Goal: Task Accomplishment & Management: Use online tool/utility

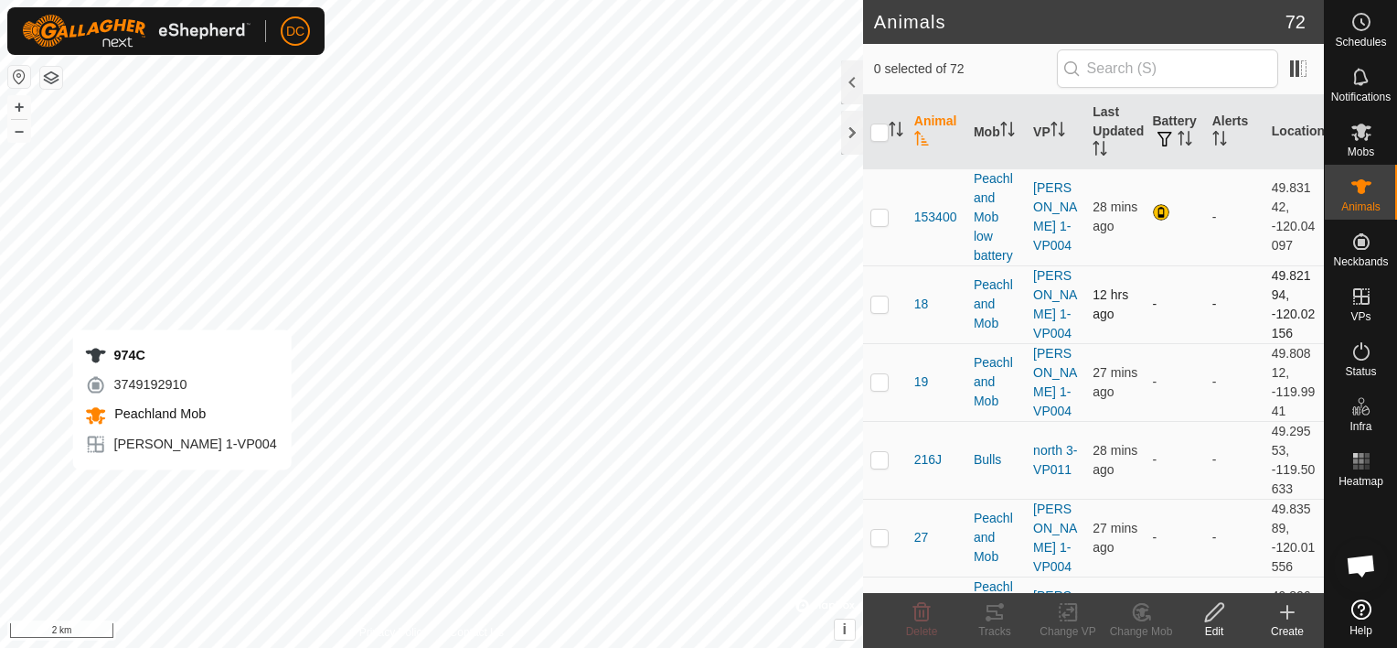
checkbox input "true"
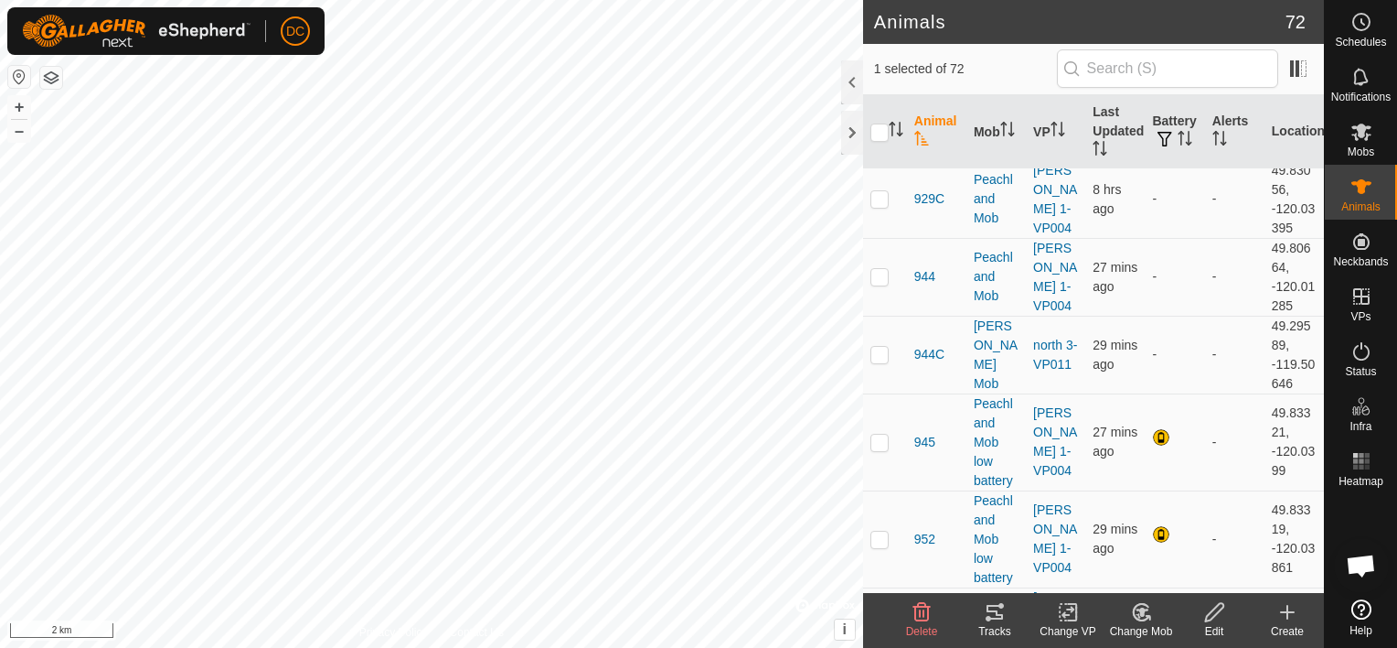
scroll to position [2378, 0]
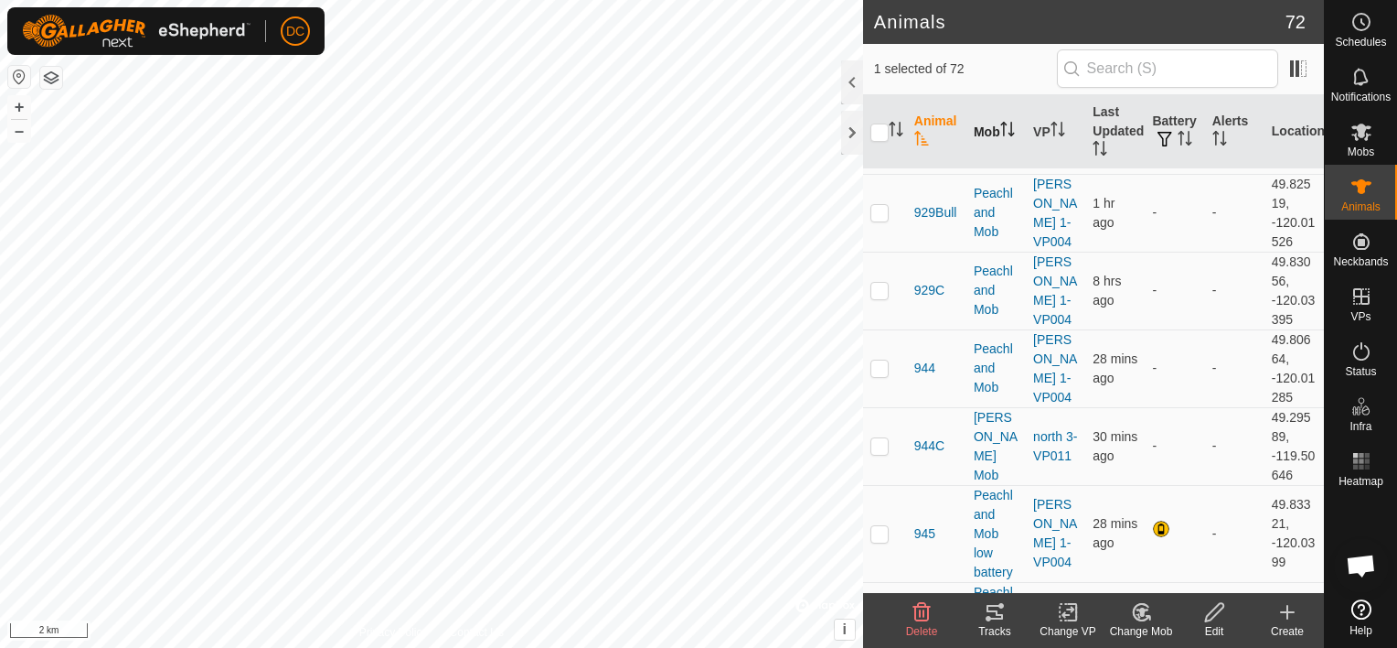
click at [977, 126] on th "Mob" at bounding box center [996, 132] width 59 height 74
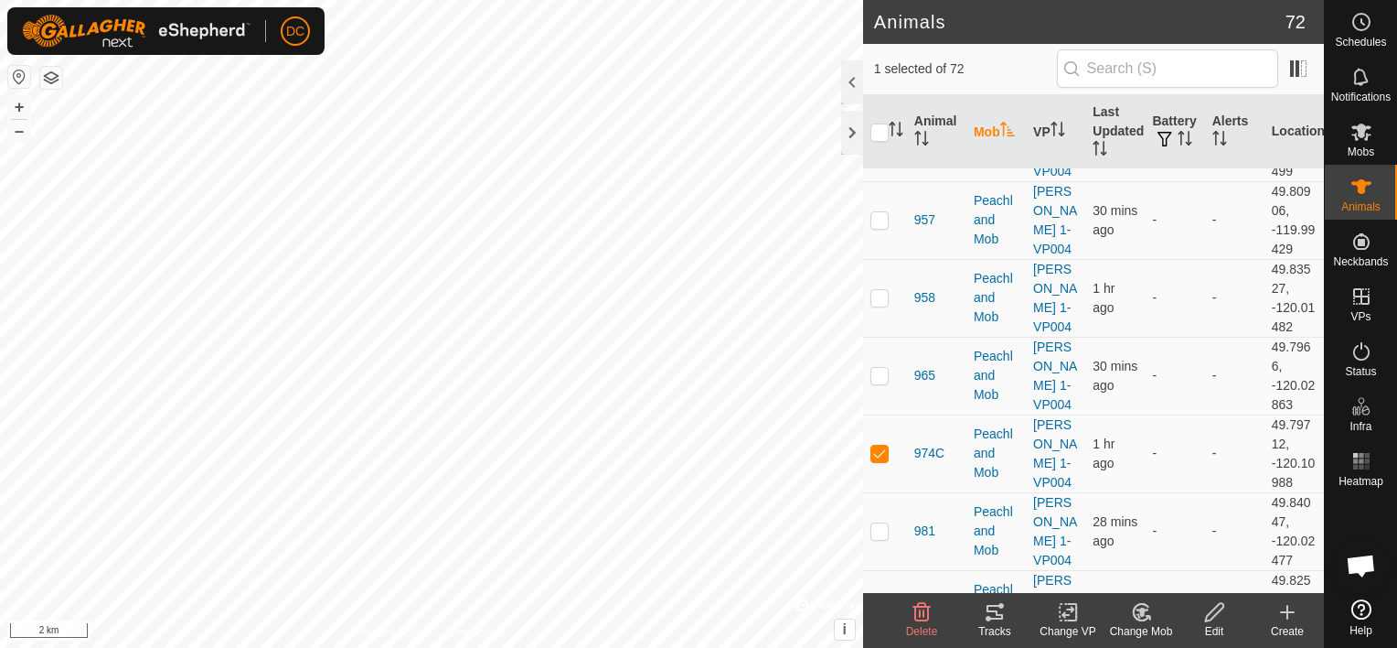
scroll to position [1829, 0]
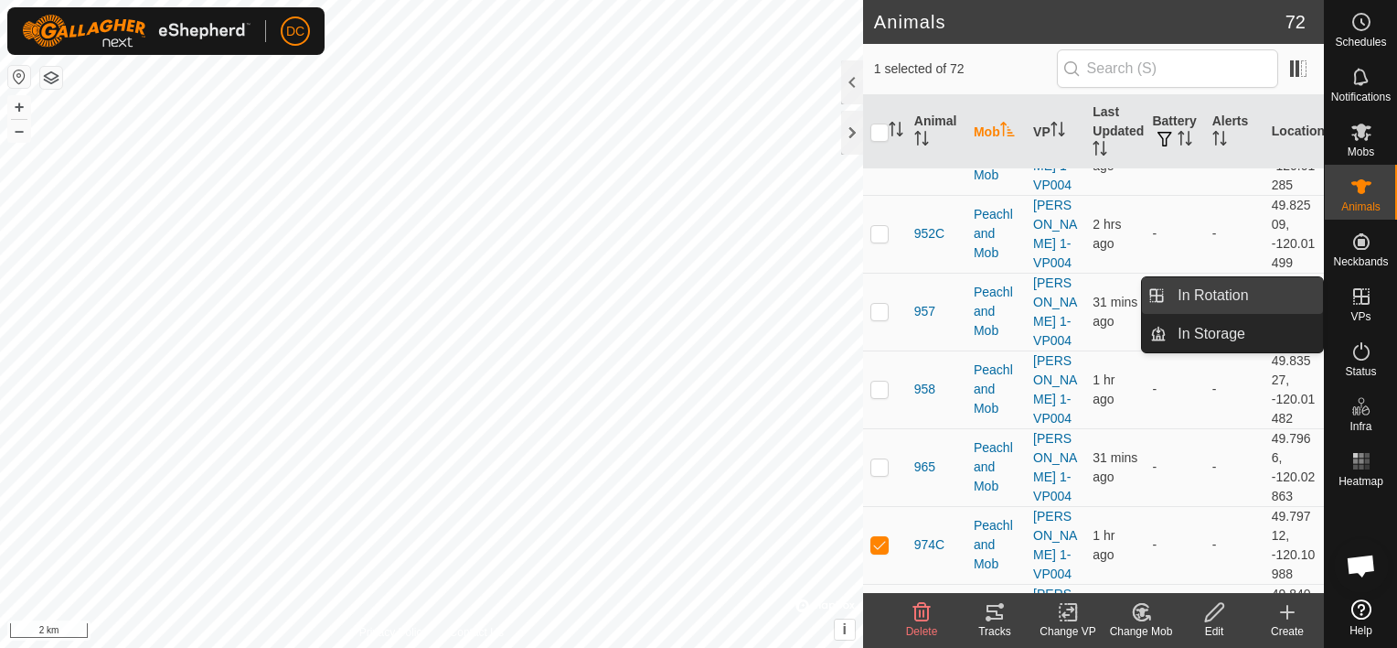
click at [1220, 291] on link "In Rotation" at bounding box center [1245, 295] width 156 height 37
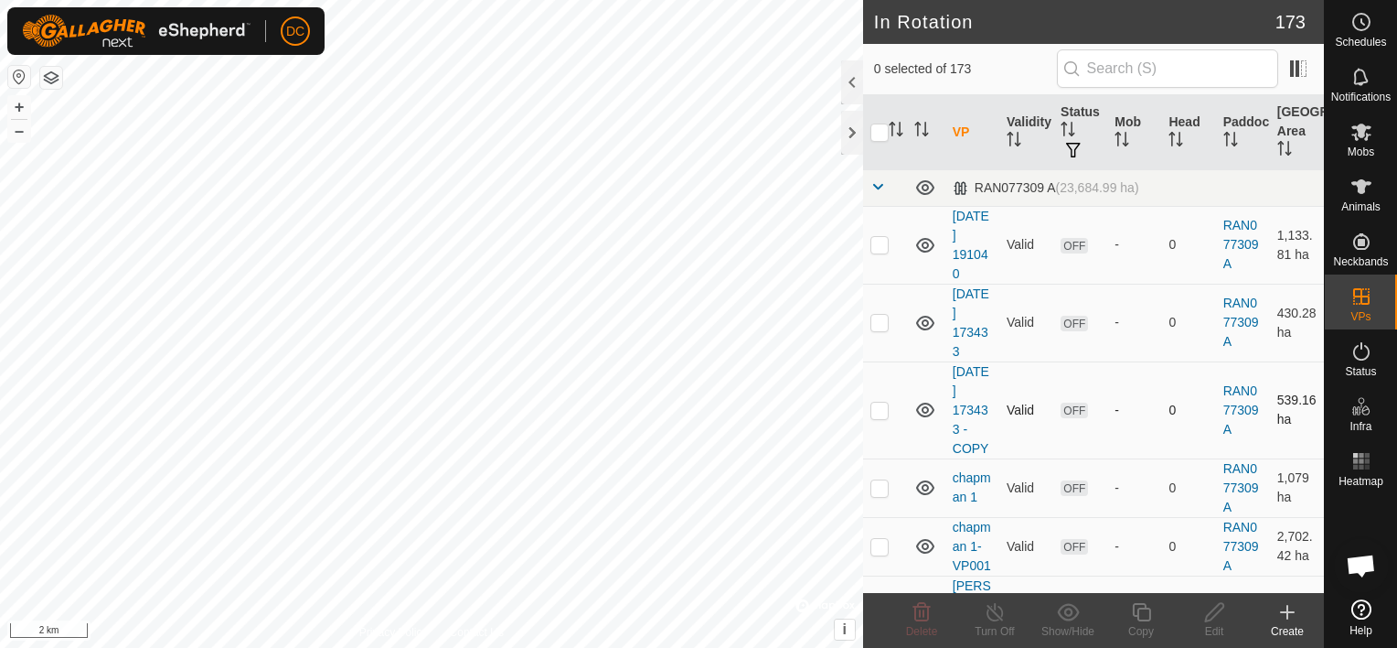
checkbox input "true"
click at [1141, 612] on icon at bounding box center [1141, 612] width 23 height 22
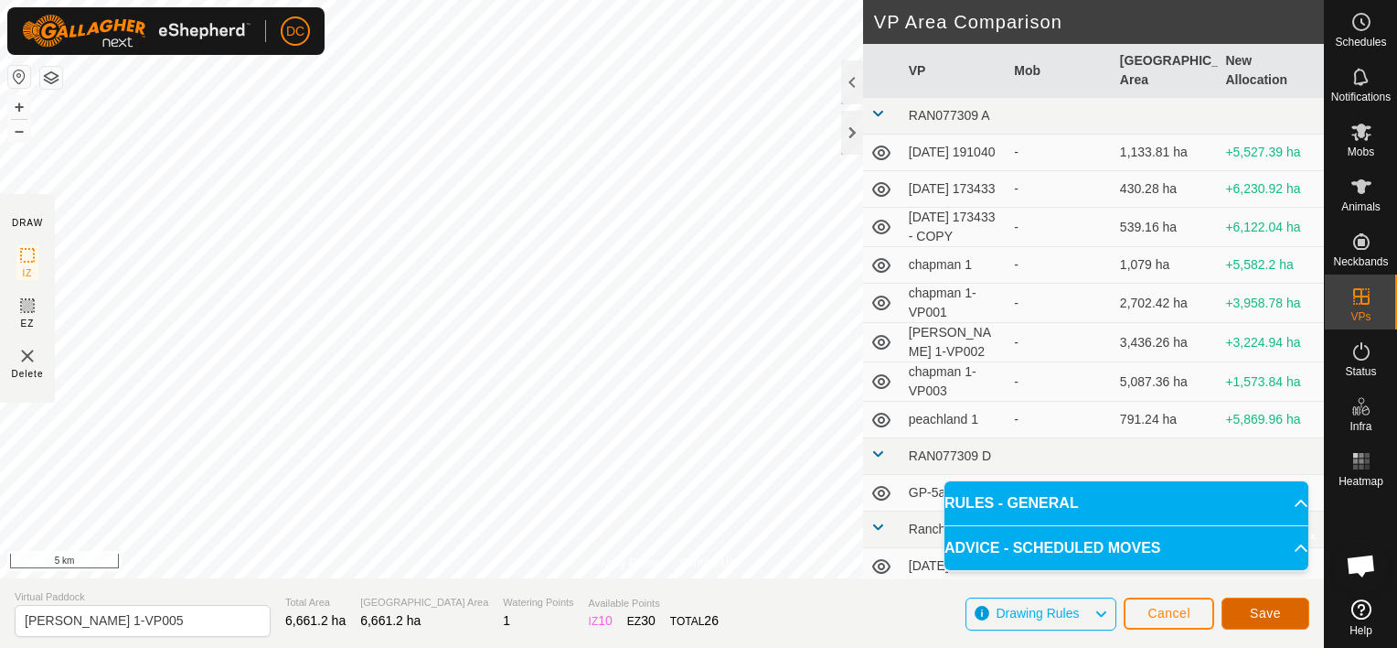
click at [1255, 613] on span "Save" at bounding box center [1265, 612] width 31 height 15
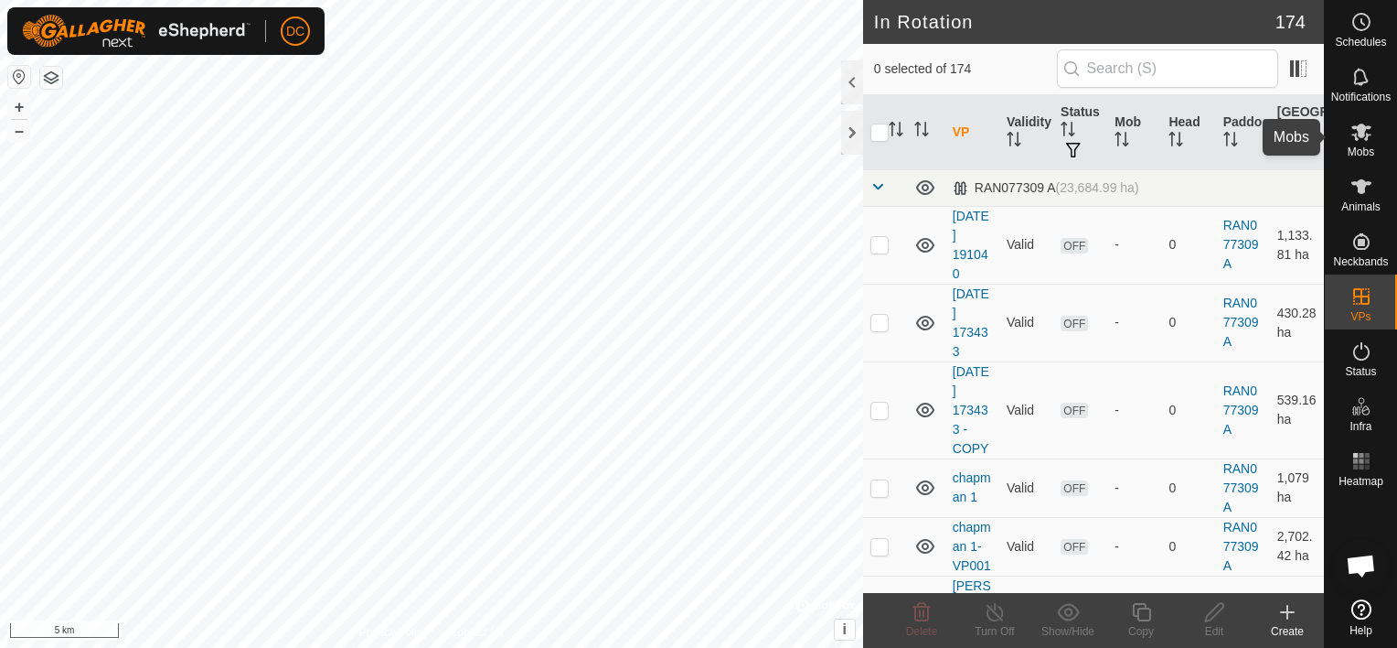
drag, startPoint x: 1362, startPoint y: 132, endPoint x: 1353, endPoint y: 140, distance: 12.3
click at [1362, 132] on icon at bounding box center [1362, 131] width 20 height 17
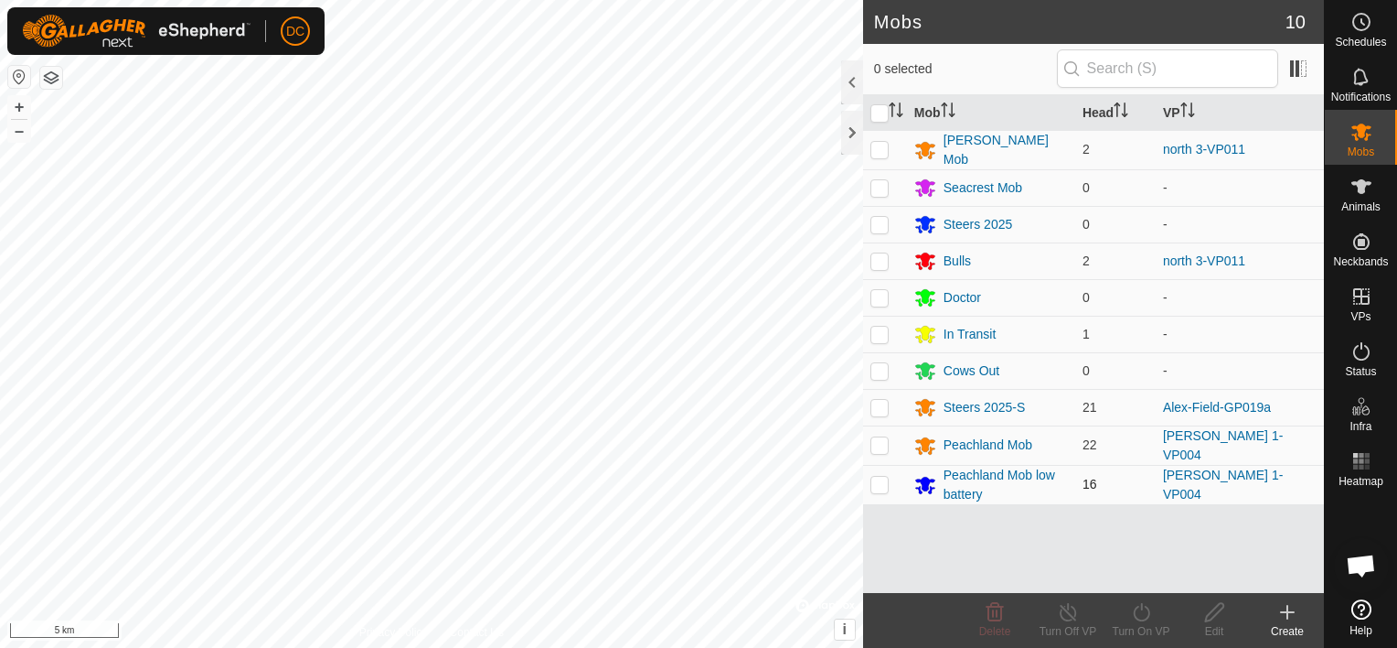
click at [874, 478] on p-checkbox at bounding box center [880, 484] width 18 height 15
checkbox input "true"
click at [883, 439] on p-checkbox at bounding box center [880, 444] width 18 height 15
checkbox input "true"
click at [1137, 613] on icon at bounding box center [1141, 612] width 23 height 22
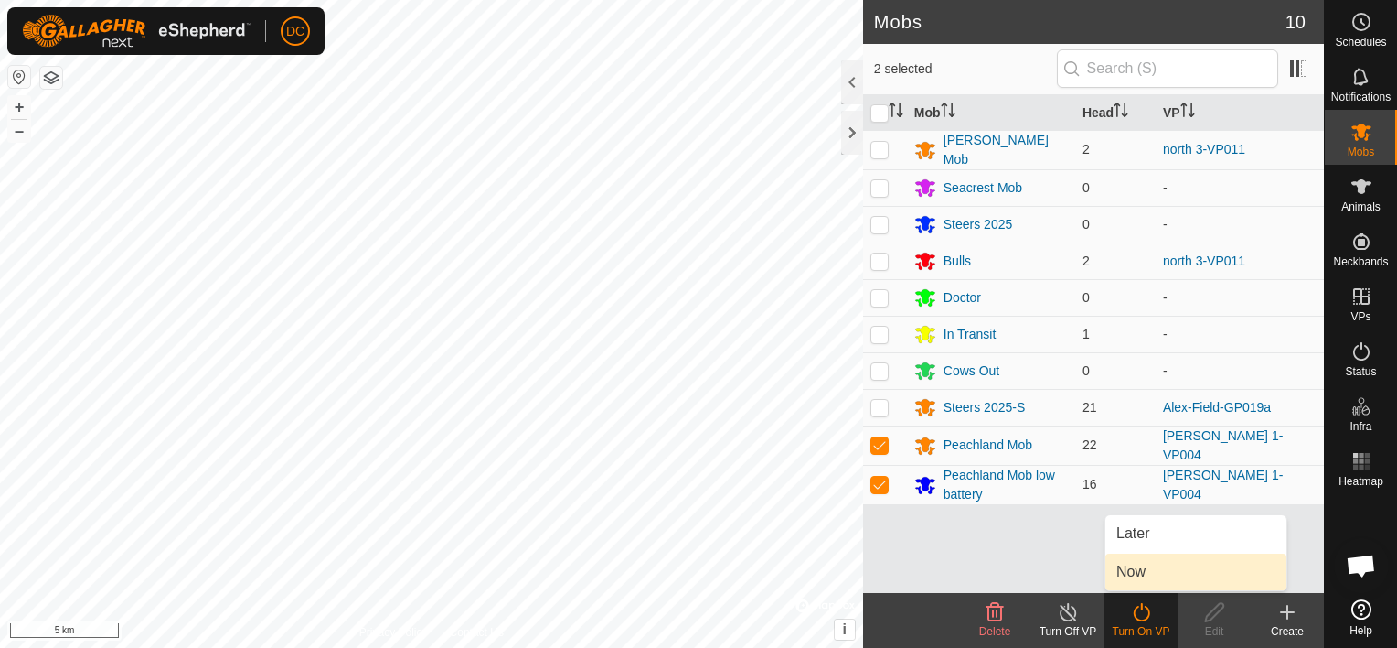
click at [1130, 566] on link "Now" at bounding box center [1196, 571] width 181 height 37
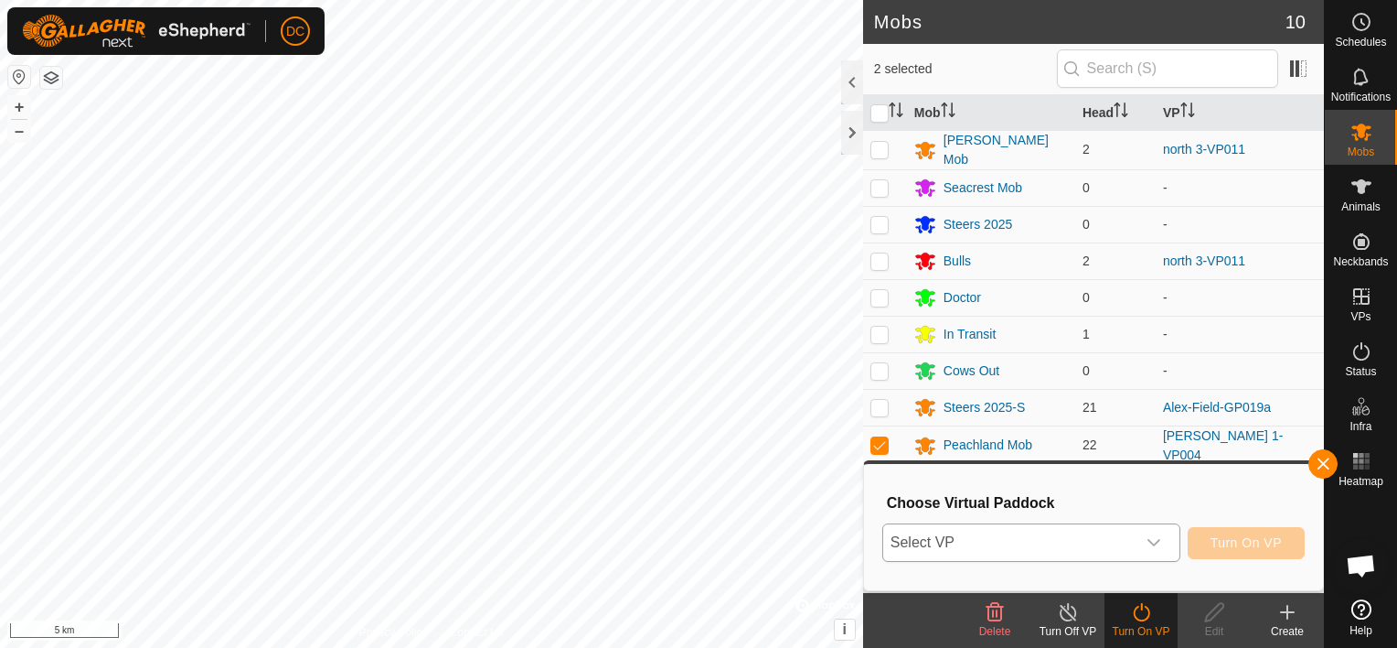
click at [1152, 541] on icon "dropdown trigger" at bounding box center [1154, 542] width 15 height 15
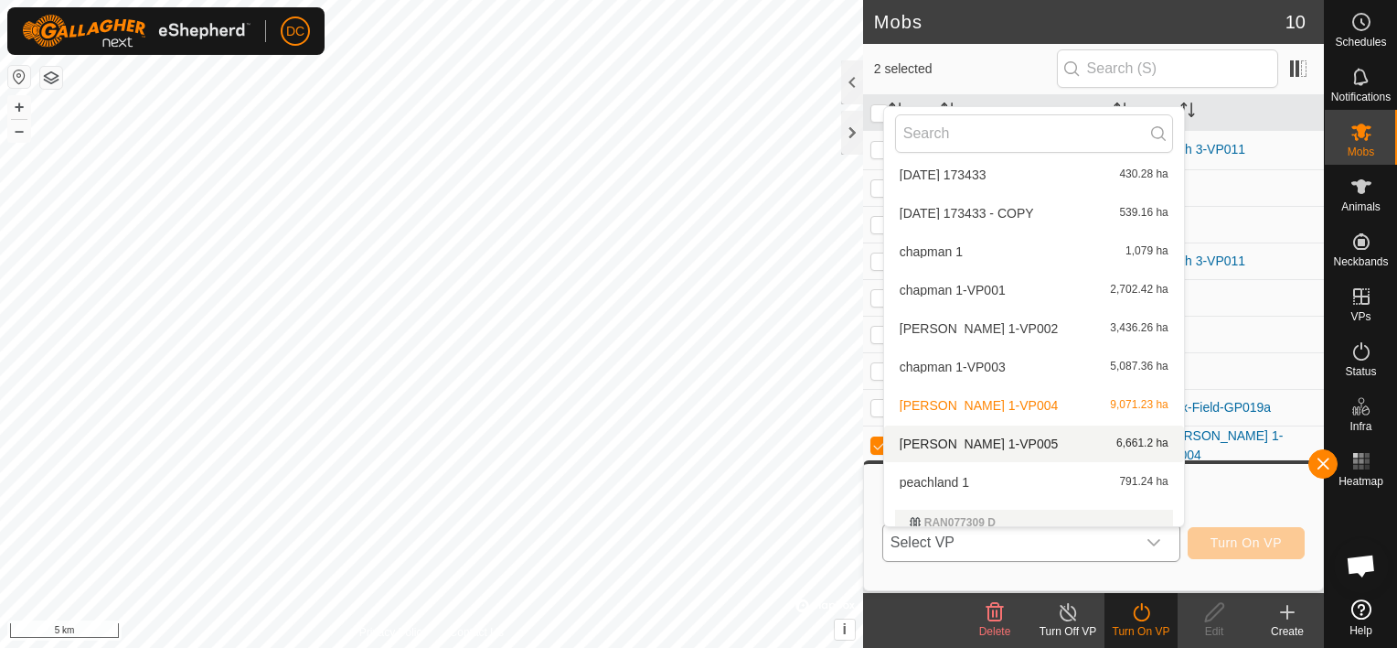
scroll to position [112, 0]
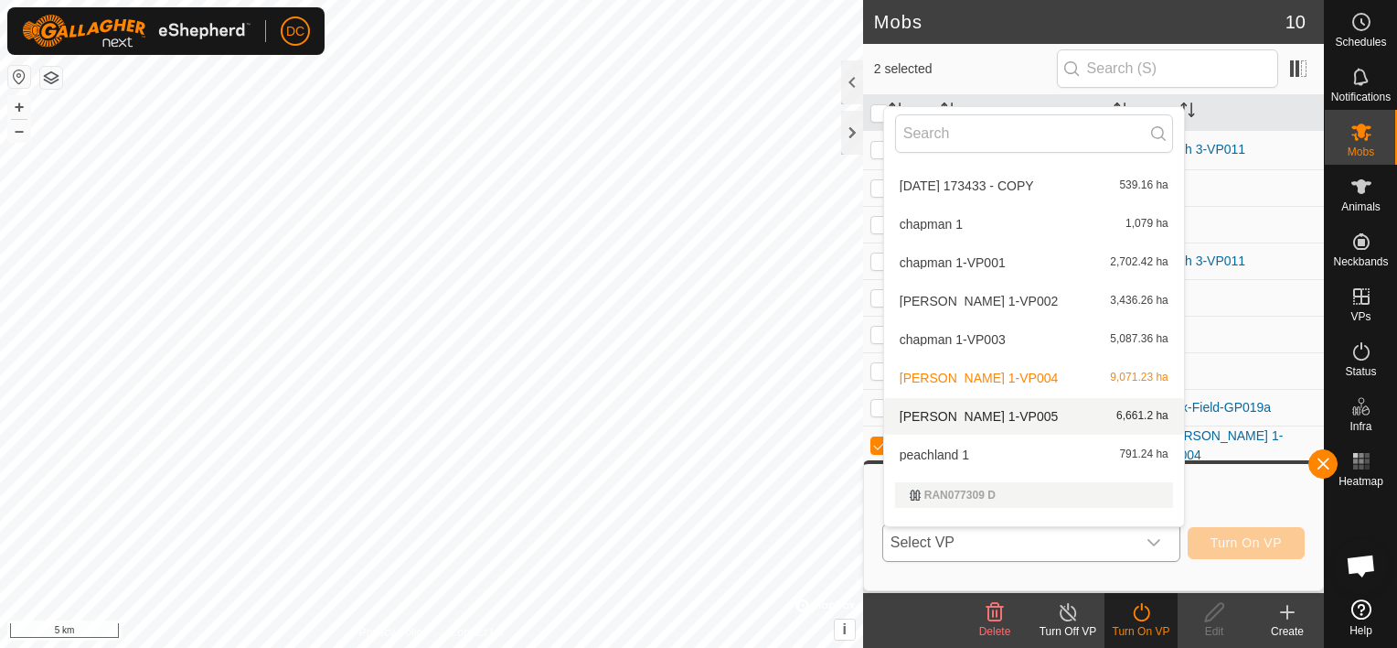
click at [1042, 413] on li "[PERSON_NAME] 1-VP005 6,661.2 ha" at bounding box center [1034, 416] width 300 height 37
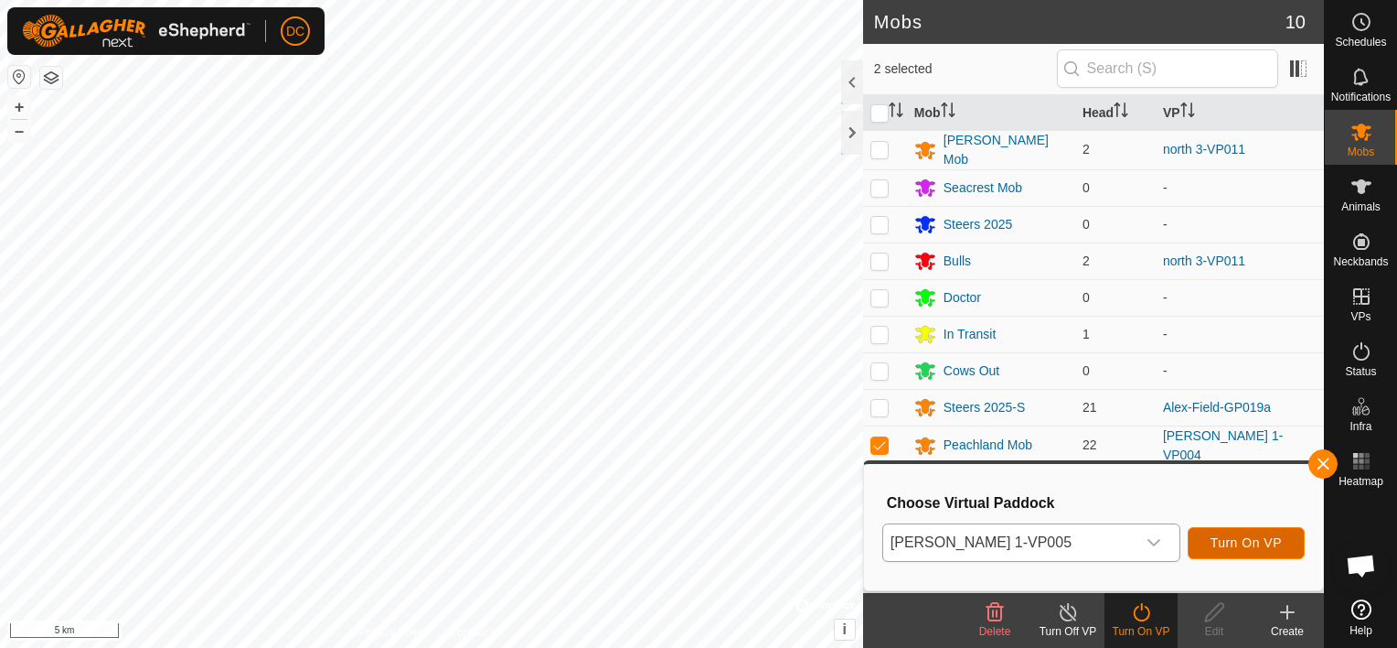
click at [1251, 541] on span "Turn On VP" at bounding box center [1246, 542] width 71 height 15
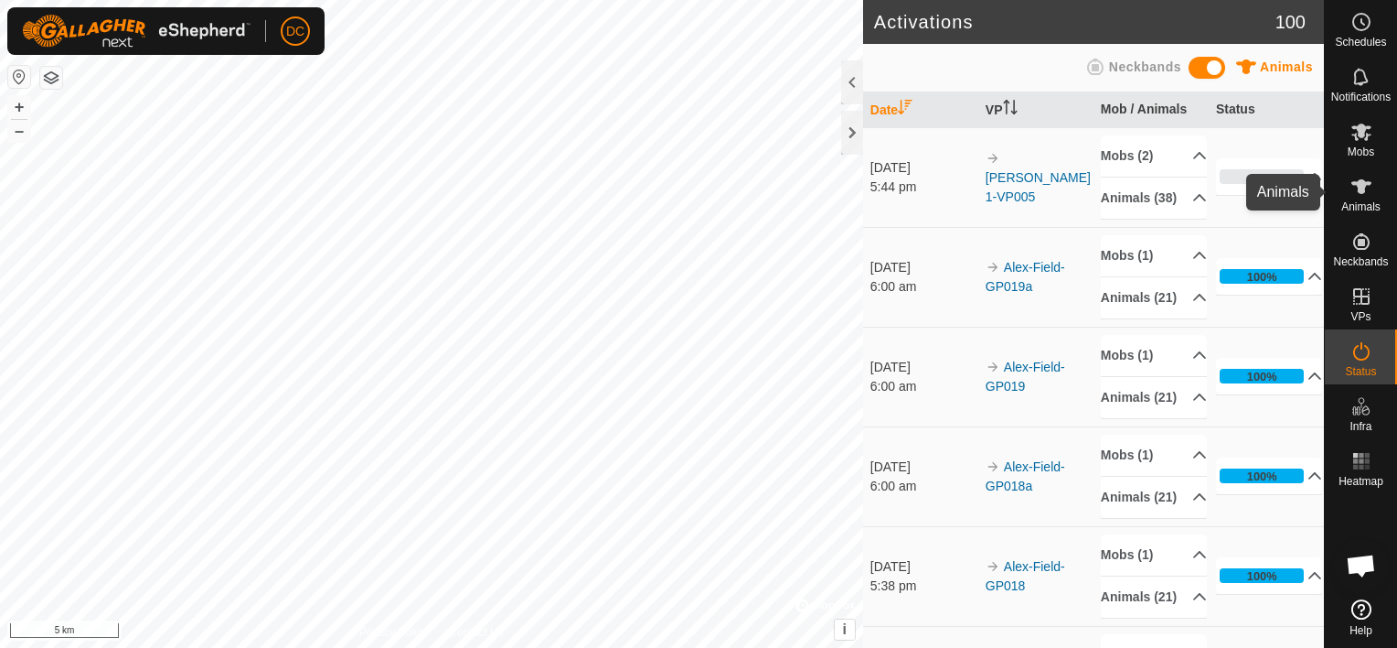
click at [1362, 189] on icon at bounding box center [1362, 186] width 20 height 15
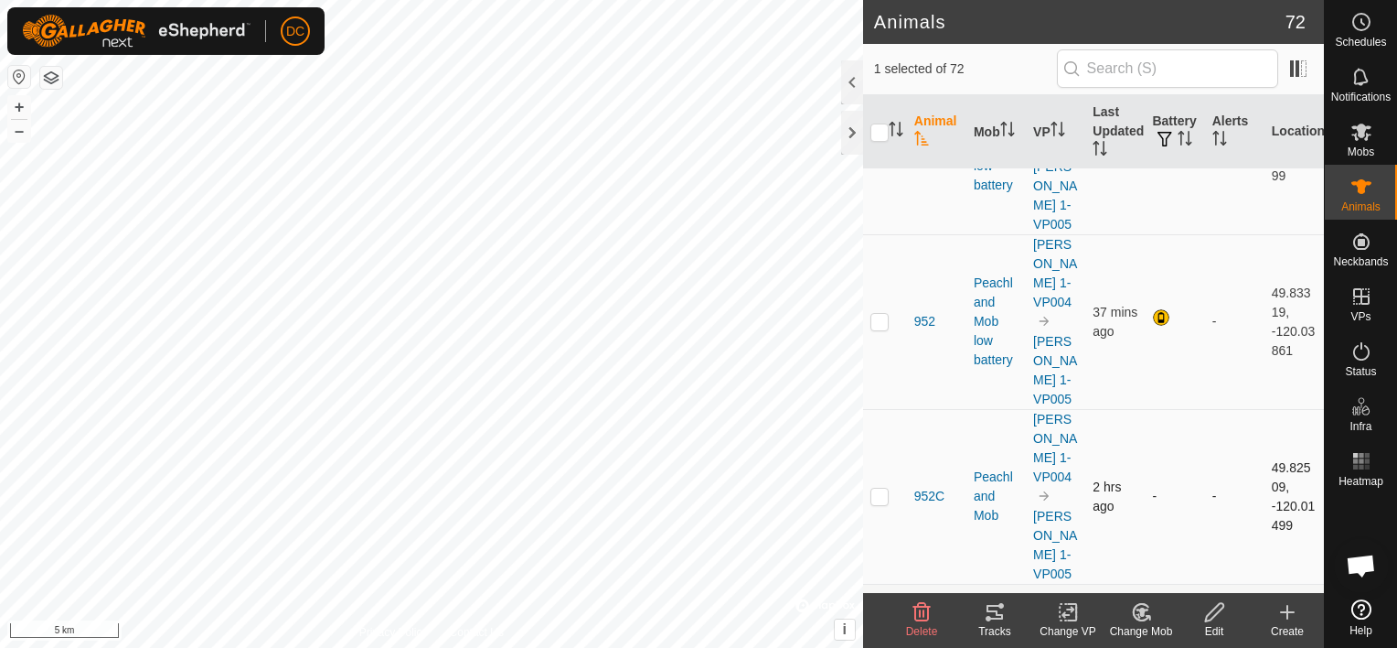
scroll to position [5122, 0]
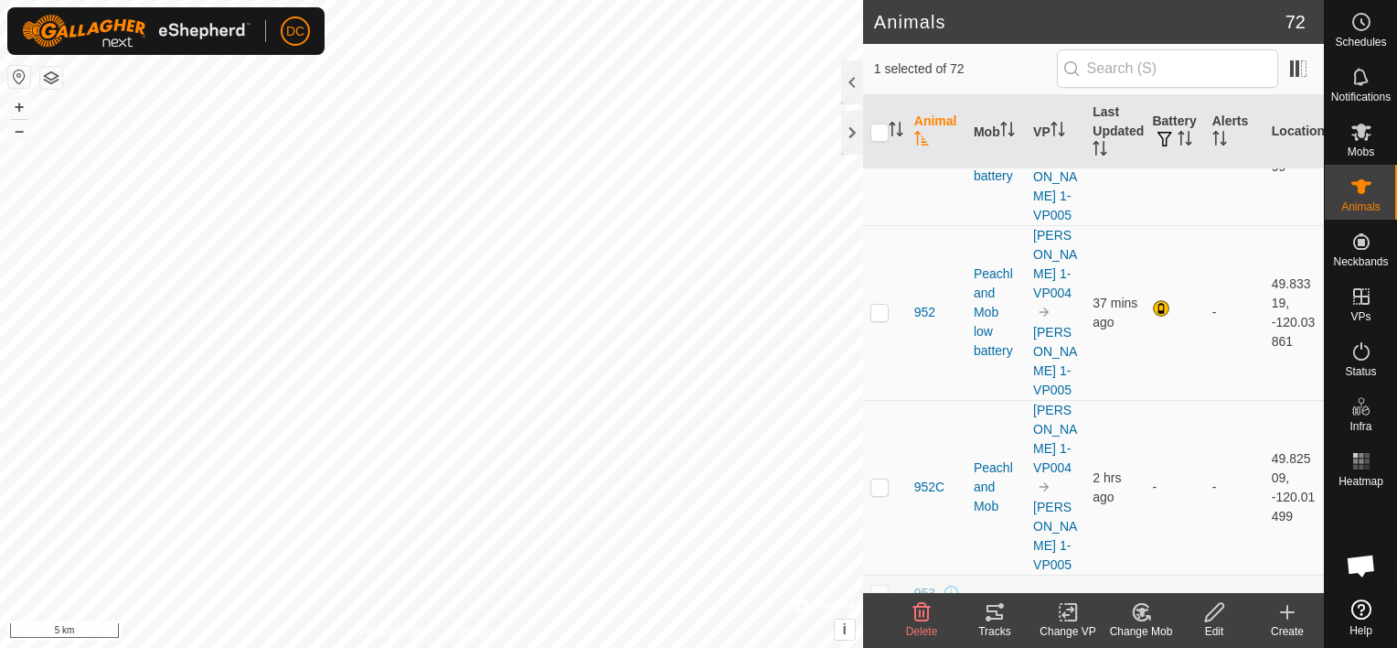
checkbox input "true"
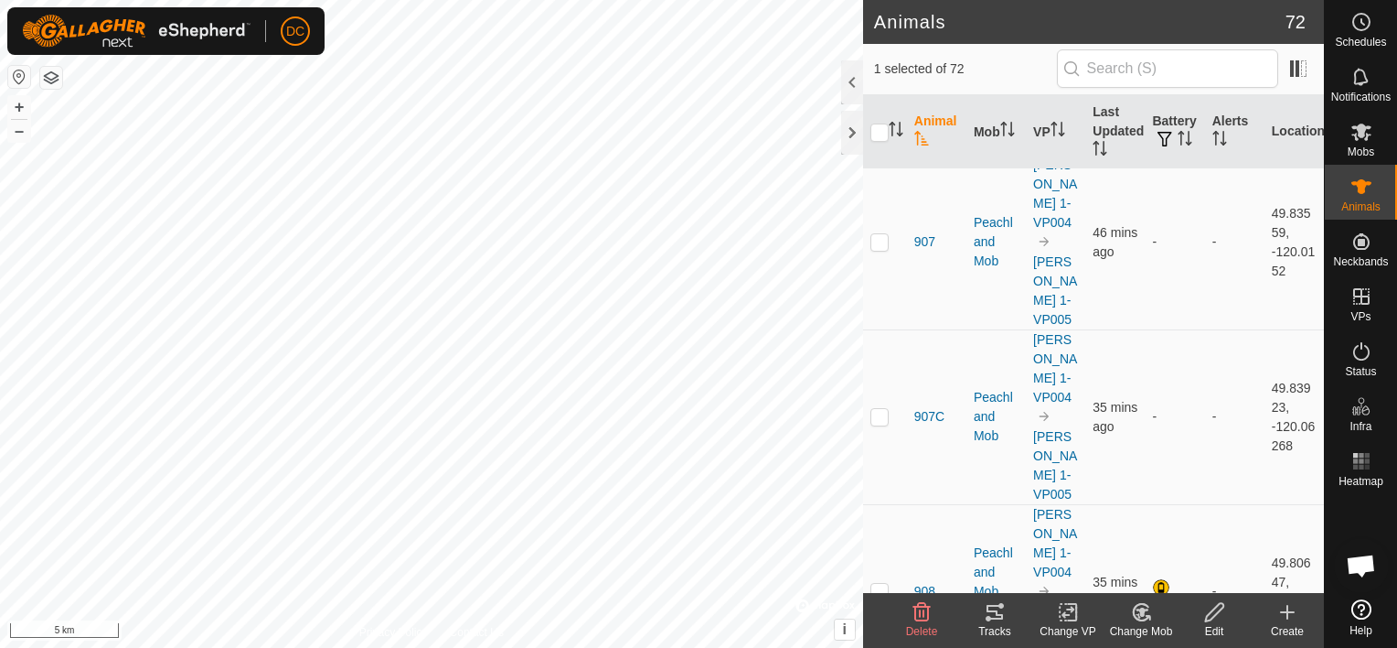
scroll to position [2835, 0]
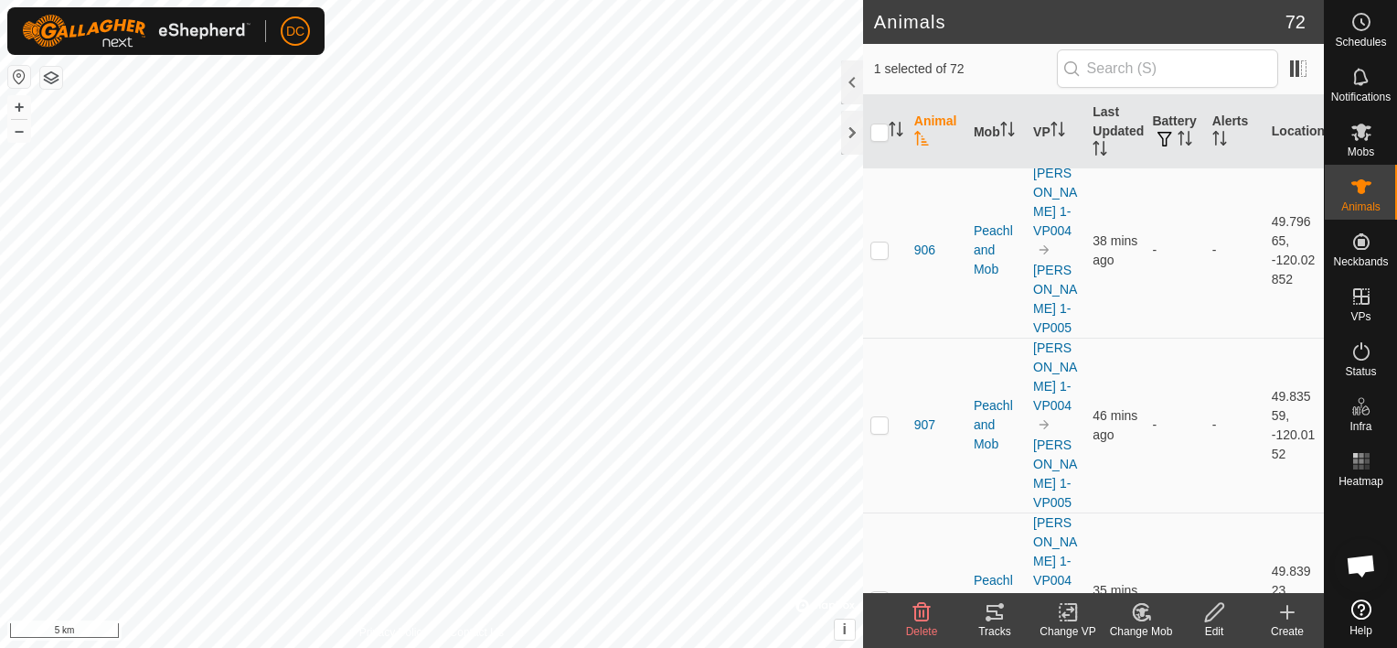
checkbox input "true"
click at [985, 604] on icon at bounding box center [995, 612] width 22 height 22
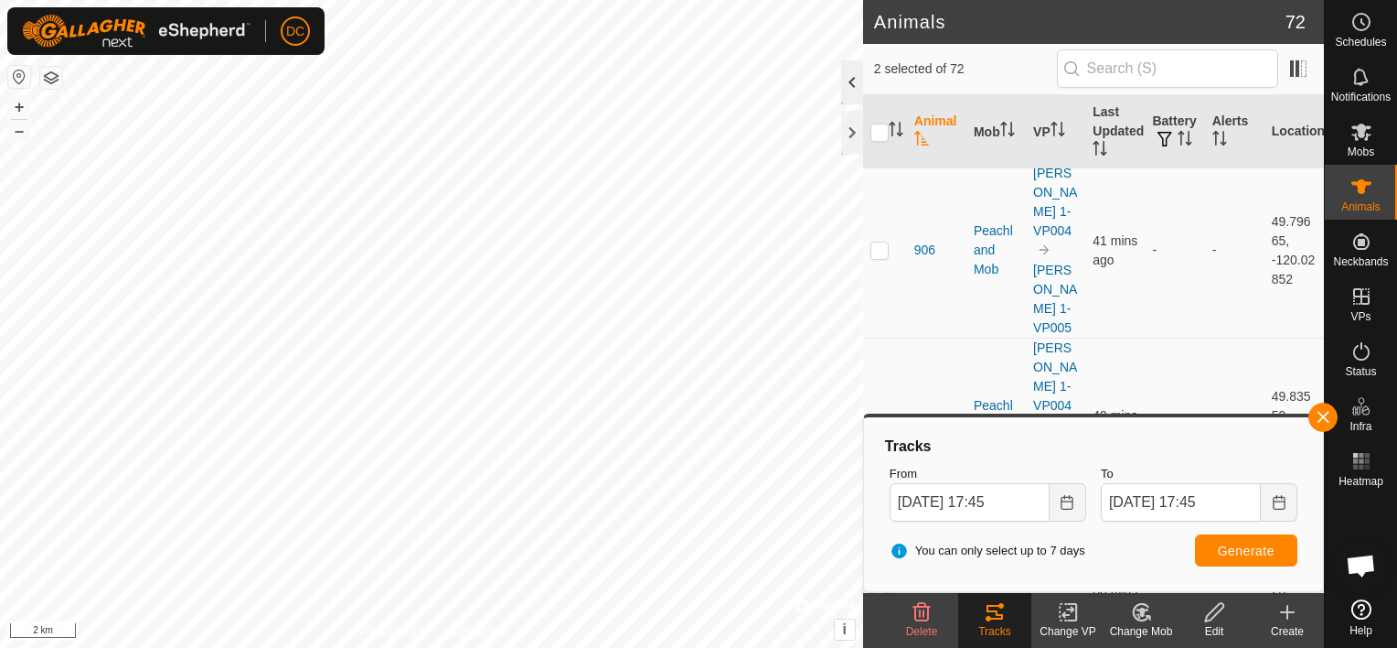
click at [847, 73] on div at bounding box center [852, 82] width 22 height 44
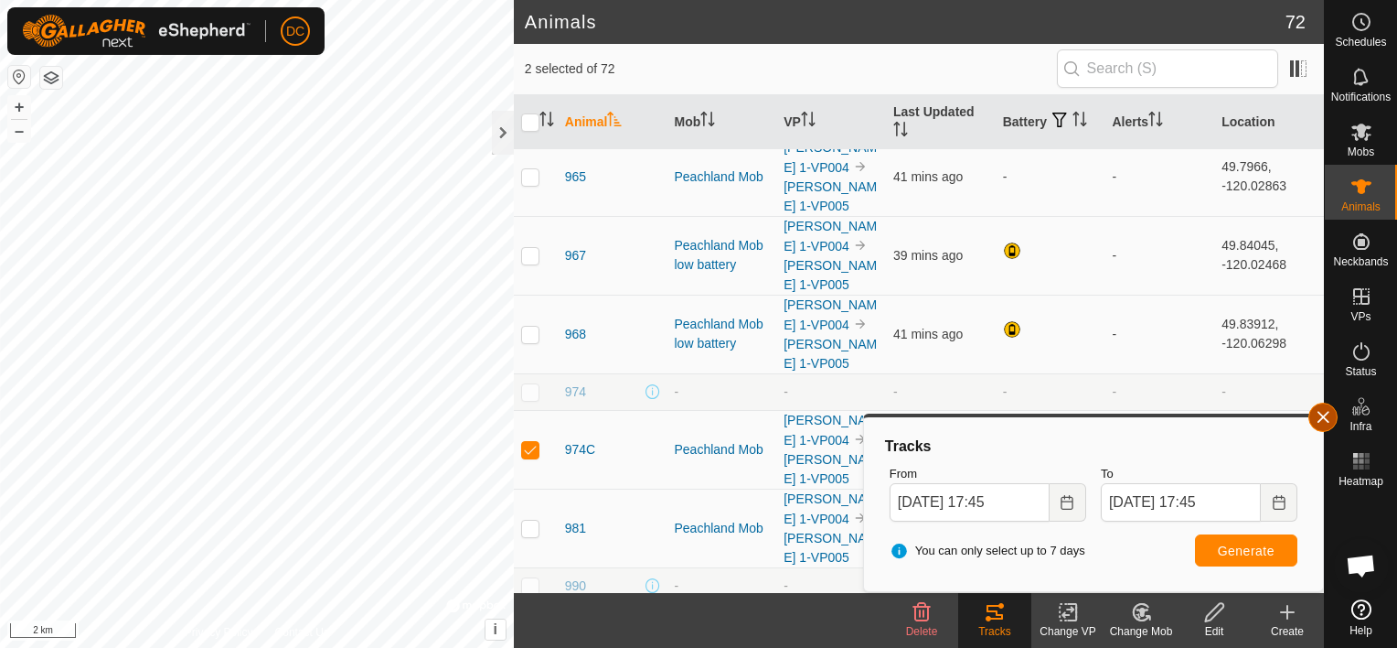
click at [1326, 414] on button "button" at bounding box center [1323, 416] width 29 height 29
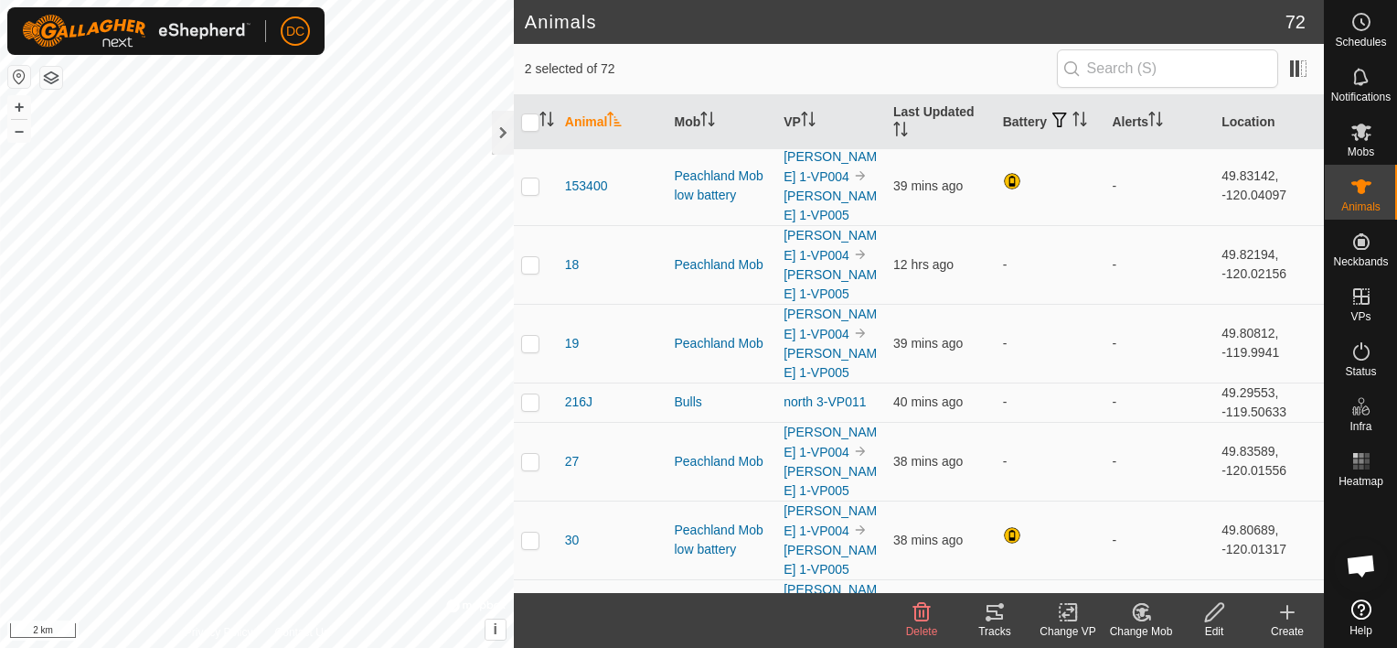
scroll to position [0, 0]
click at [1076, 115] on icon "Activate to sort" at bounding box center [1077, 119] width 2 height 15
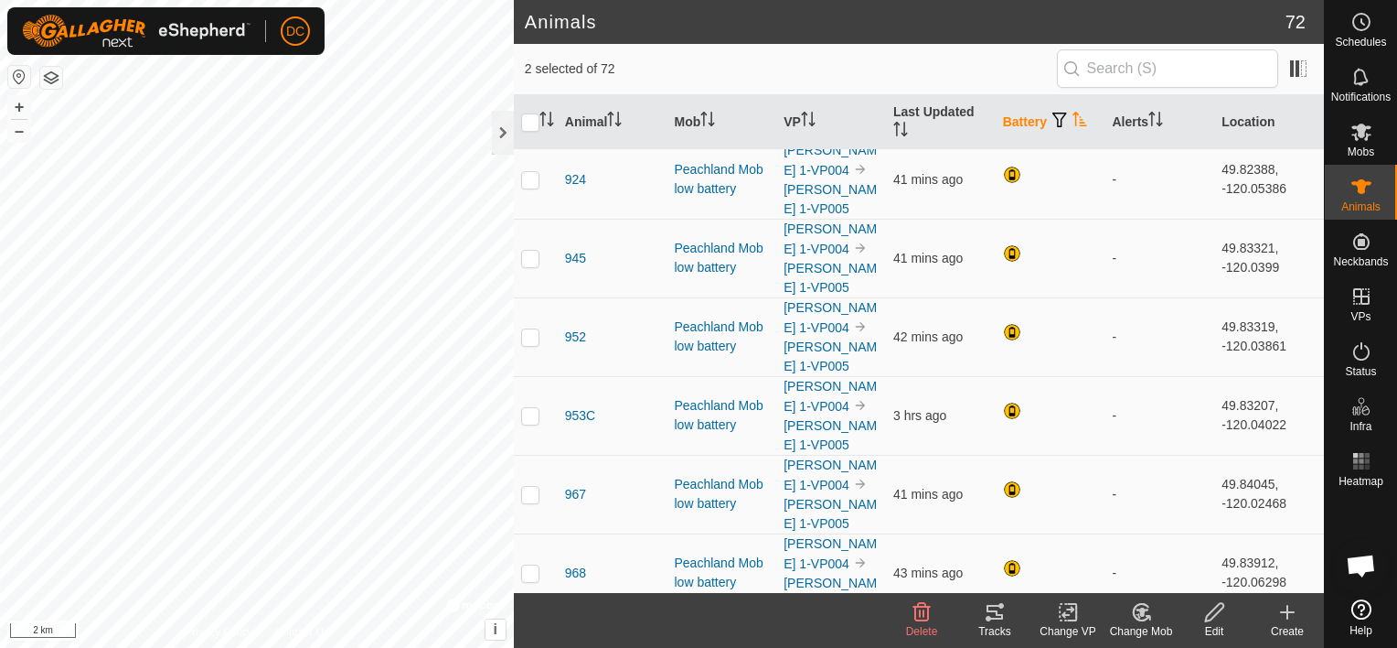
scroll to position [3841, 0]
click at [507, 130] on div at bounding box center [503, 133] width 22 height 44
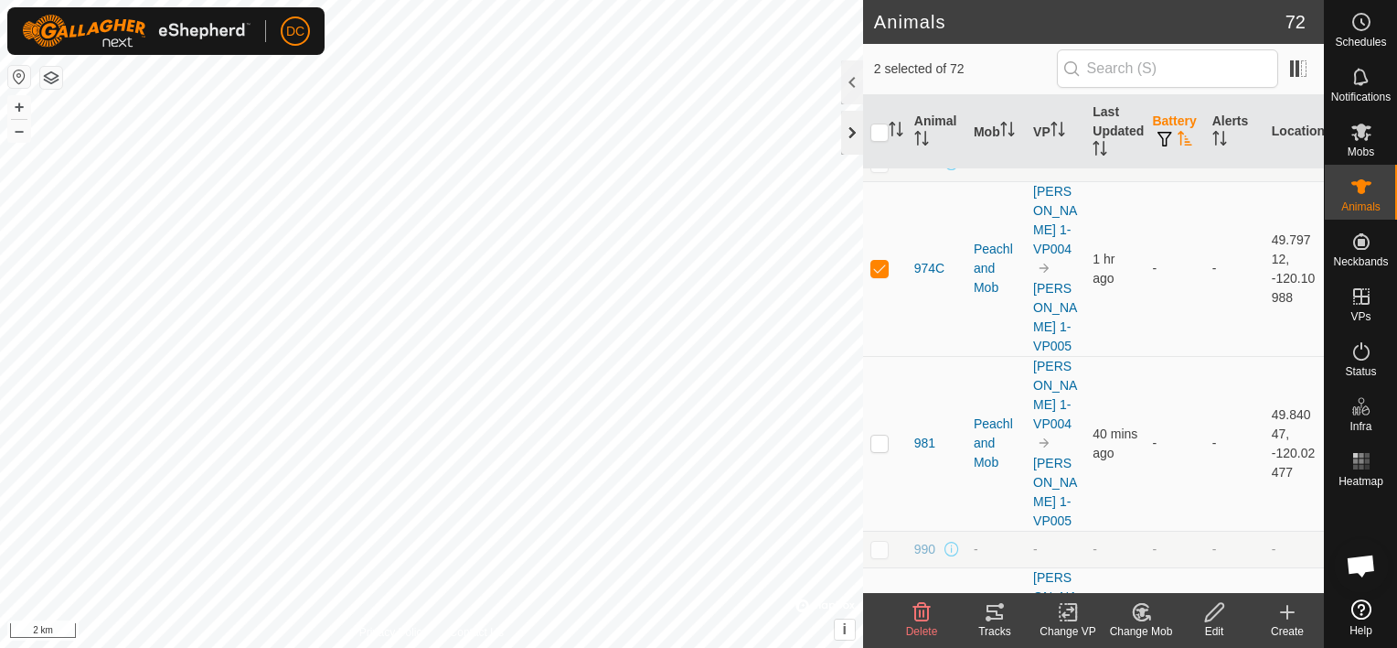
click at [853, 128] on div at bounding box center [852, 133] width 22 height 44
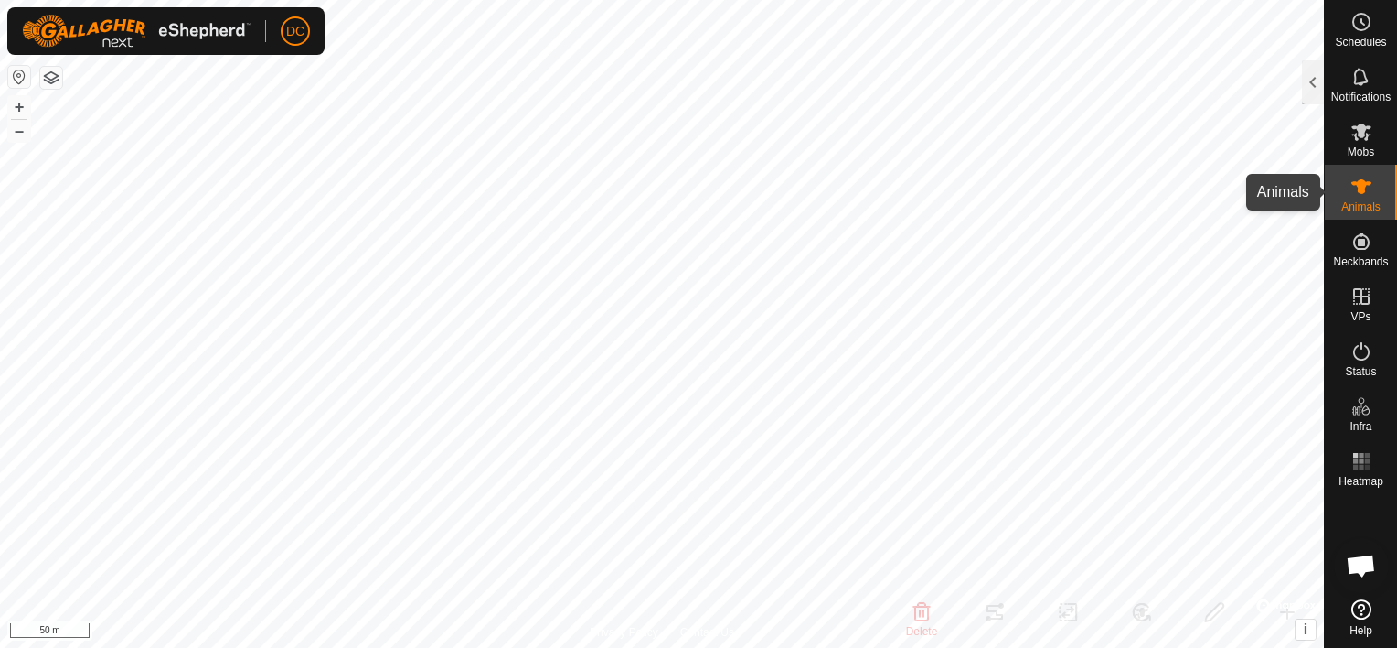
click at [1367, 190] on icon at bounding box center [1362, 187] width 22 height 22
click at [1312, 70] on div at bounding box center [1313, 82] width 22 height 44
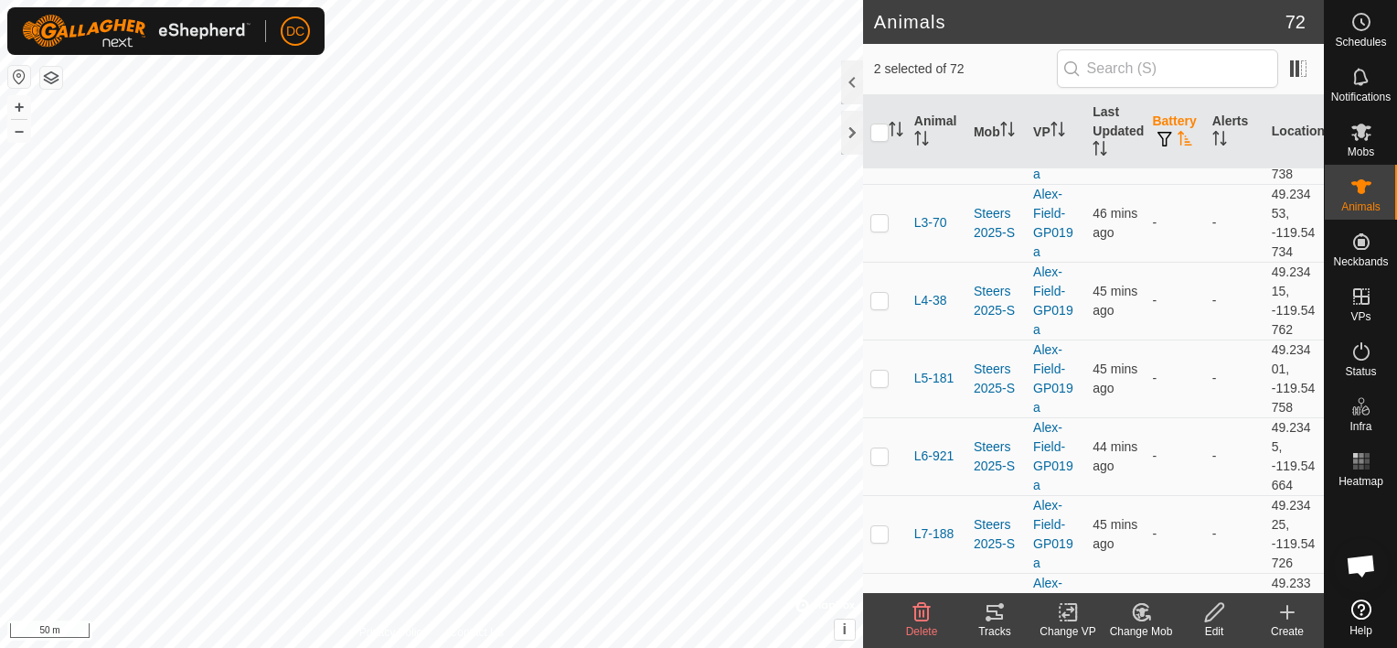
scroll to position [4573, 0]
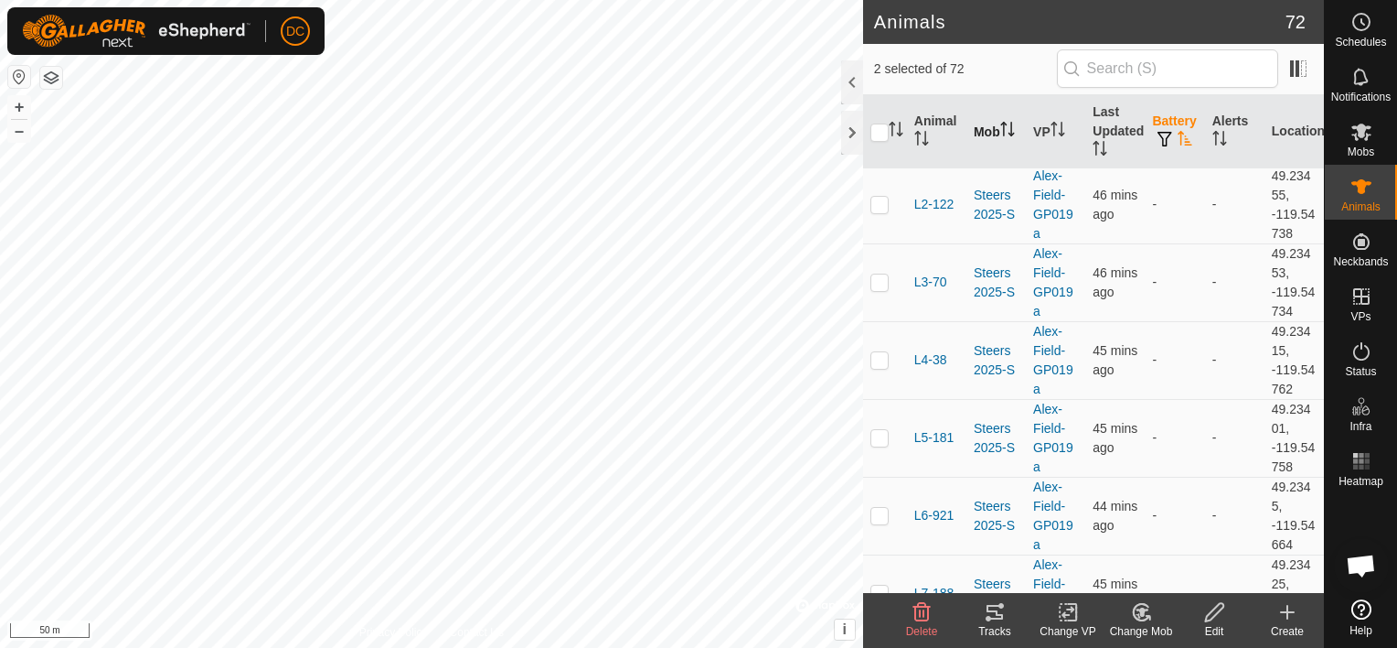
click at [978, 124] on th "Mob" at bounding box center [996, 132] width 59 height 74
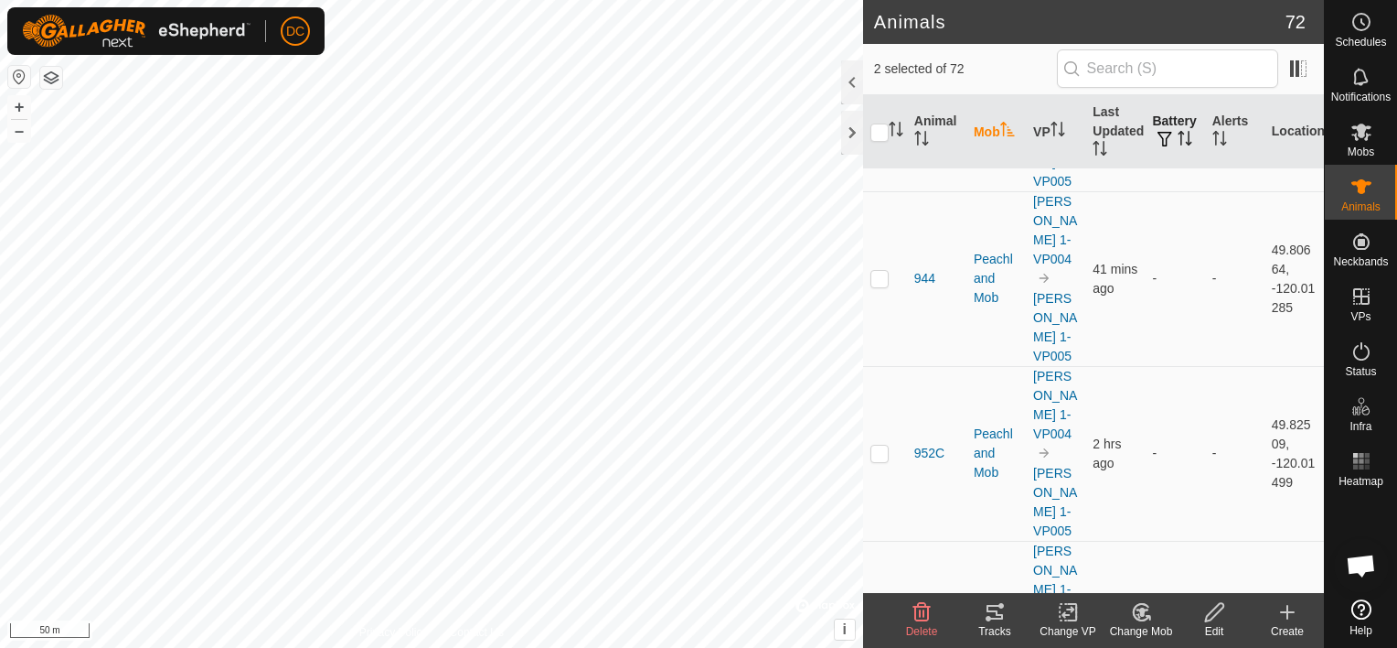
scroll to position [3110, 0]
checkbox input "false"
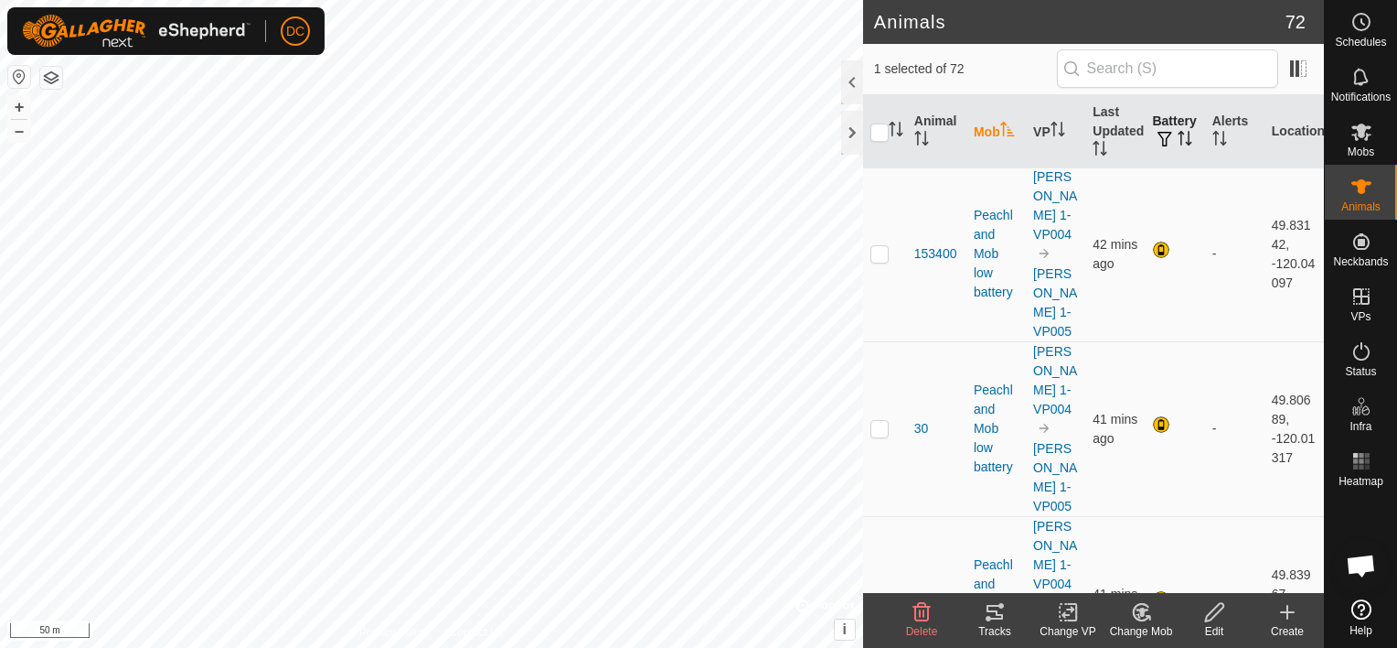
scroll to position [4573, 0]
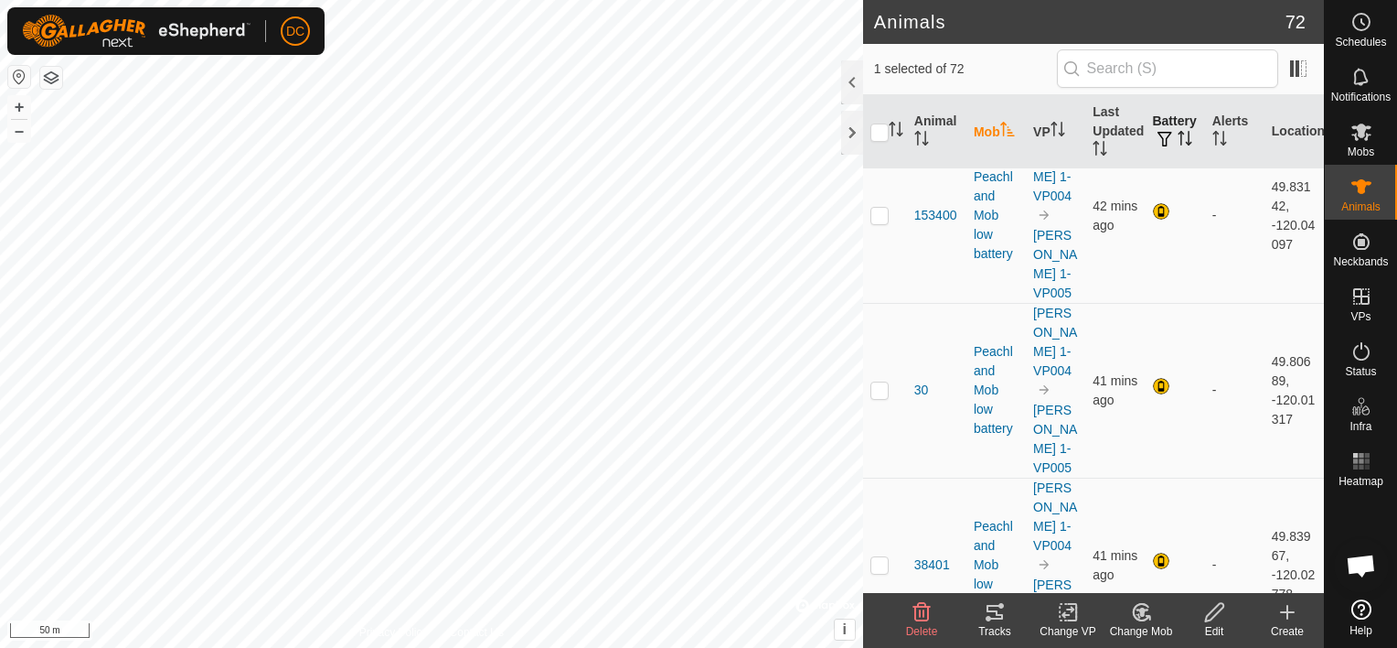
checkbox input "false"
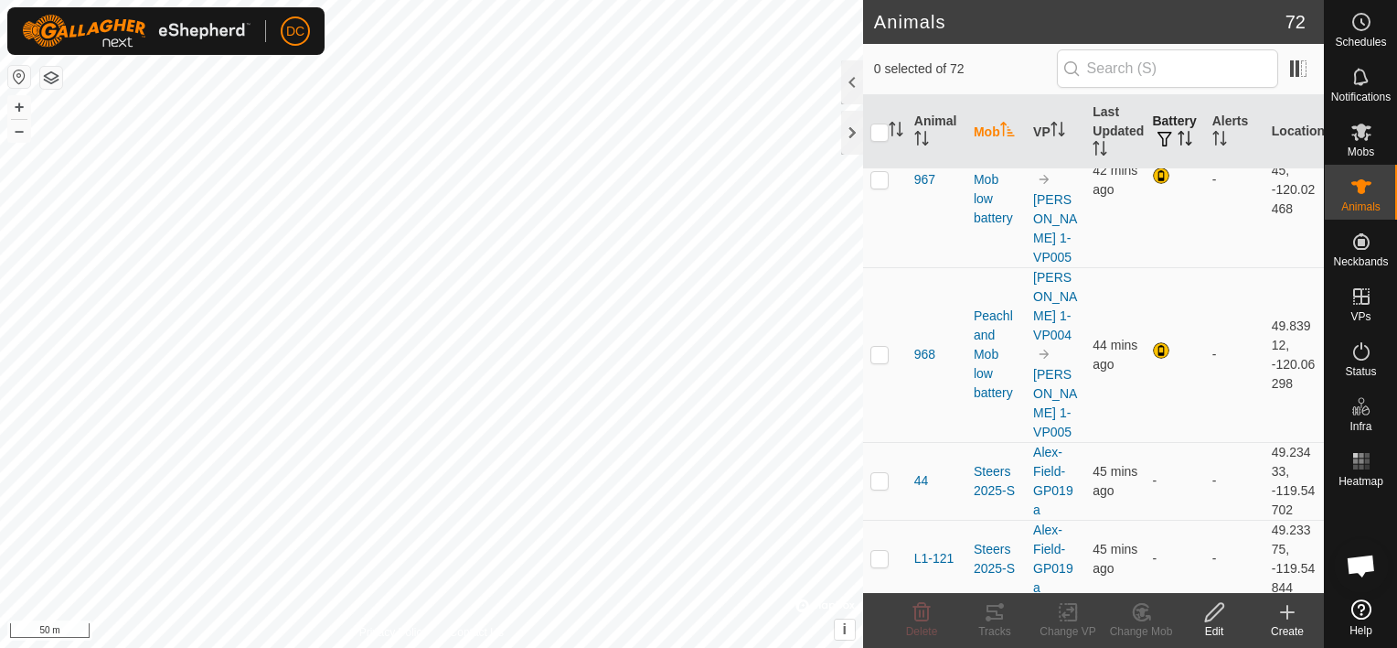
scroll to position [7057, 0]
checkbox input "true"
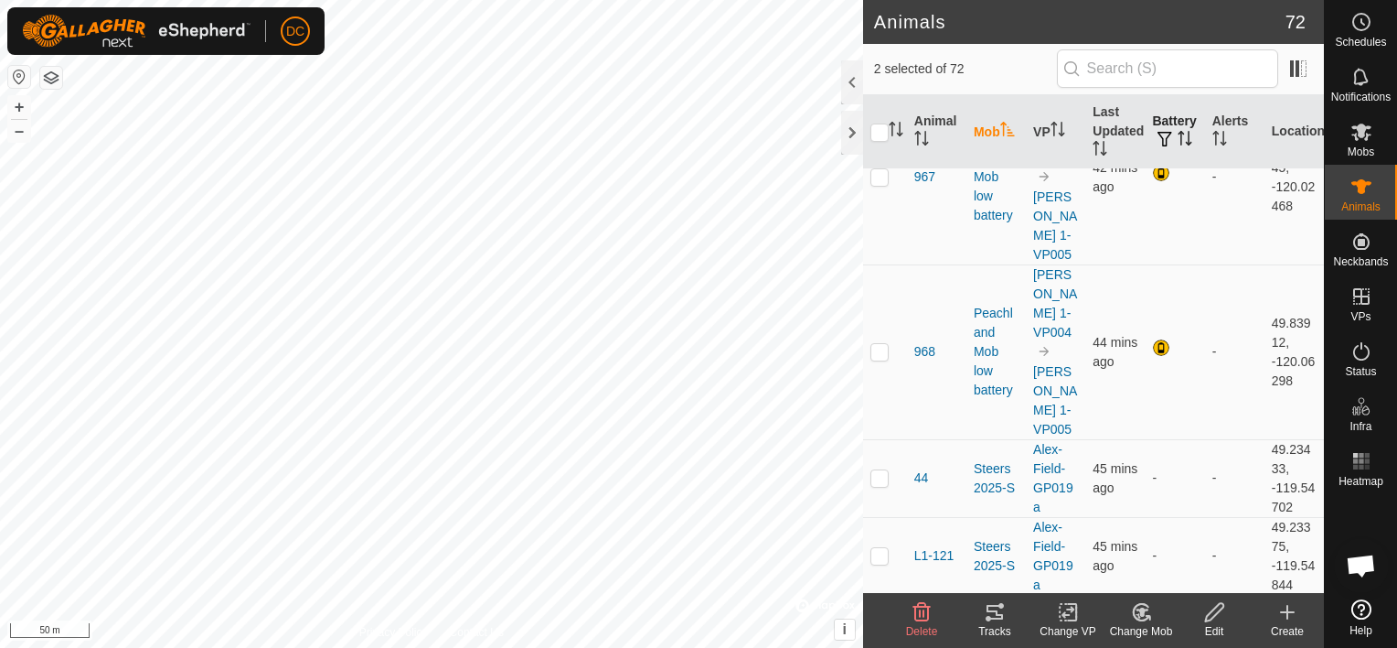
checkbox input "true"
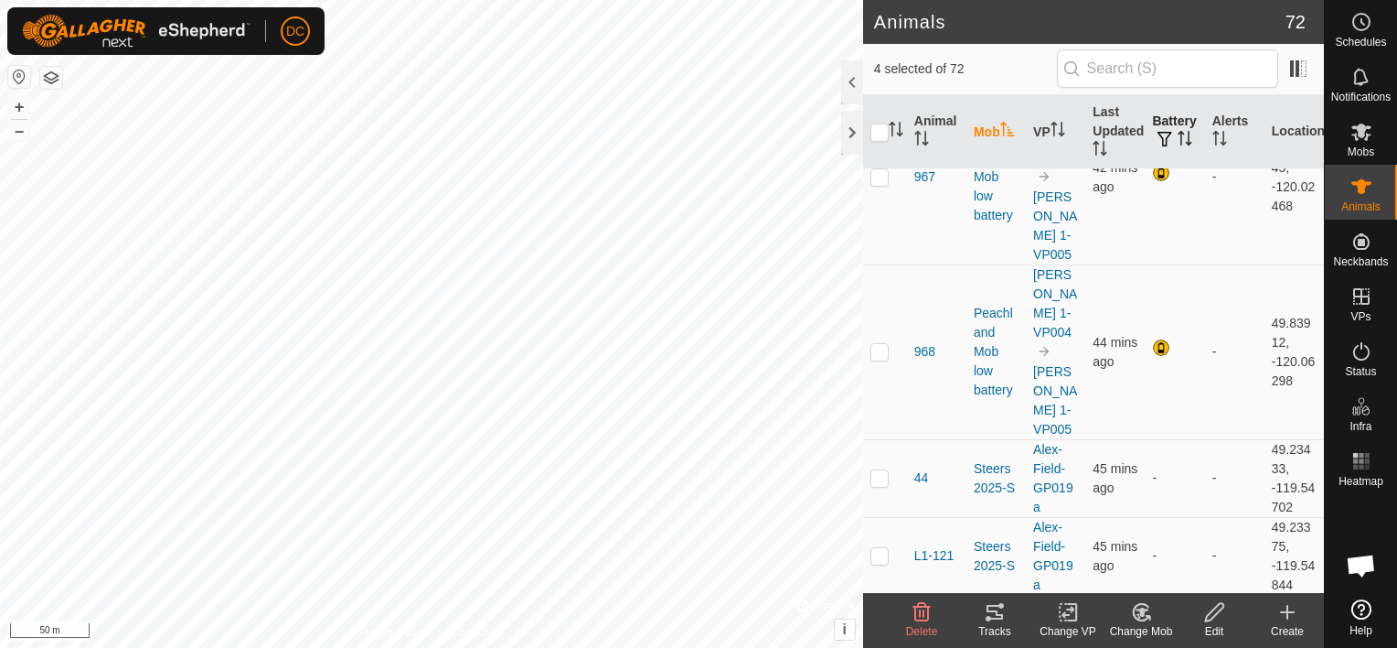
checkbox input "true"
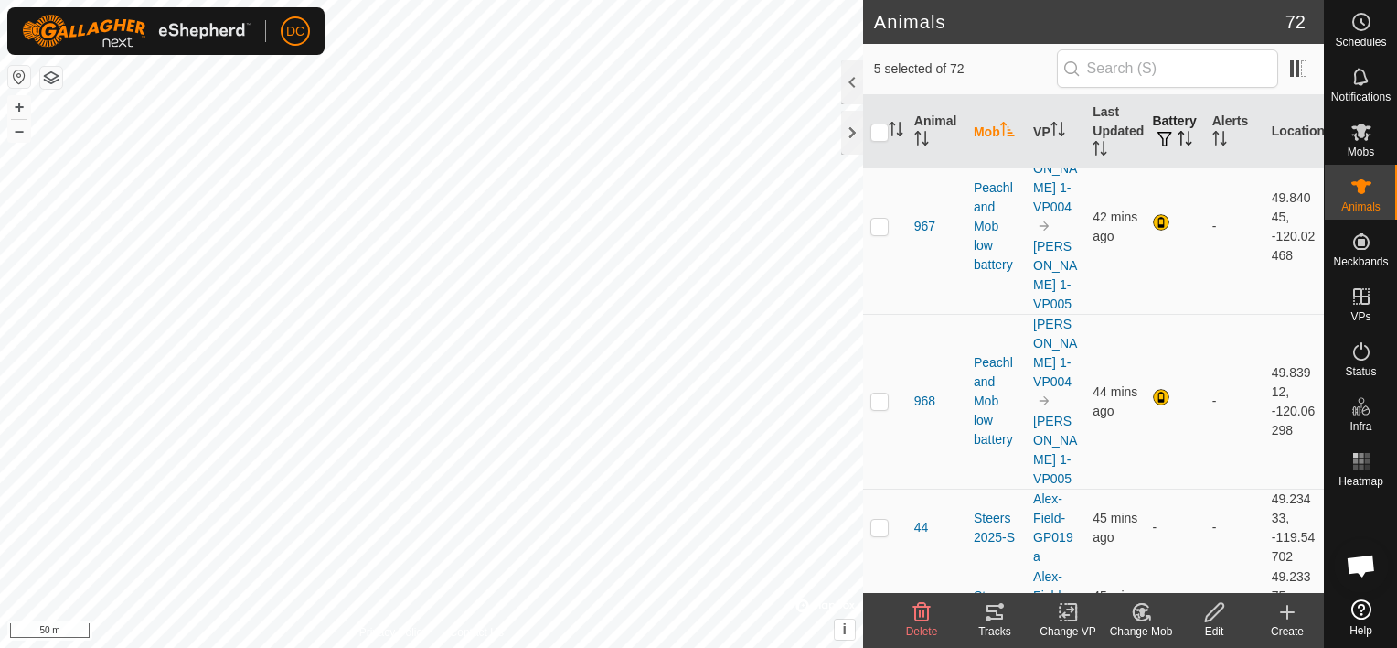
scroll to position [6966, 0]
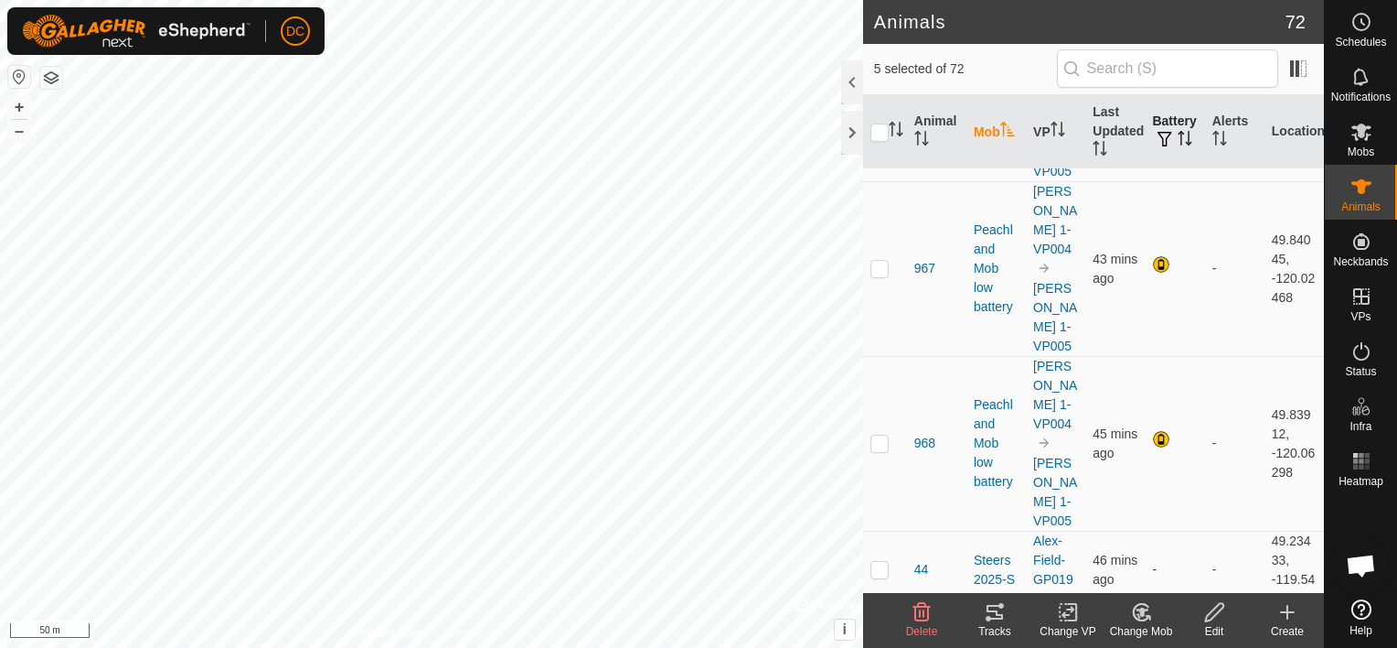
checkbox input "true"
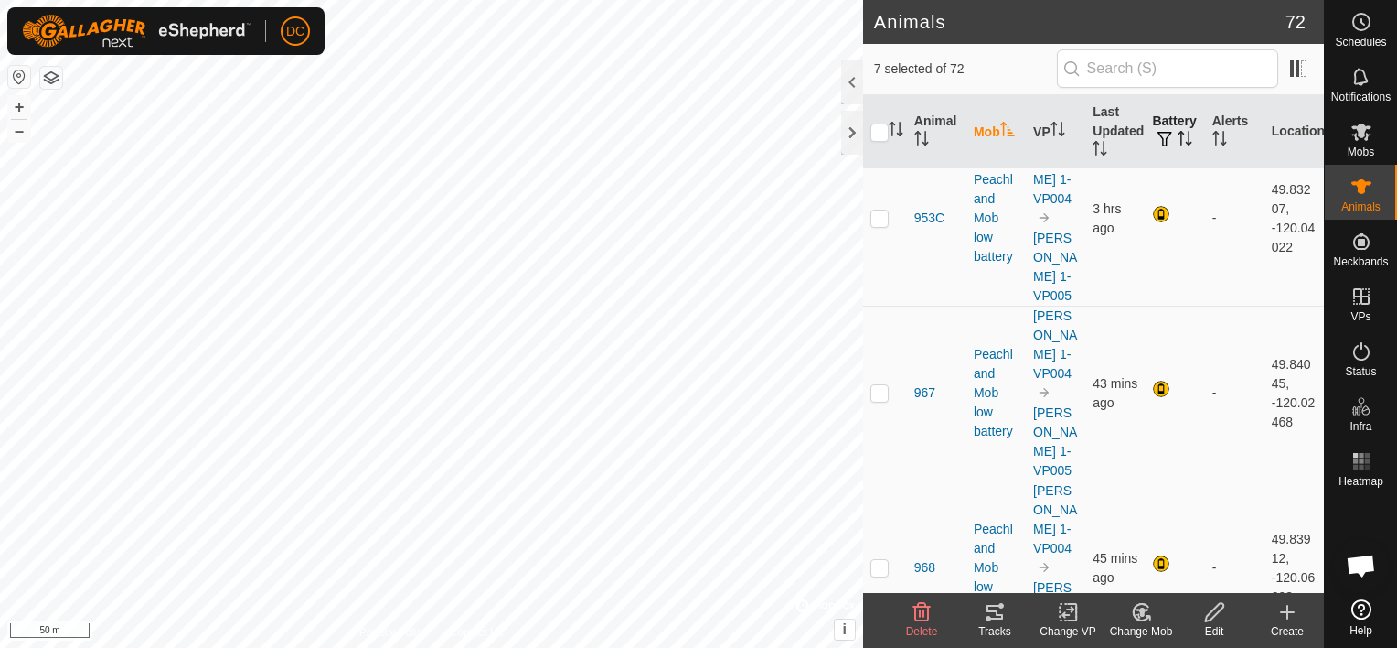
scroll to position [6783, 0]
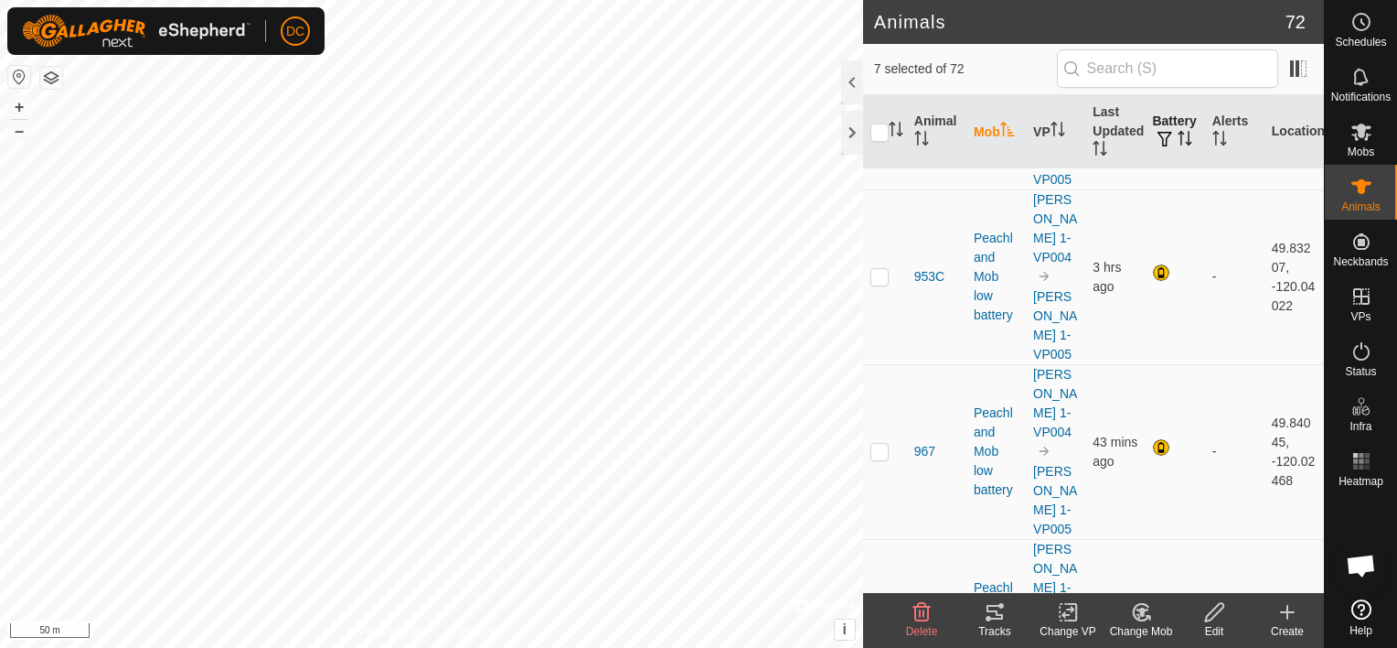
drag, startPoint x: 878, startPoint y: 282, endPoint x: 888, endPoint y: 231, distance: 51.3
checkbox input "true"
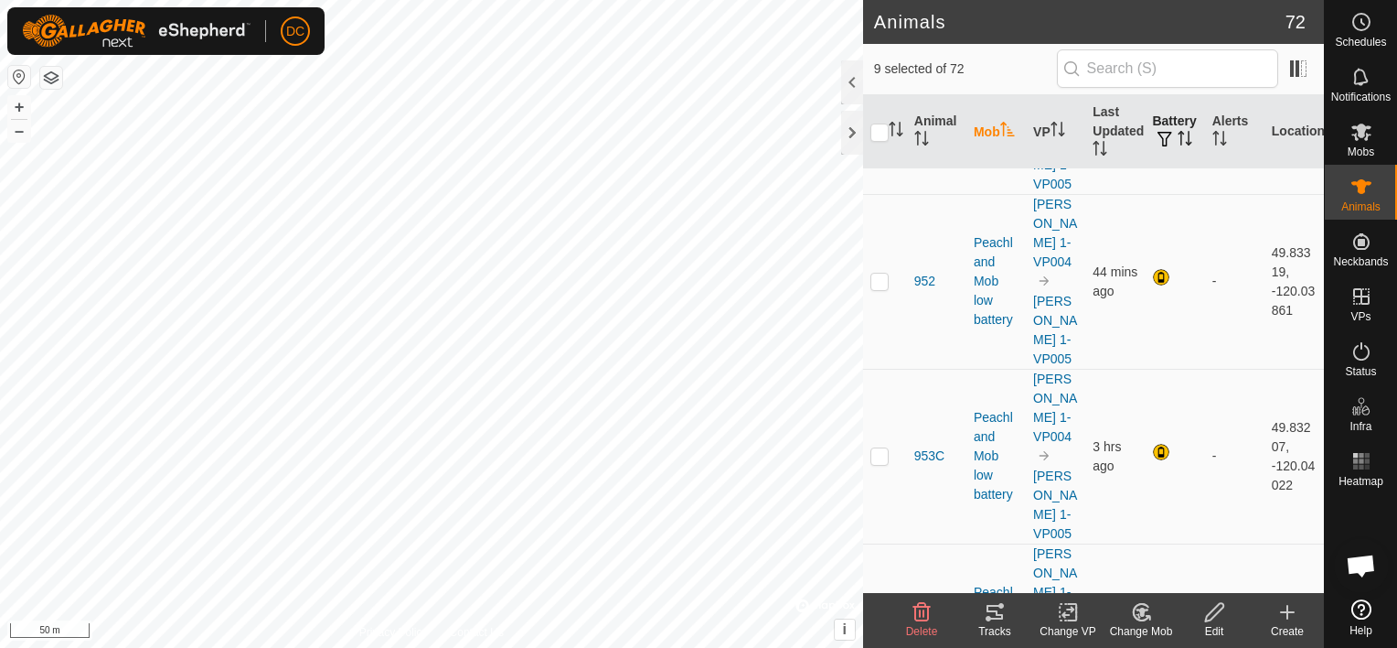
scroll to position [6600, 0]
checkbox input "true"
click at [993, 609] on icon at bounding box center [995, 612] width 22 height 22
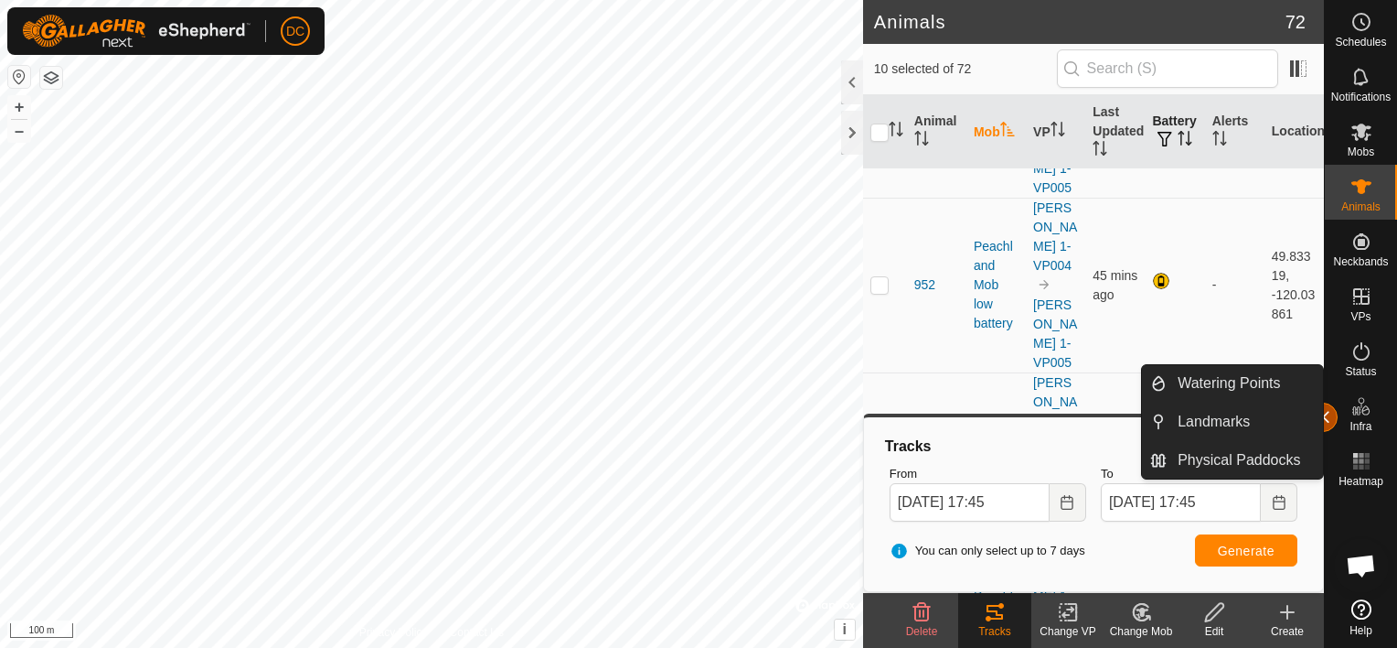
click at [1327, 410] on button "button" at bounding box center [1323, 416] width 29 height 29
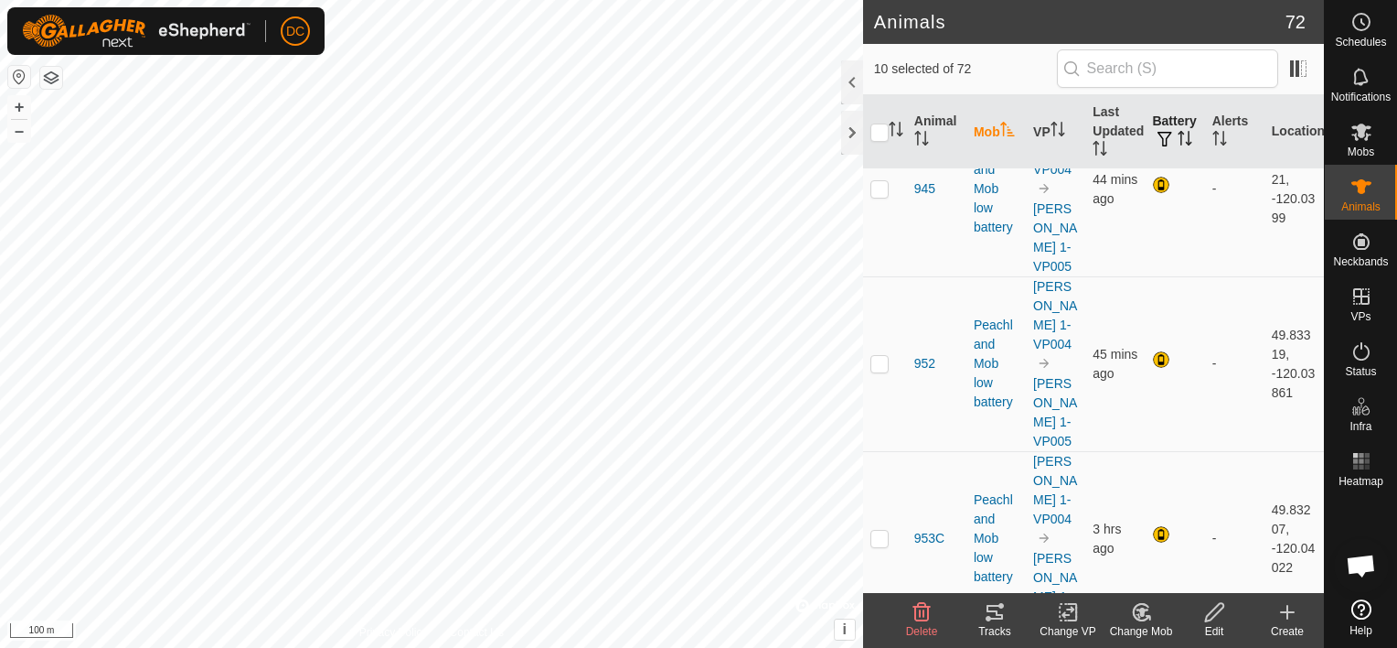
scroll to position [6417, 0]
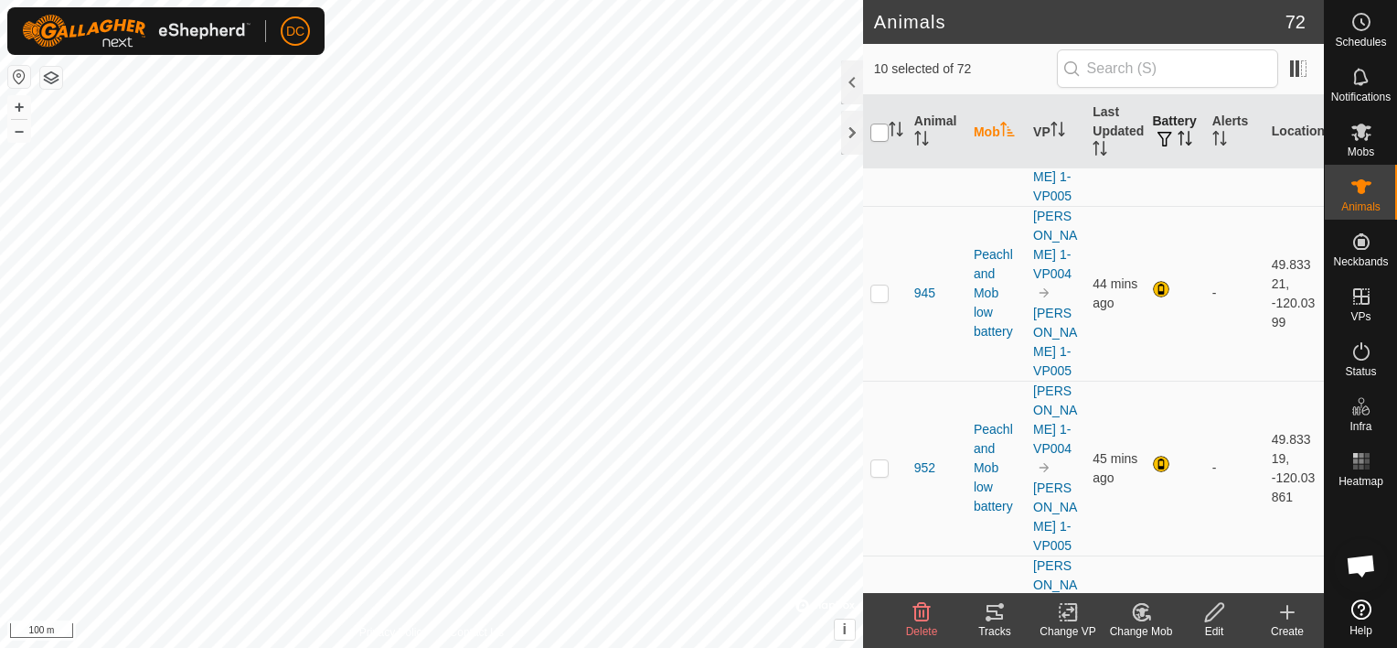
click at [883, 129] on input "checkbox" at bounding box center [880, 132] width 18 height 18
checkbox input "true"
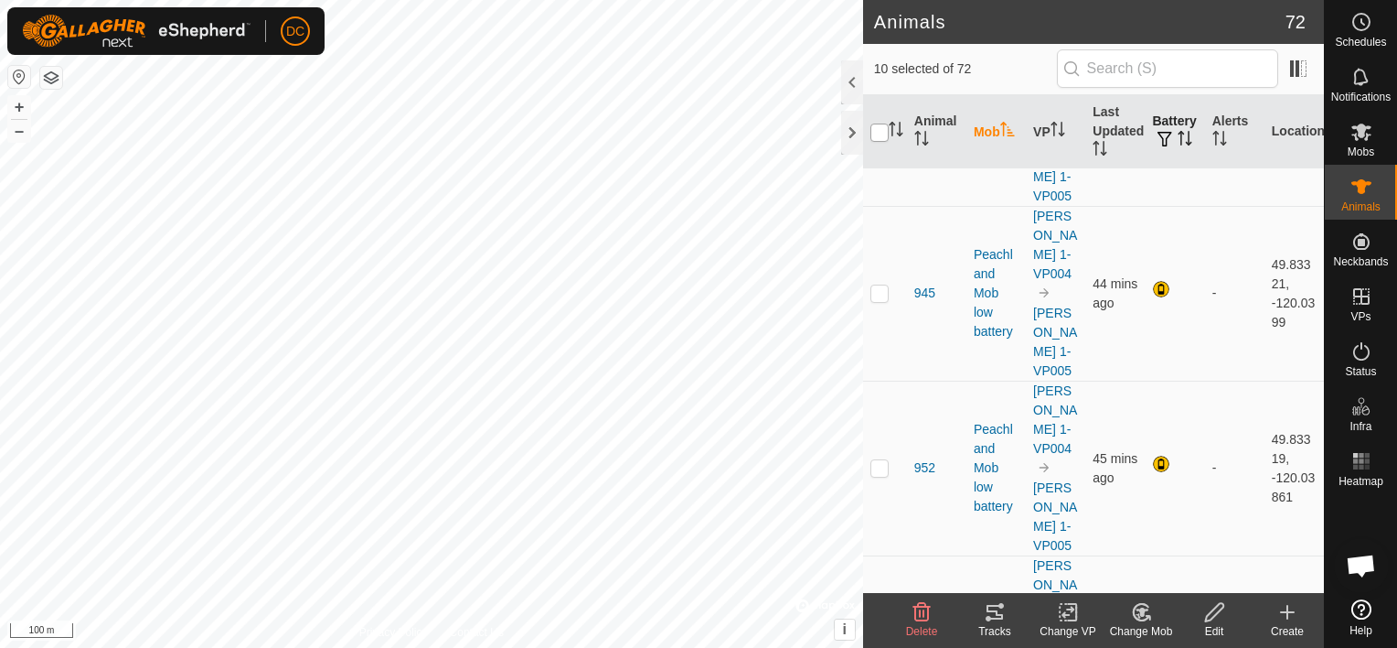
checkbox input "true"
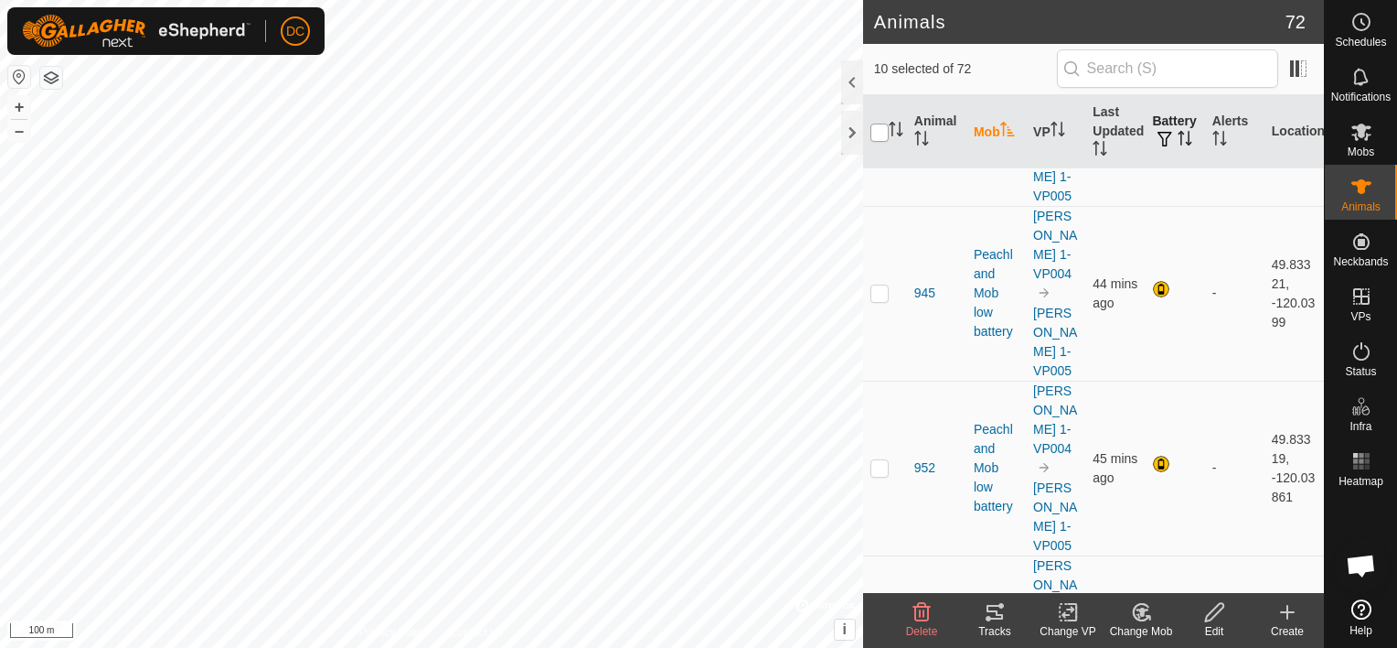
checkbox input "true"
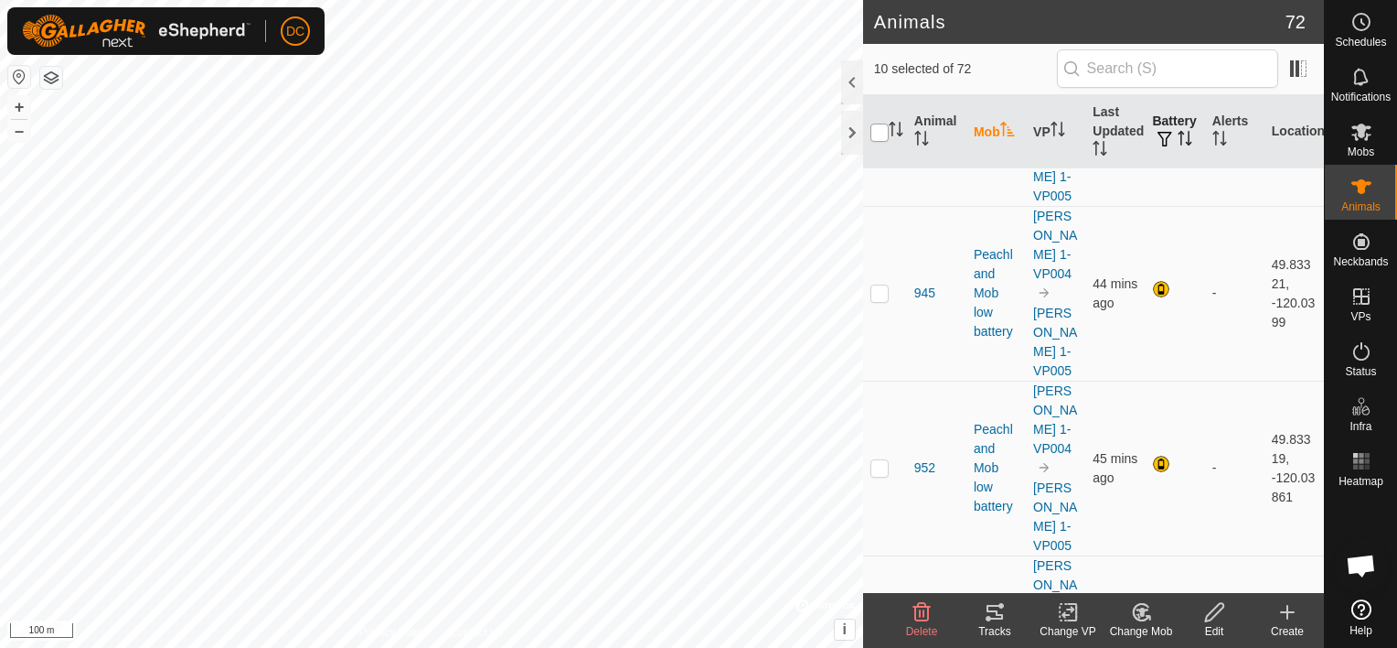
checkbox input "true"
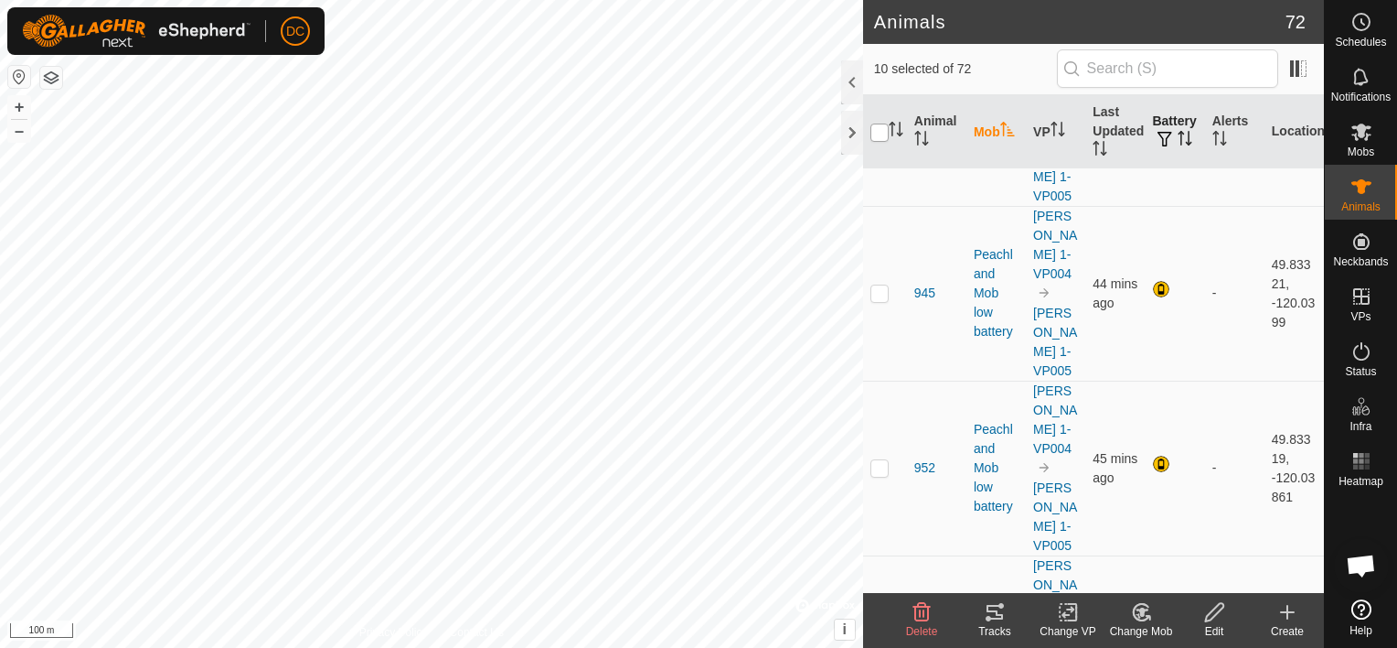
checkbox input "true"
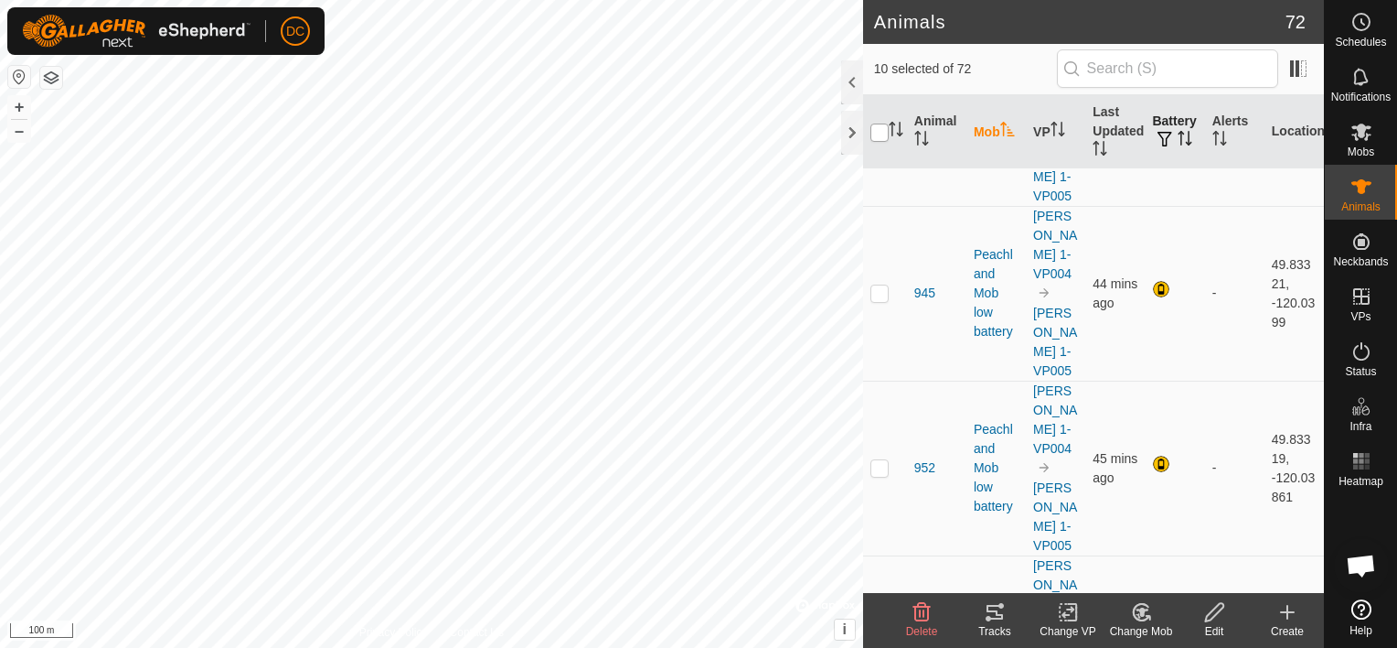
checkbox input "true"
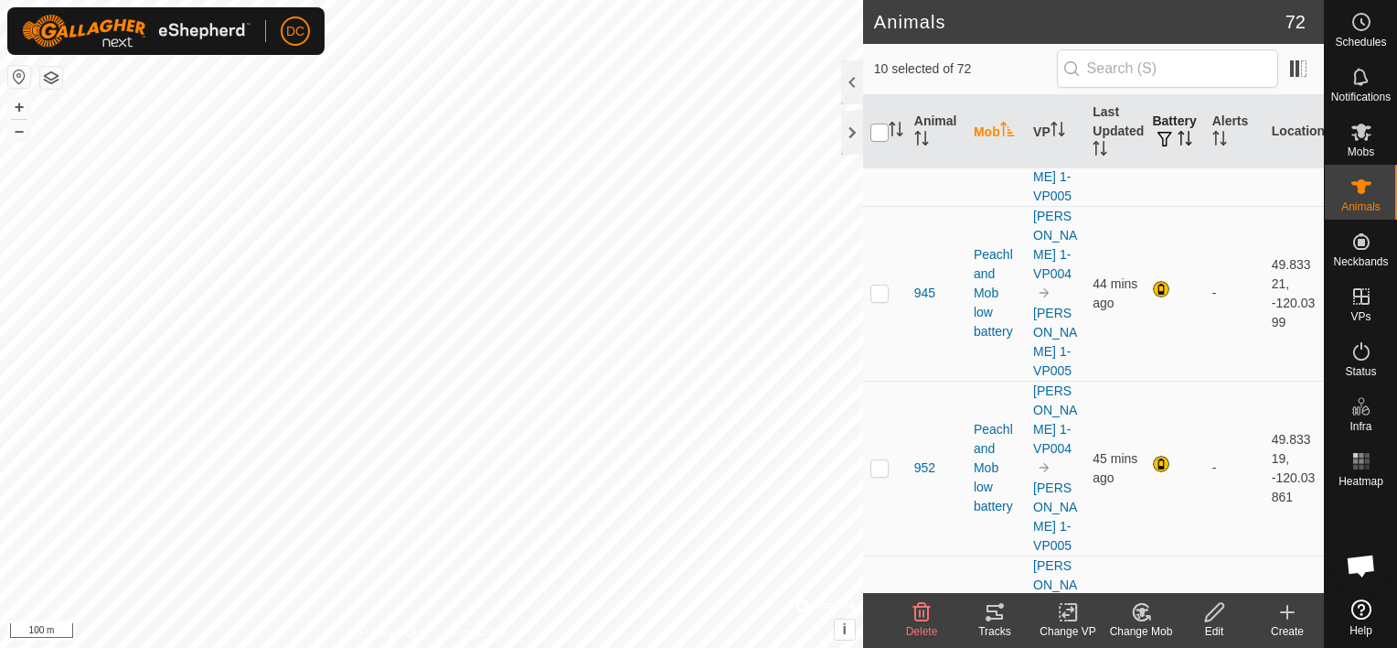
checkbox input "true"
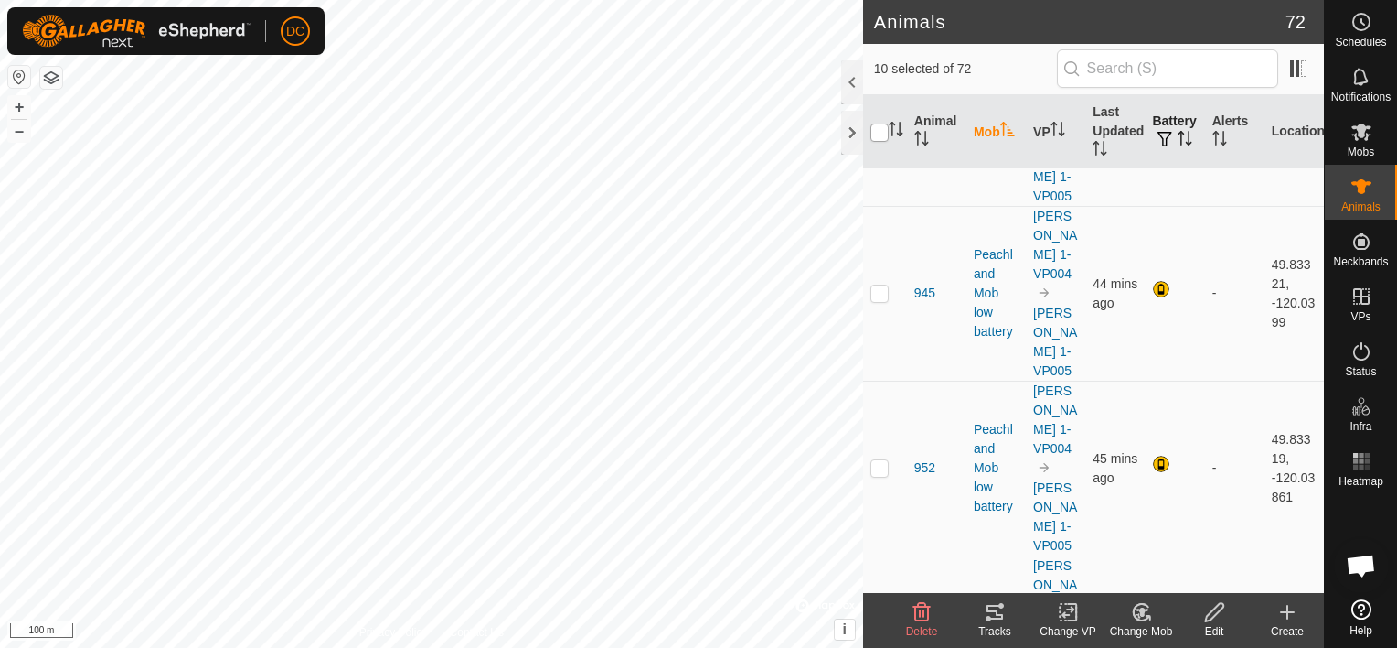
checkbox input "true"
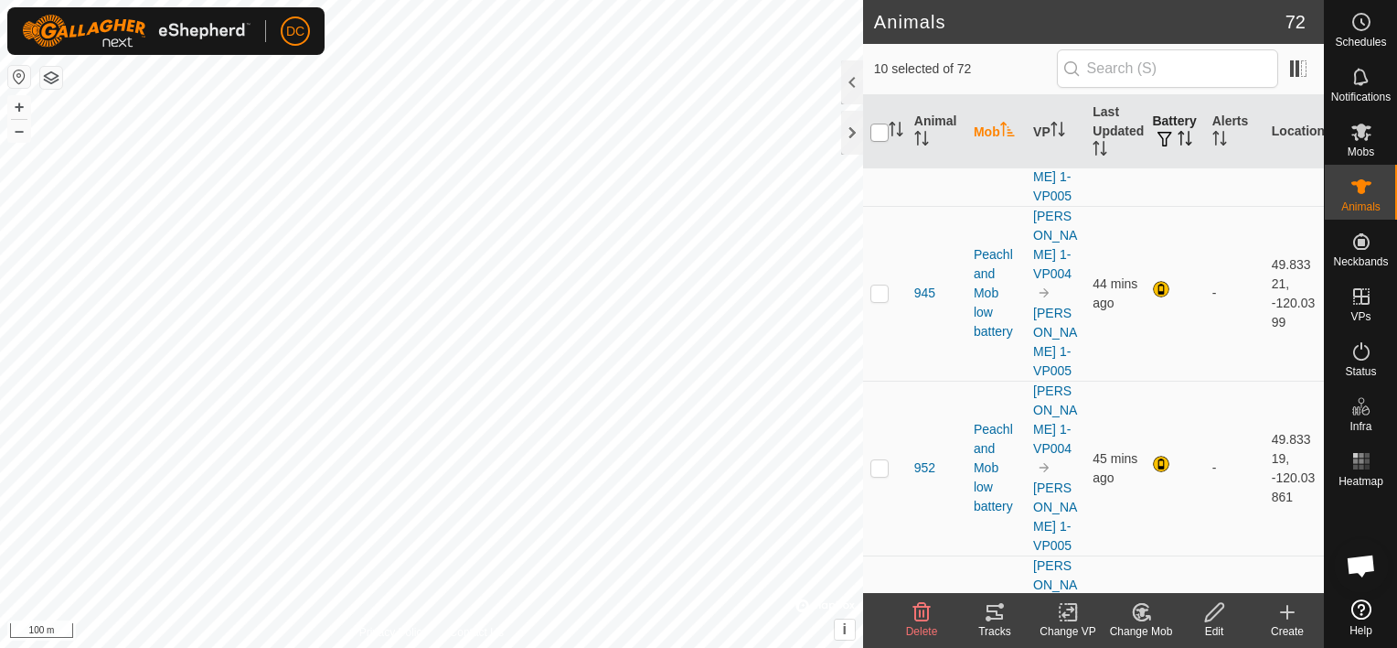
checkbox input "true"
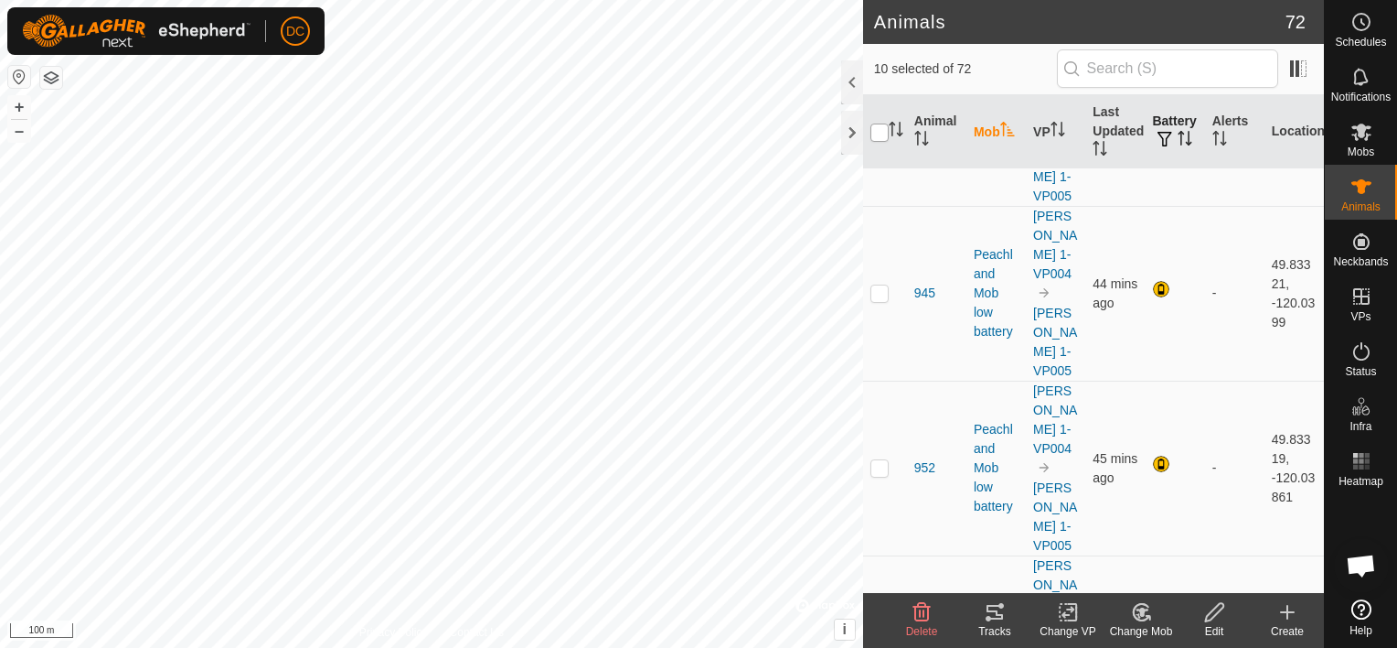
checkbox input "true"
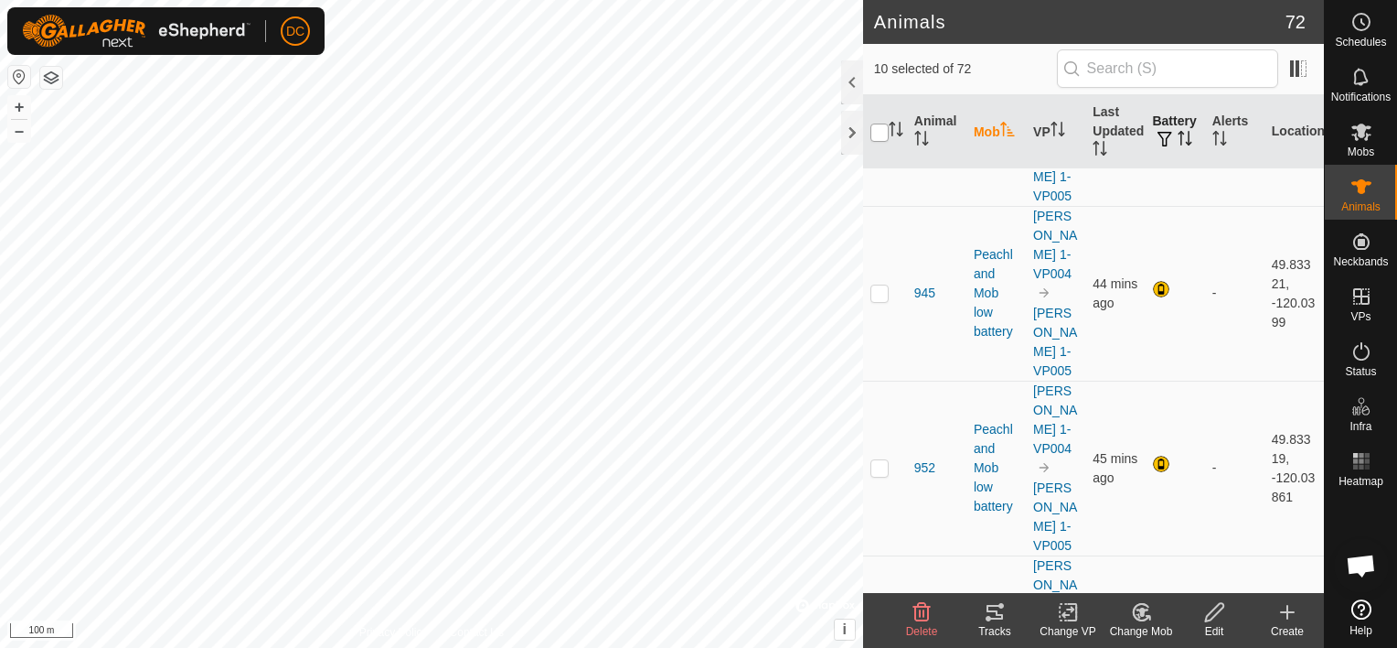
checkbox input "true"
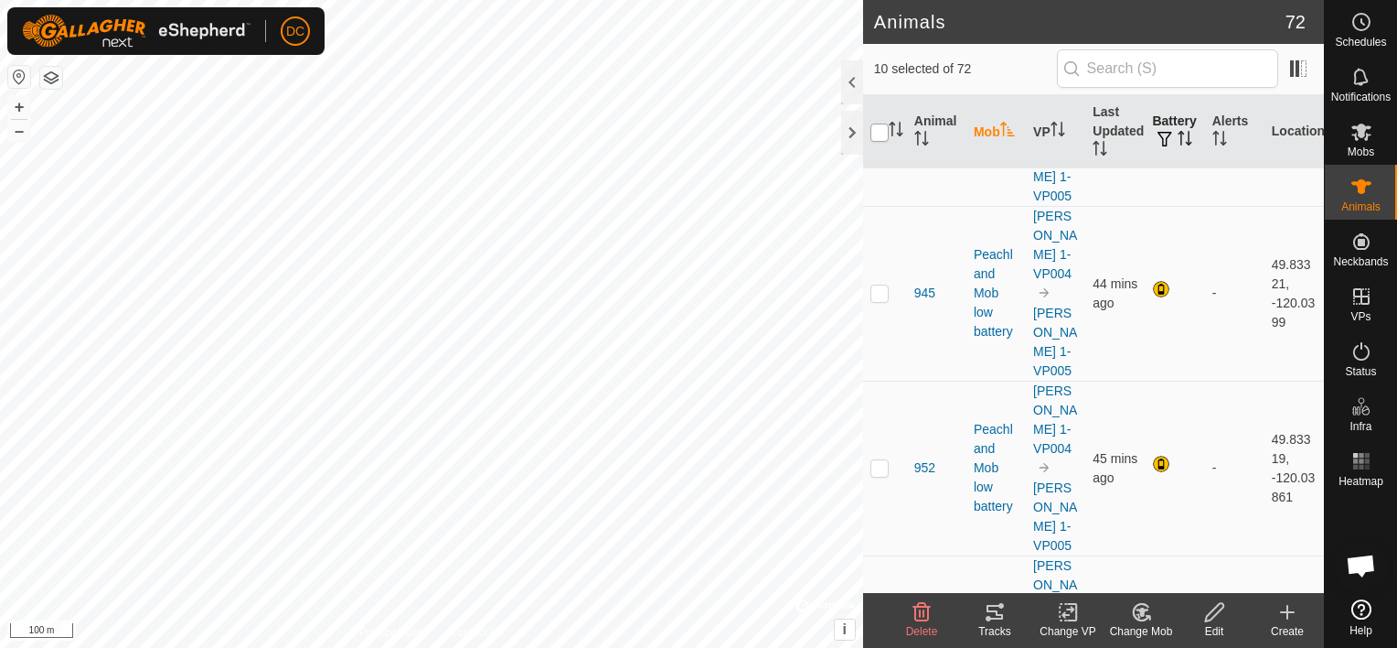
checkbox input "true"
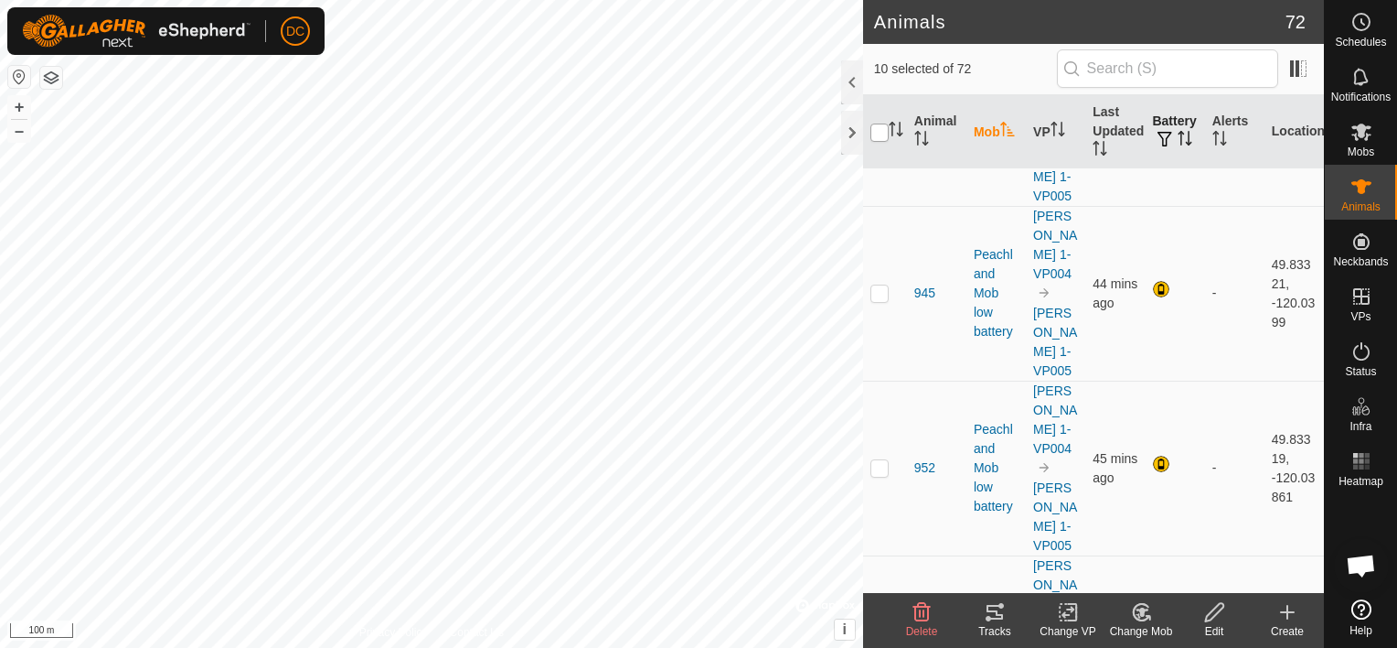
checkbox input "true"
click at [883, 125] on input "checkbox" at bounding box center [880, 132] width 18 height 18
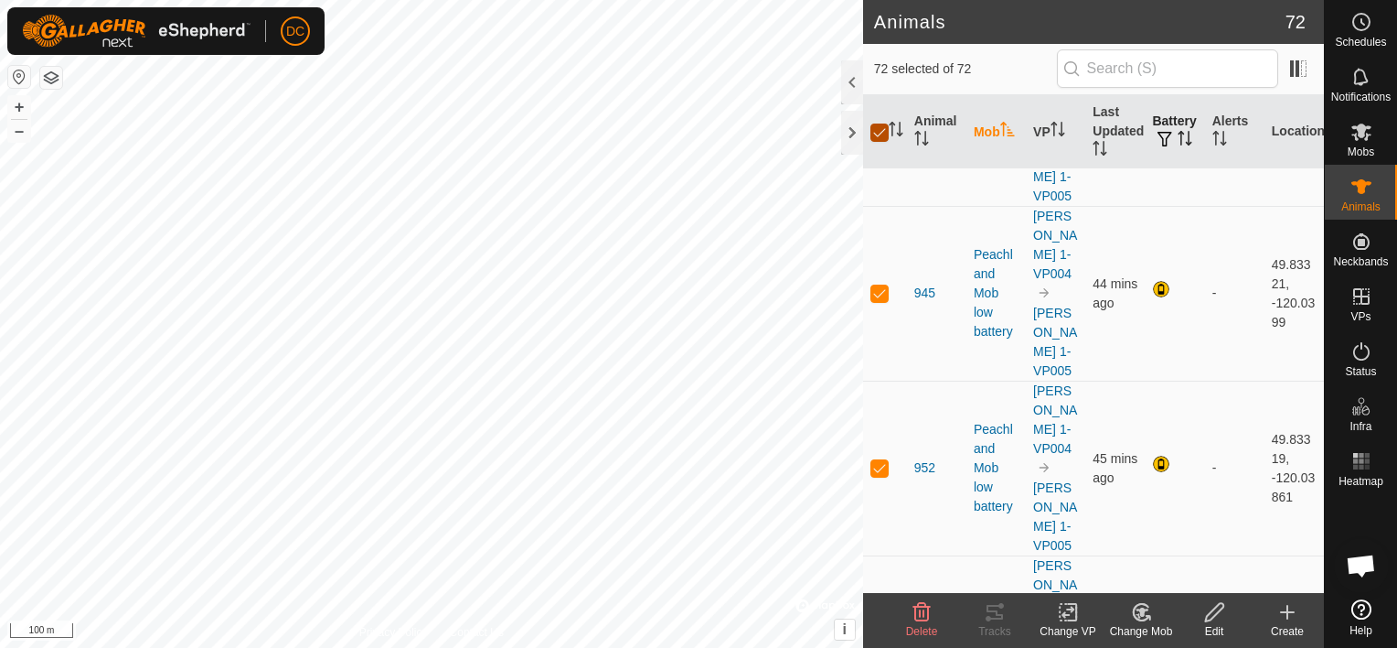
checkbox input "false"
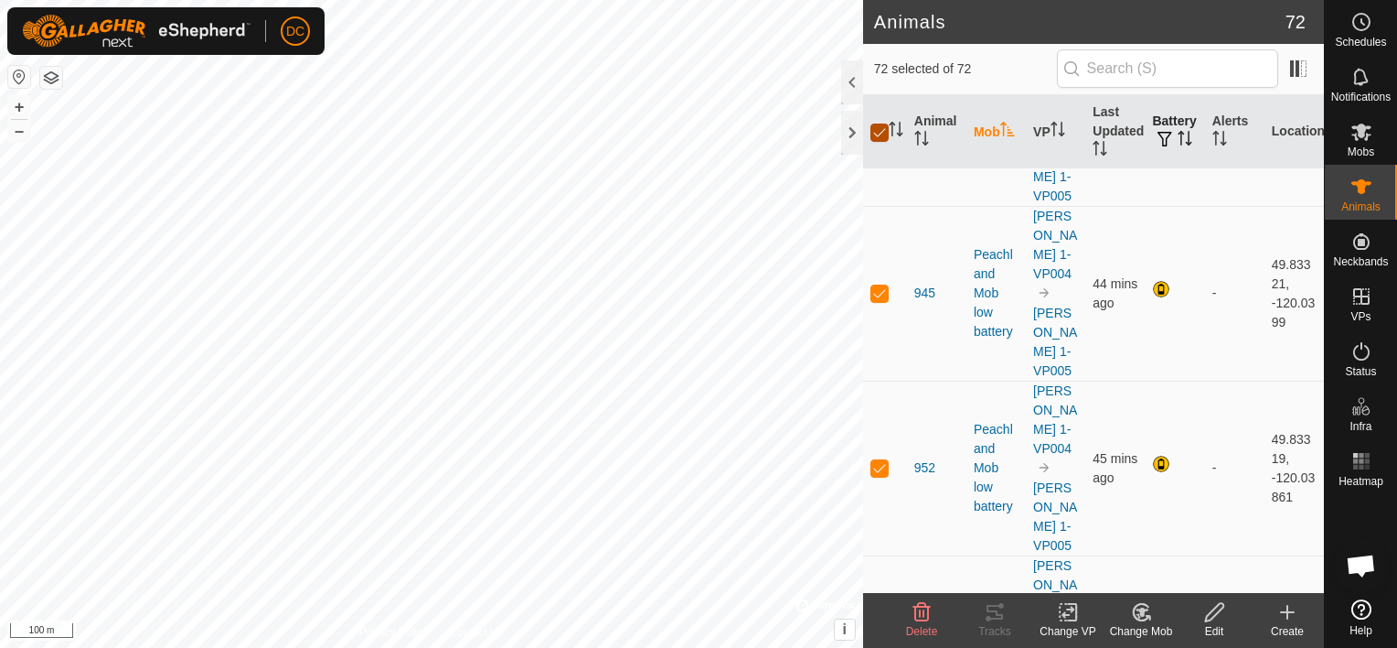
checkbox input "false"
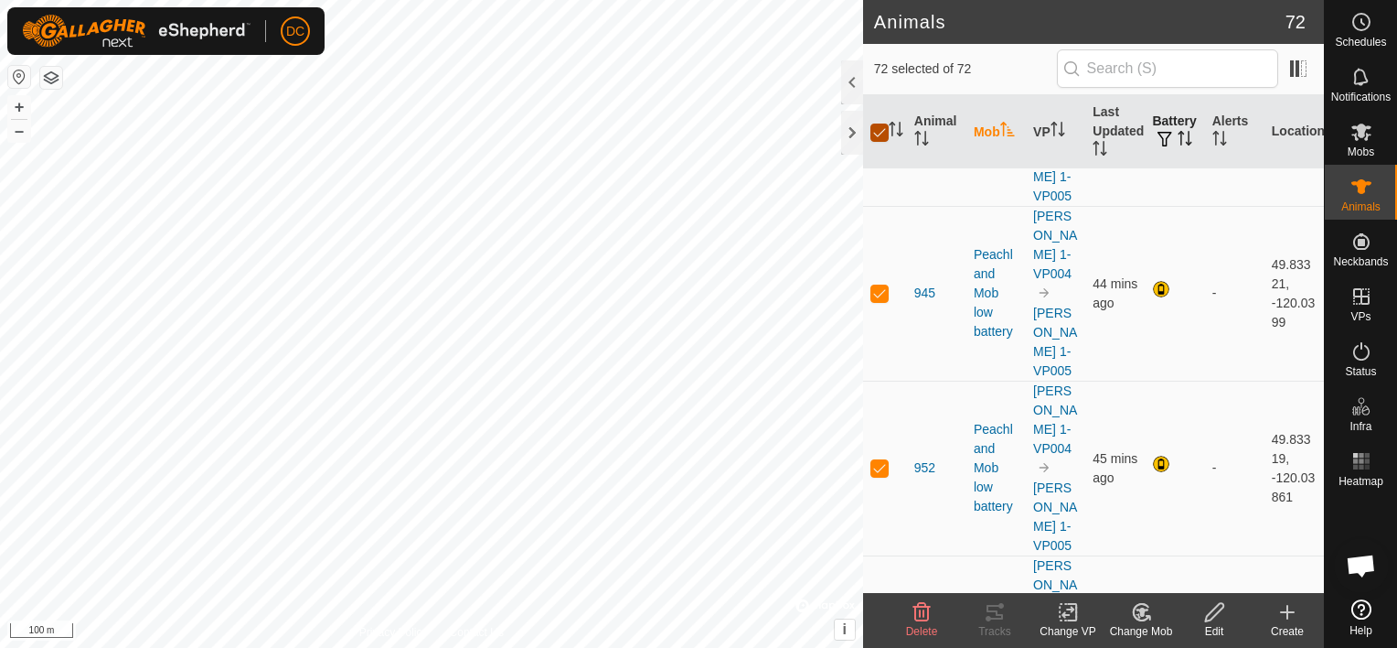
checkbox input "false"
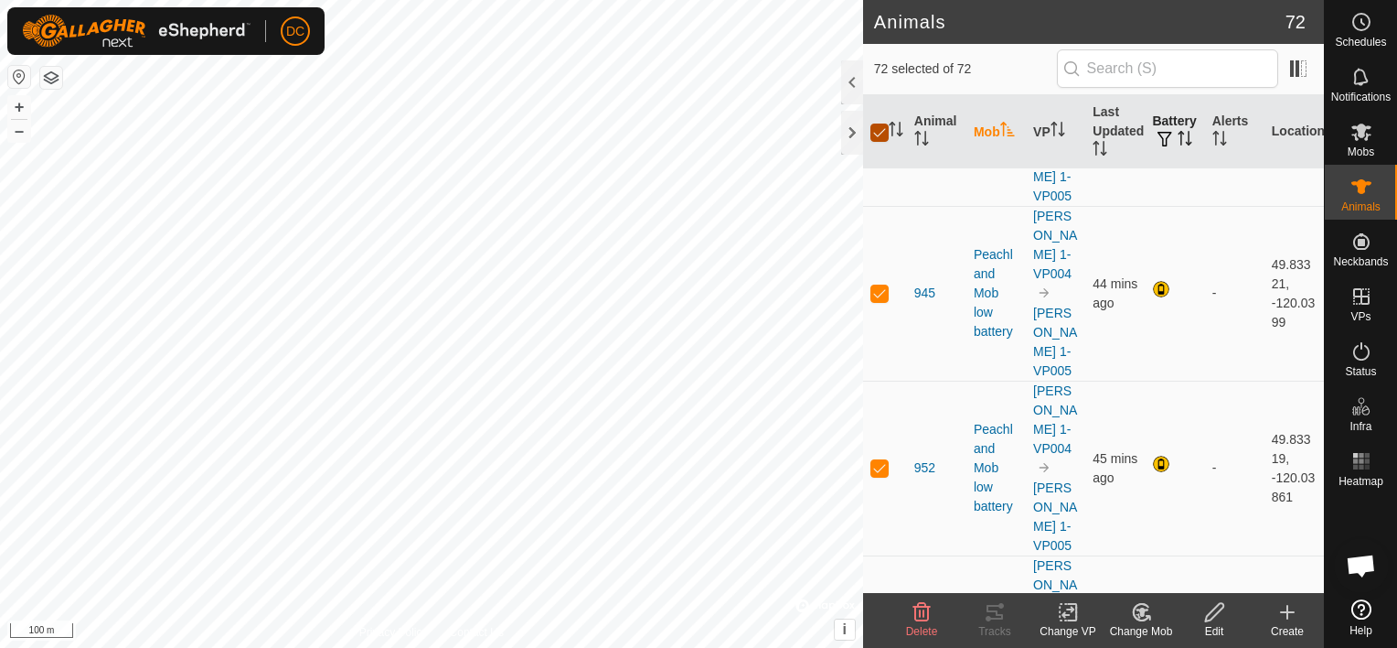
checkbox input "false"
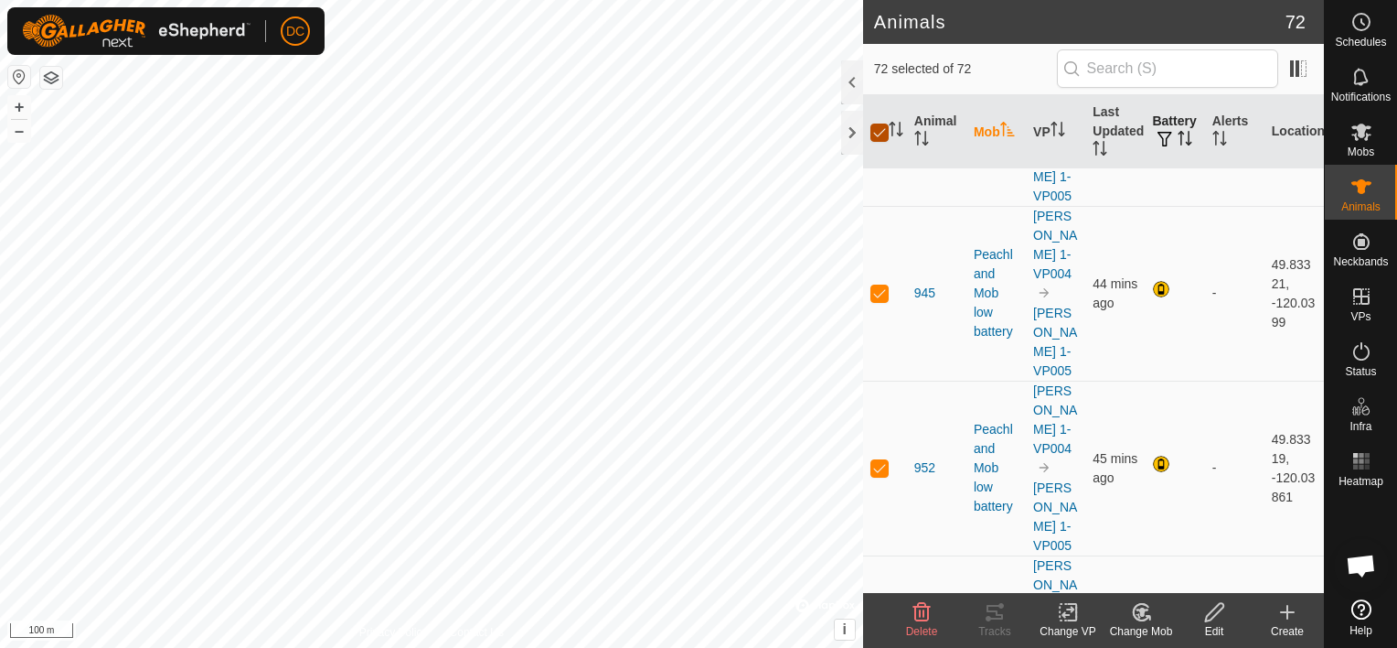
checkbox input "false"
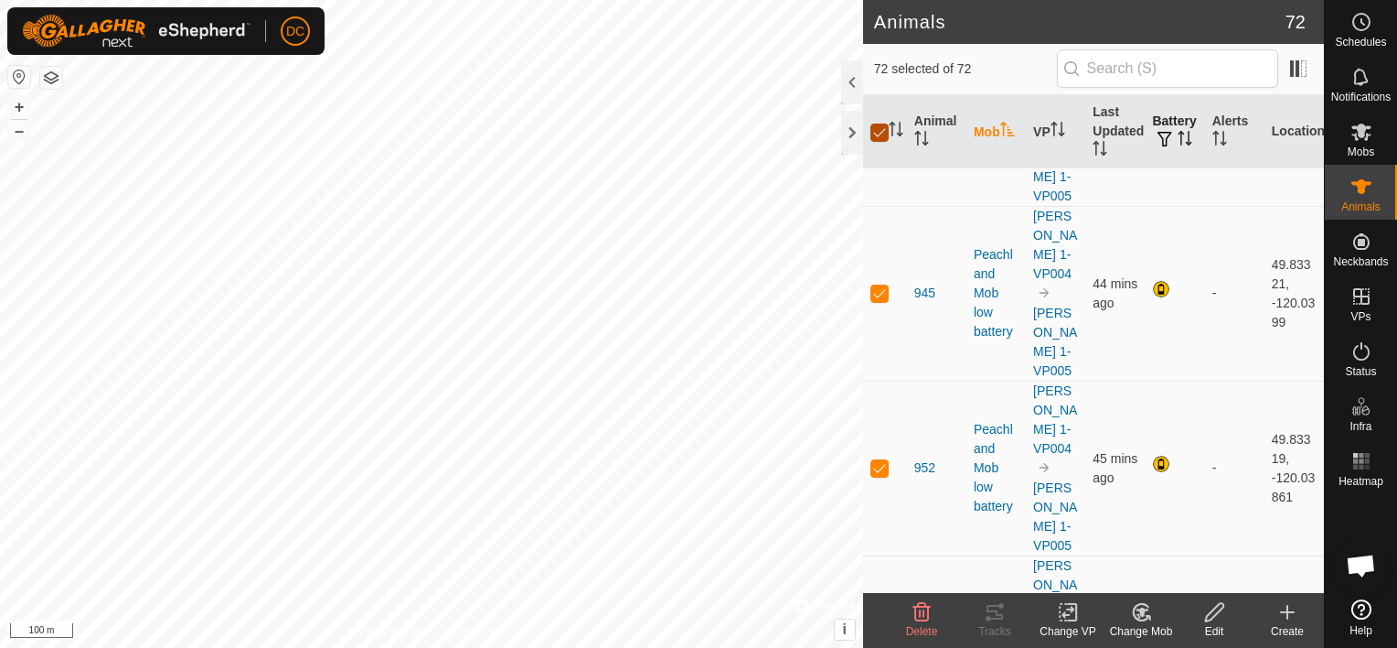
checkbox input "false"
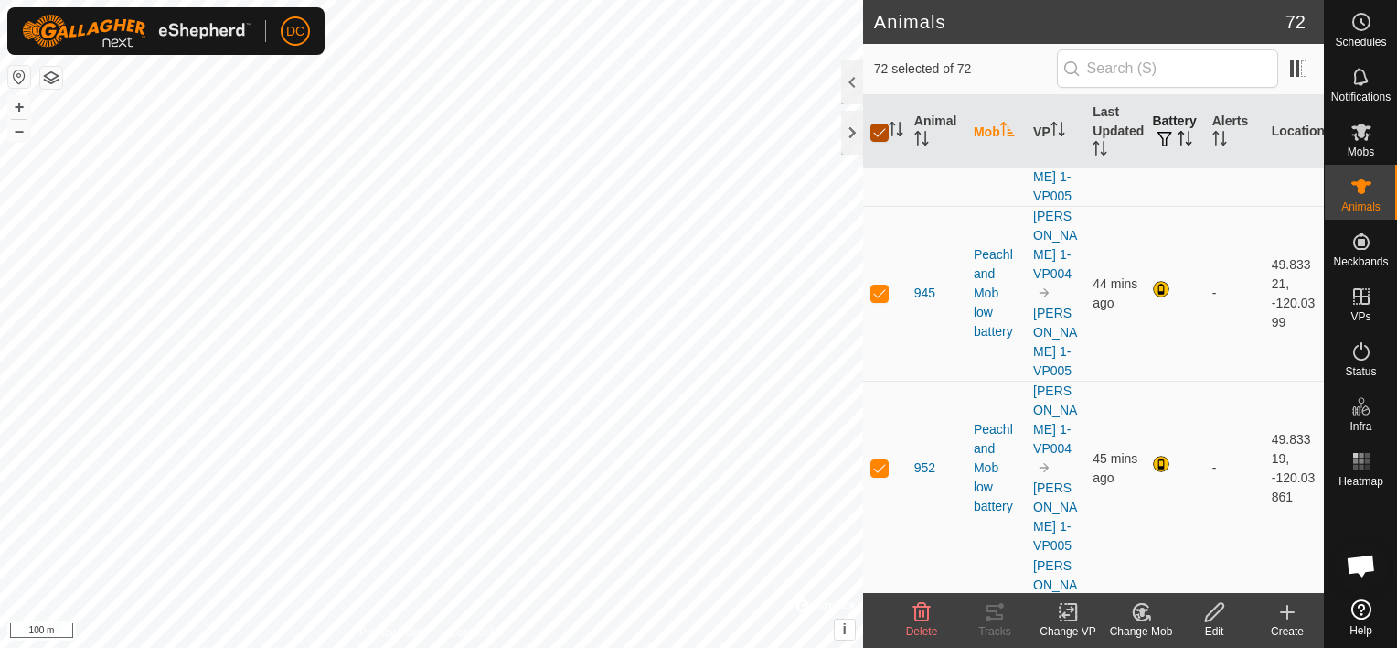
checkbox input "false"
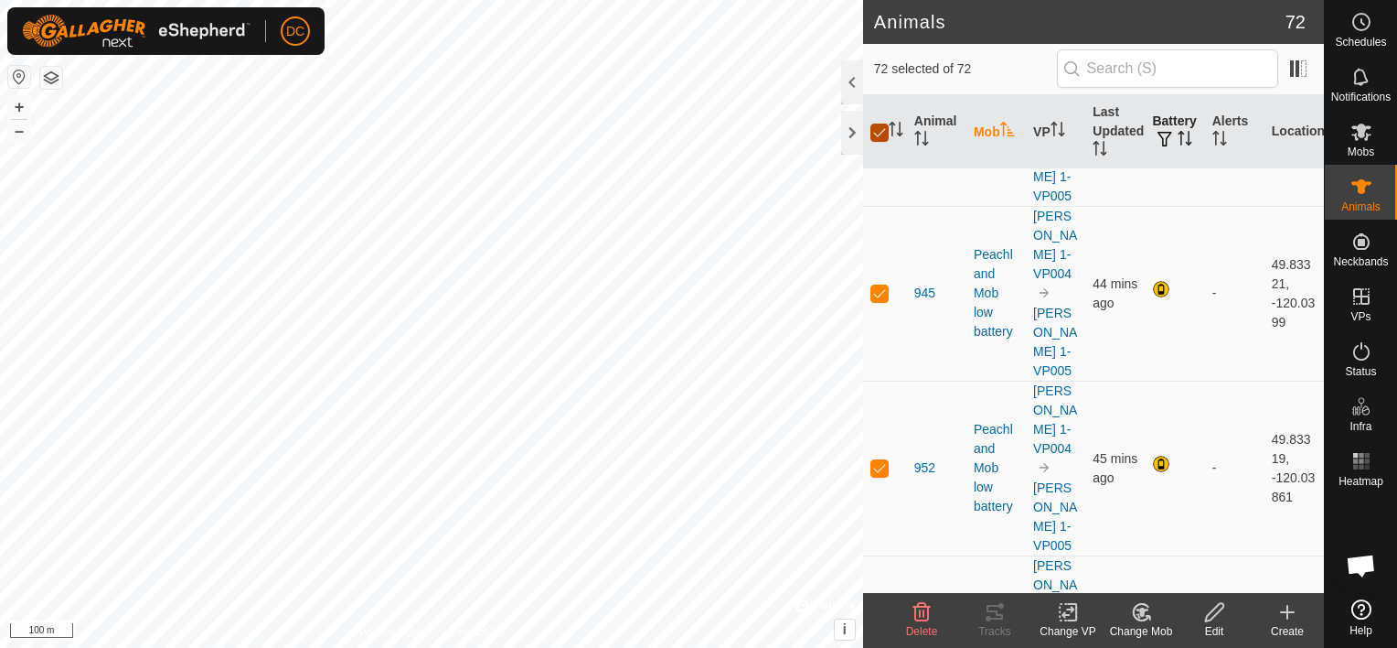
checkbox input "false"
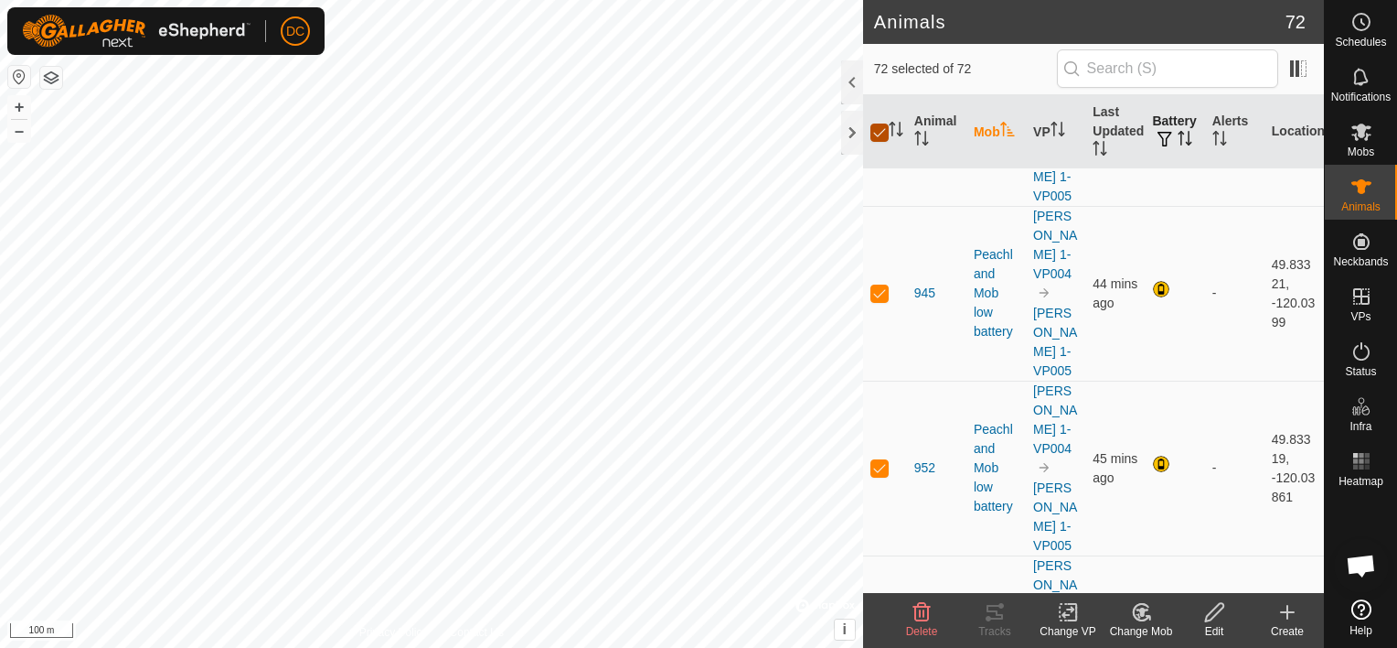
checkbox input "false"
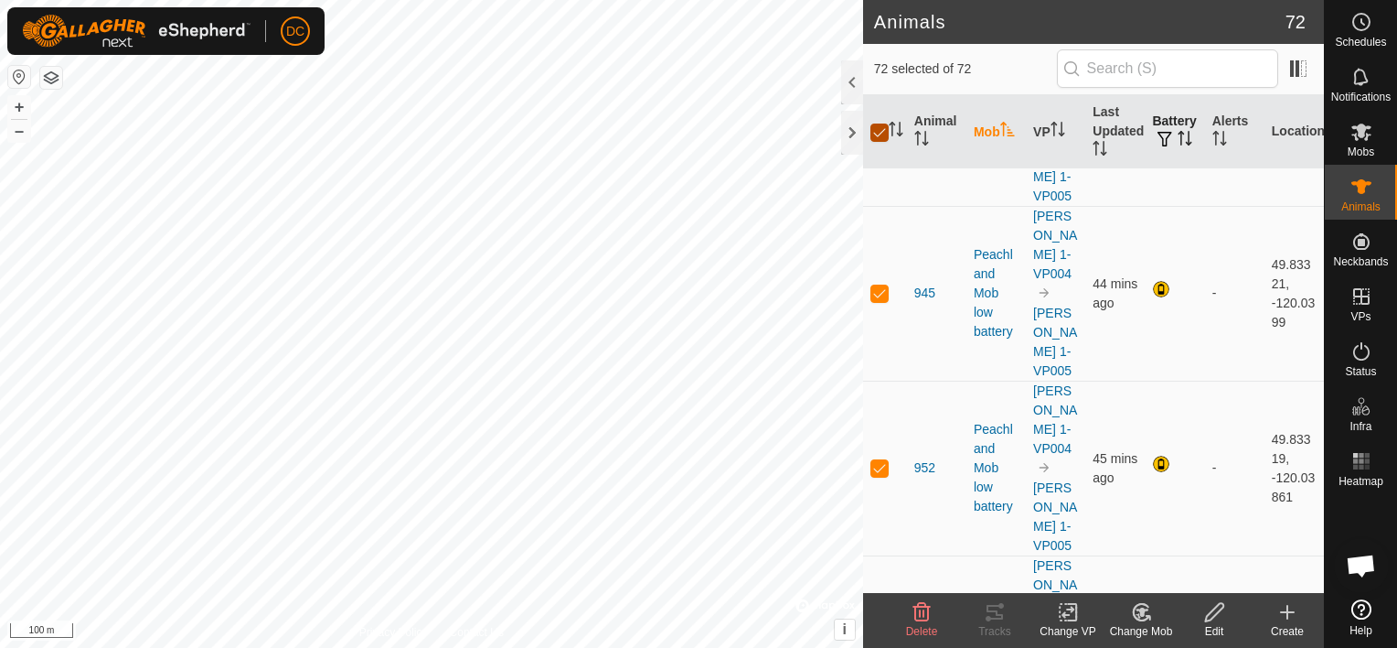
checkbox input "false"
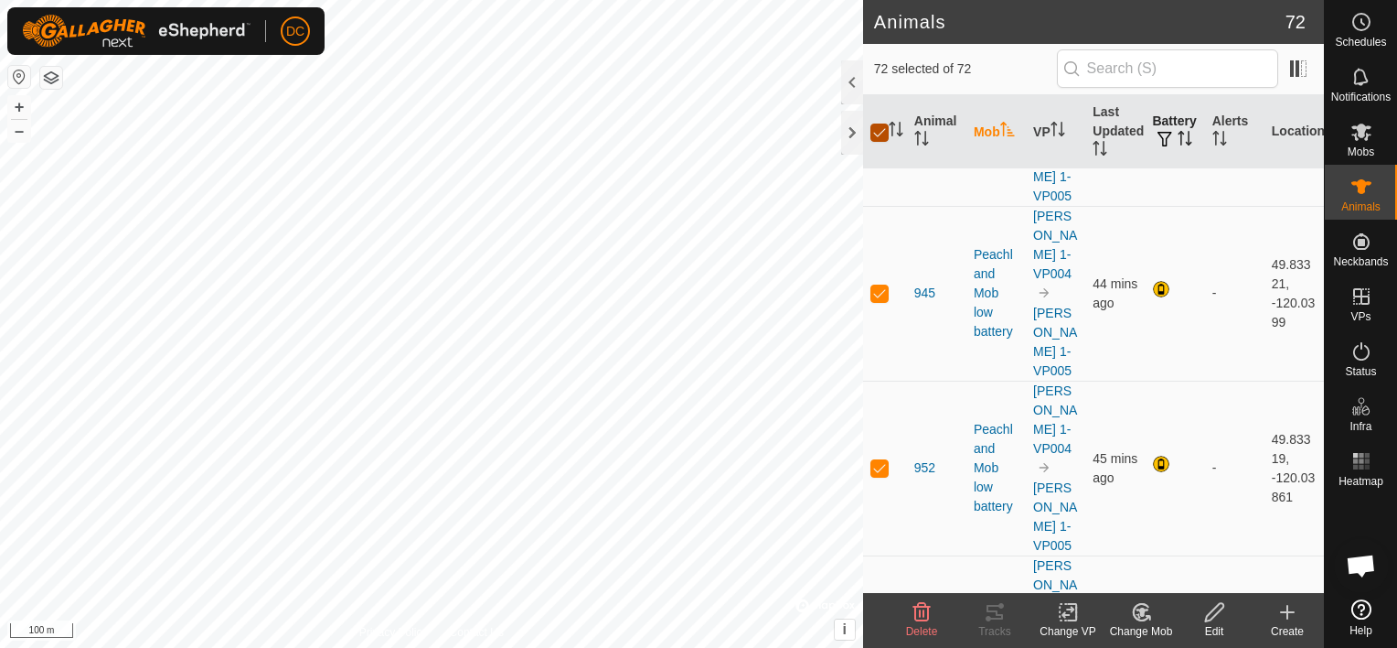
checkbox input "false"
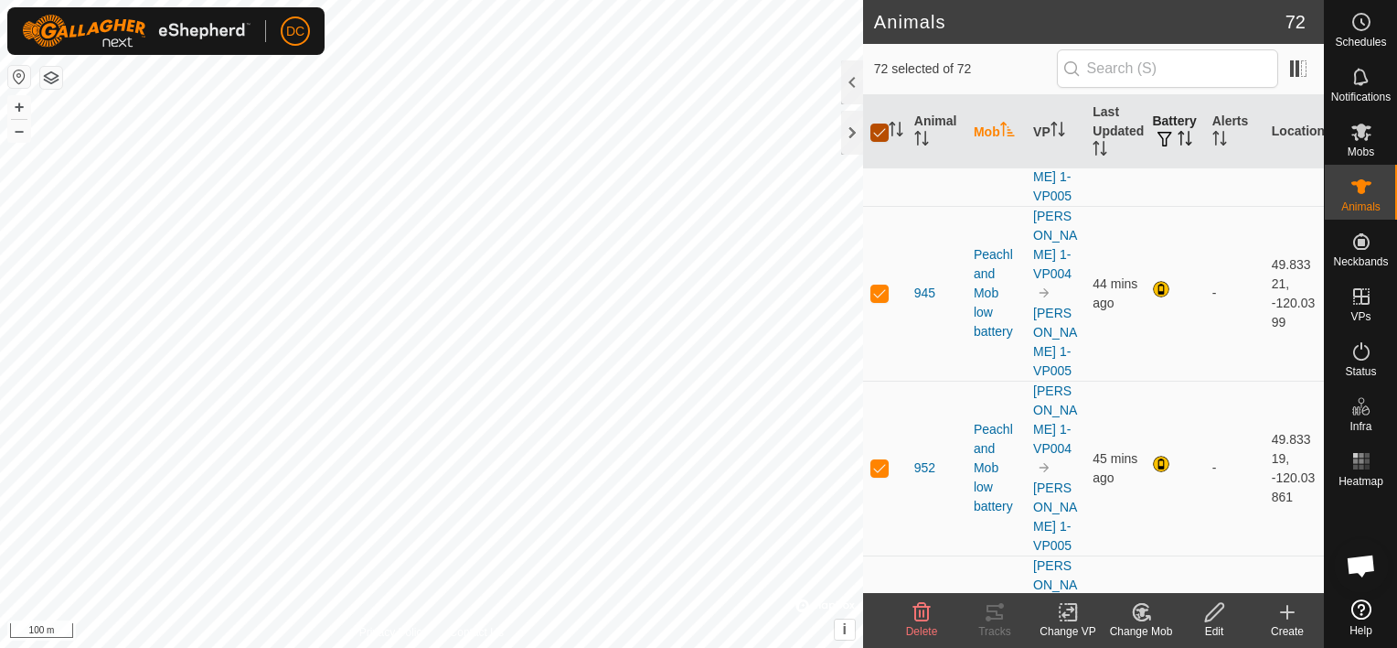
checkbox input "false"
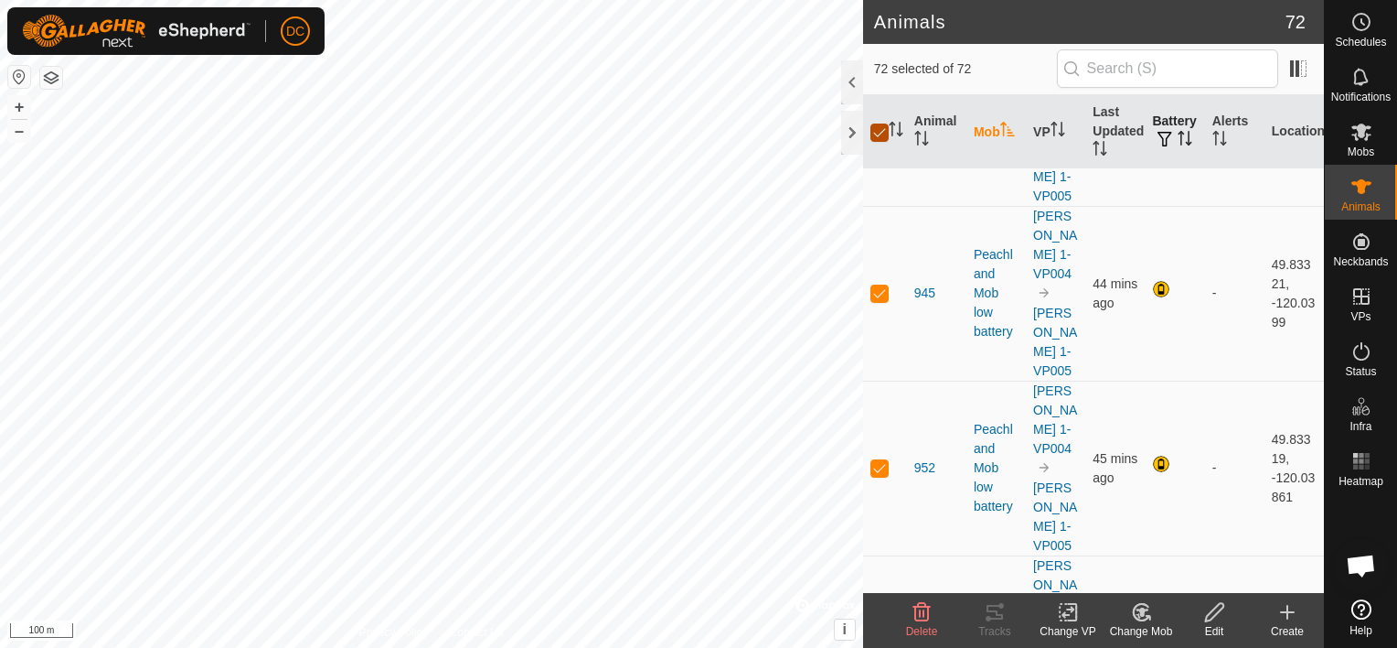
checkbox input "false"
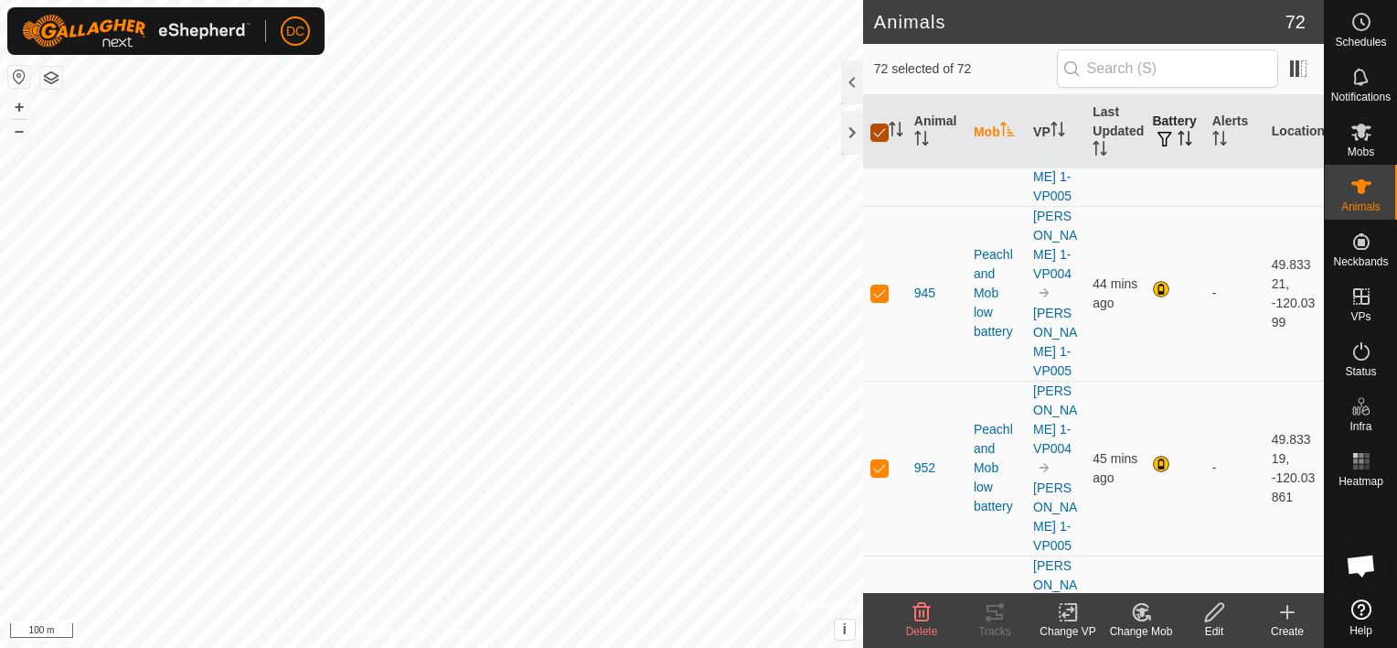
checkbox input "false"
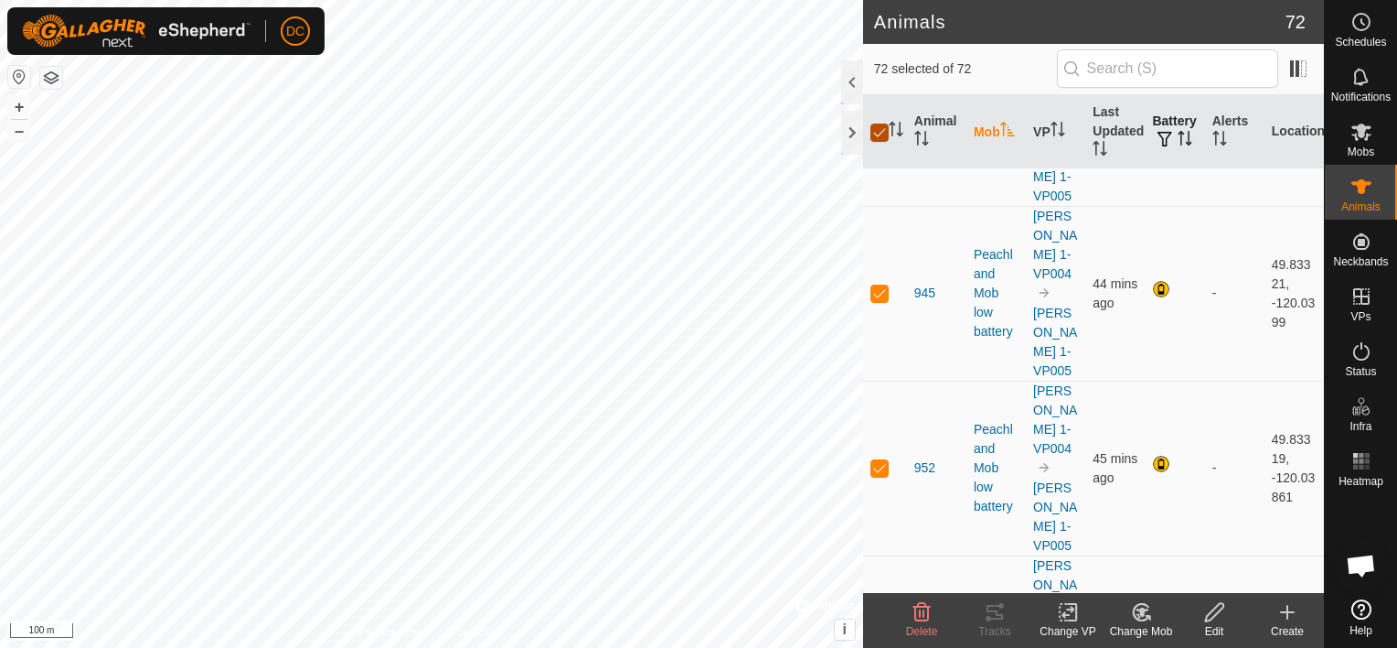
checkbox input "false"
checkbox input "true"
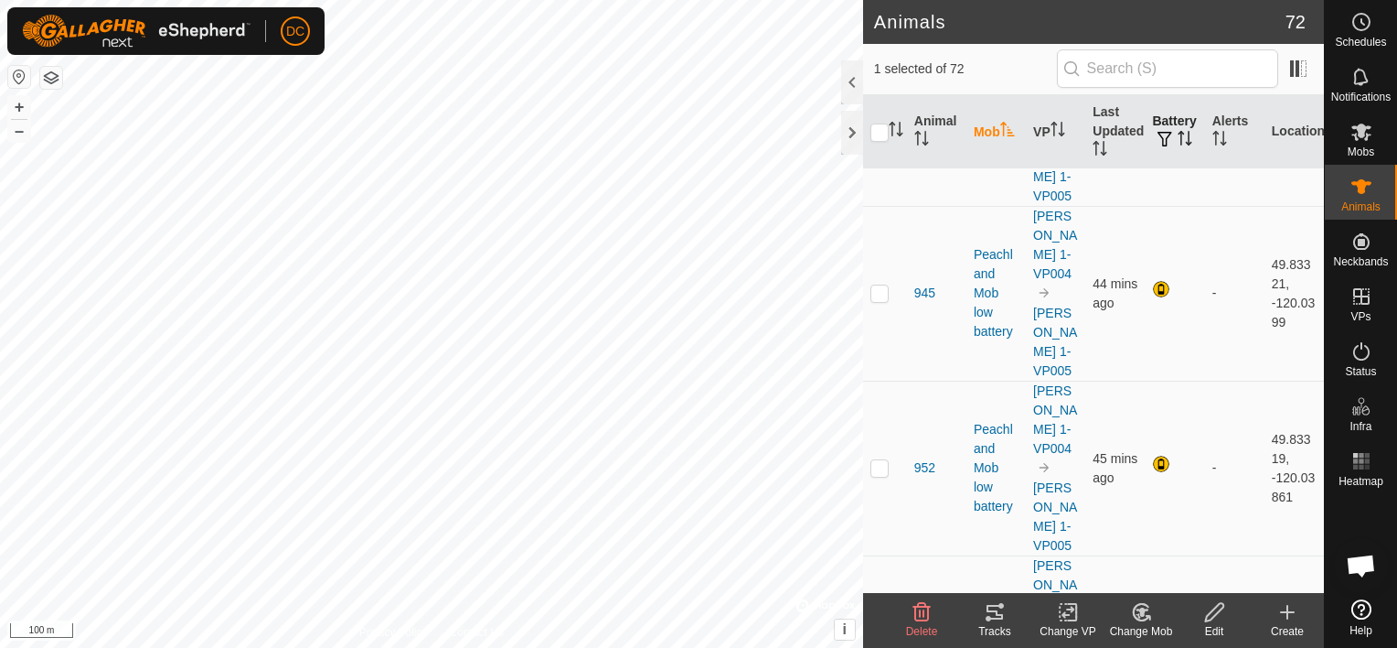
drag, startPoint x: 885, startPoint y: 337, endPoint x: 883, endPoint y: 321, distance: 15.7
checkbox input "true"
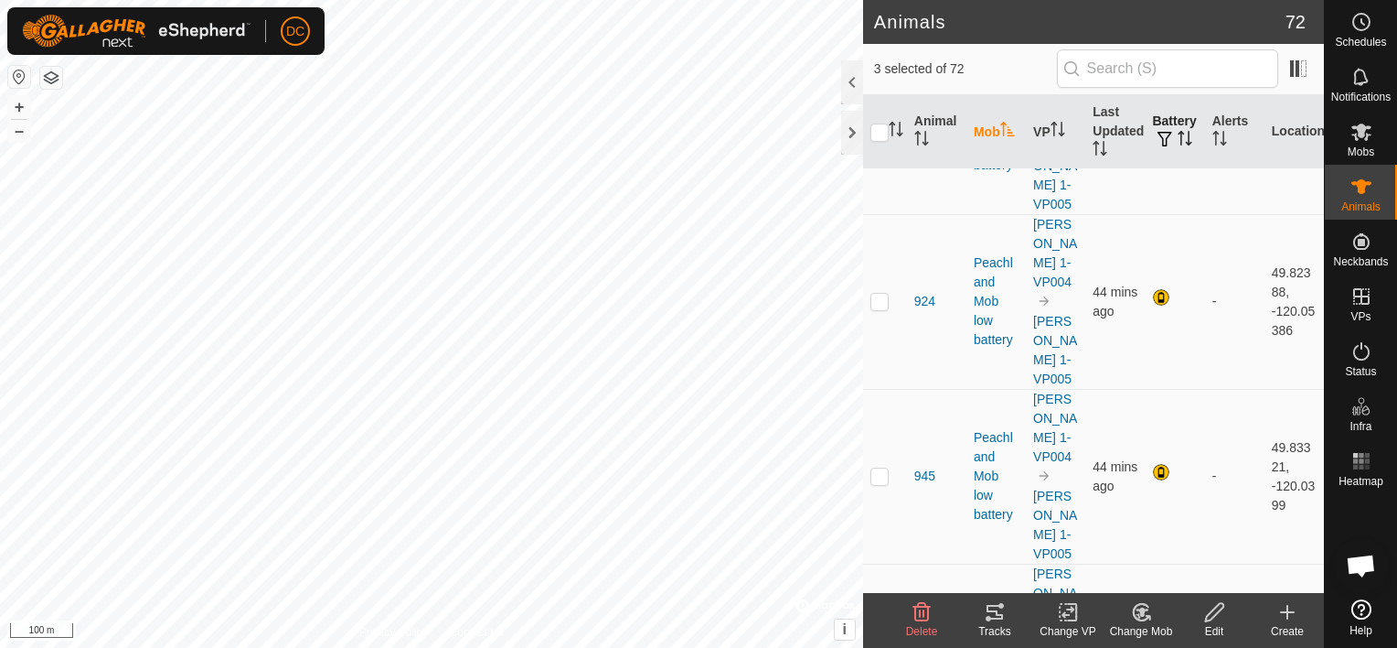
scroll to position [6142, 0]
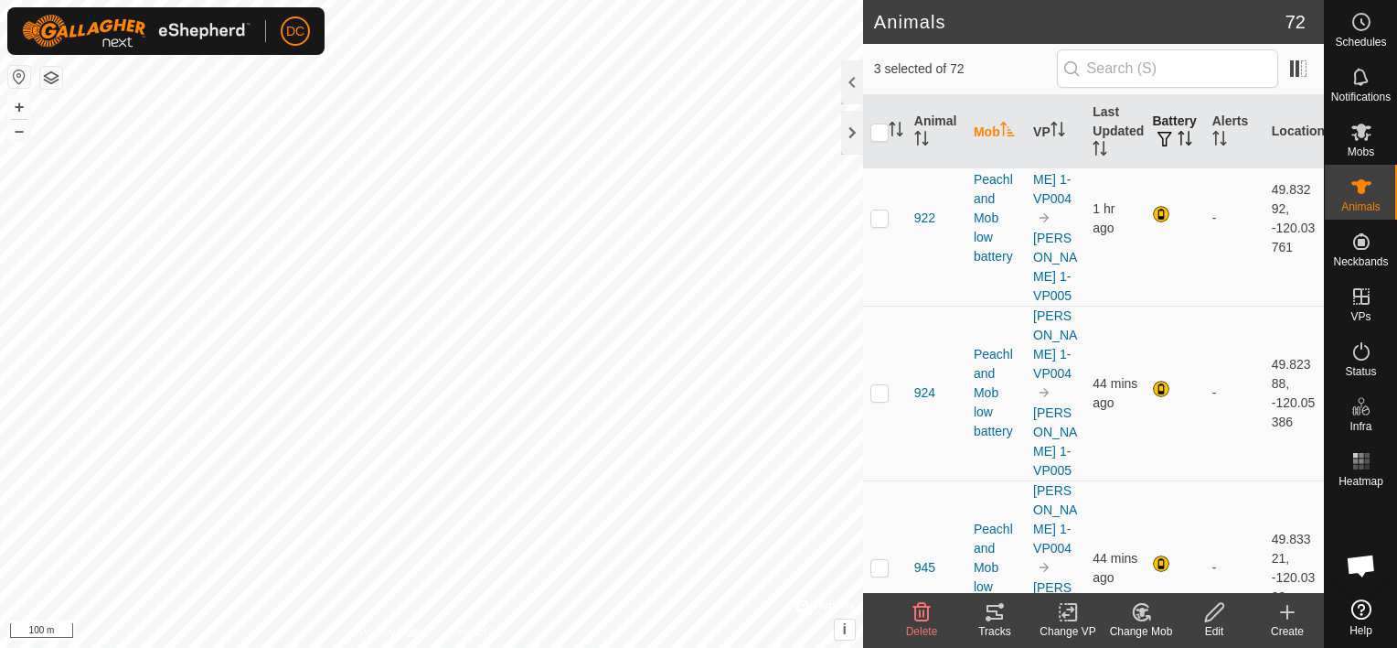
checkbox input "true"
drag, startPoint x: 882, startPoint y: 384, endPoint x: 878, endPoint y: 355, distance: 29.5
checkbox input "true"
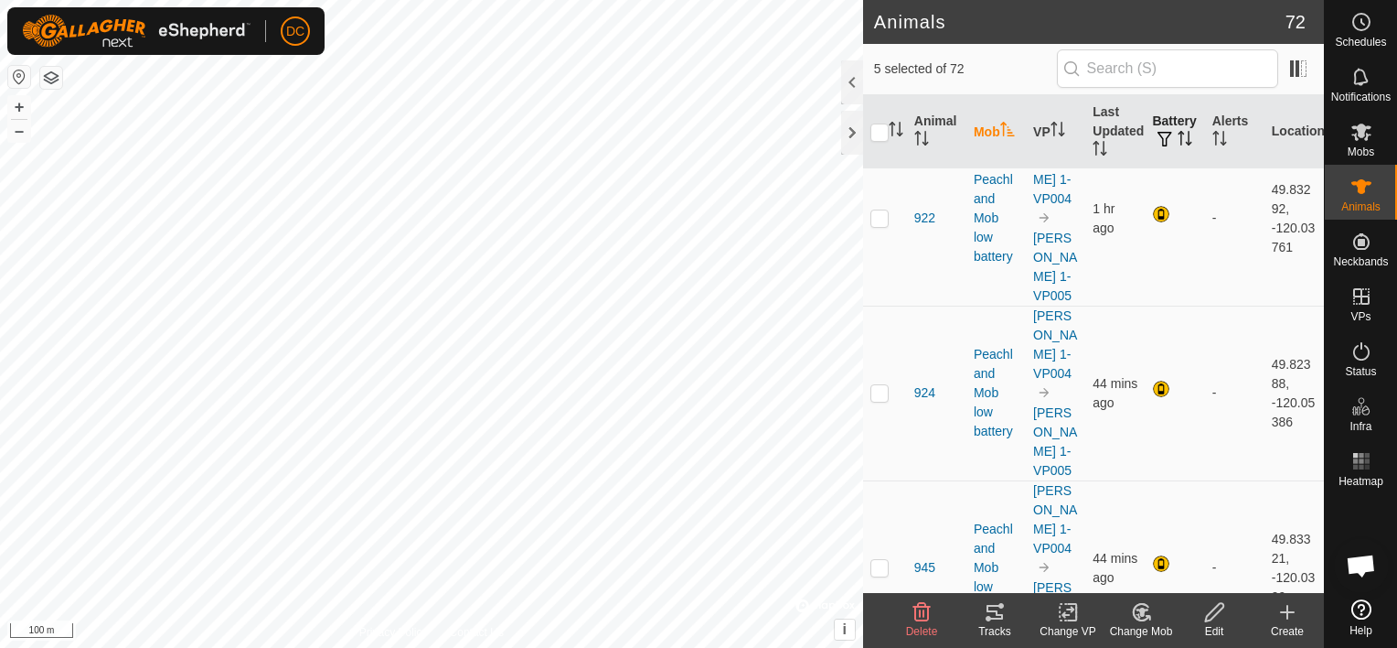
checkbox input "true"
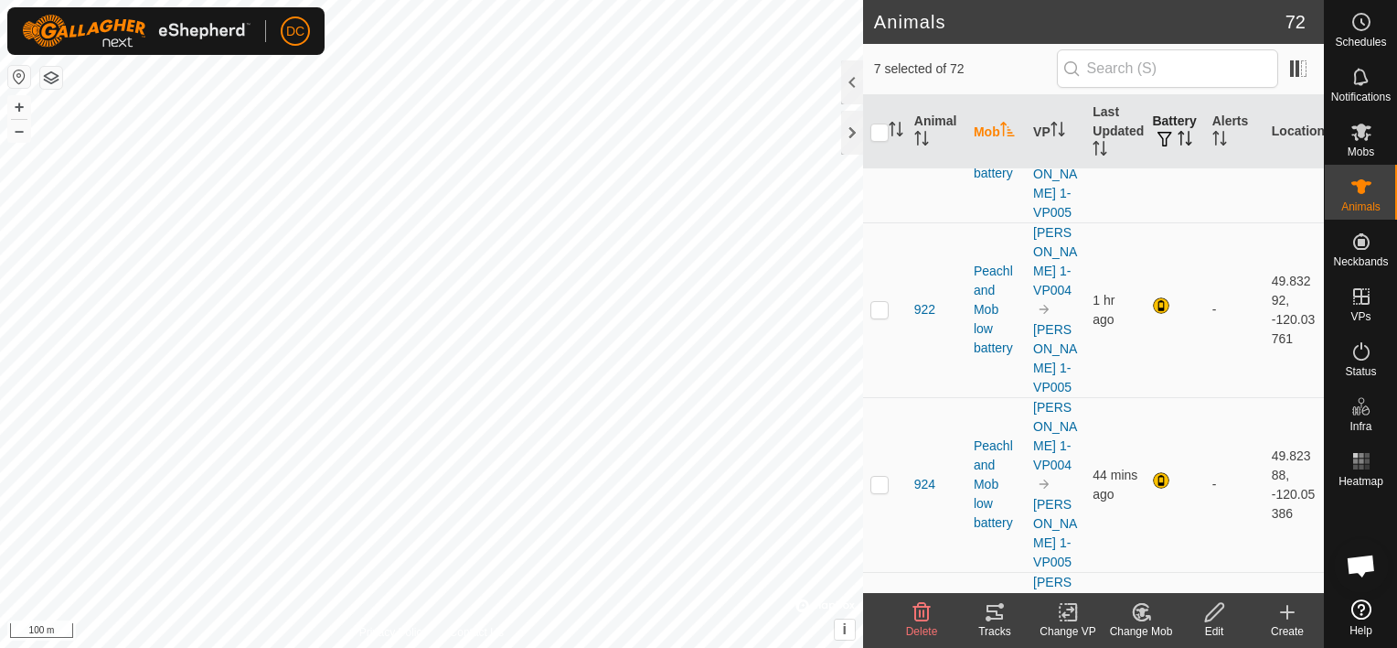
scroll to position [5959, 0]
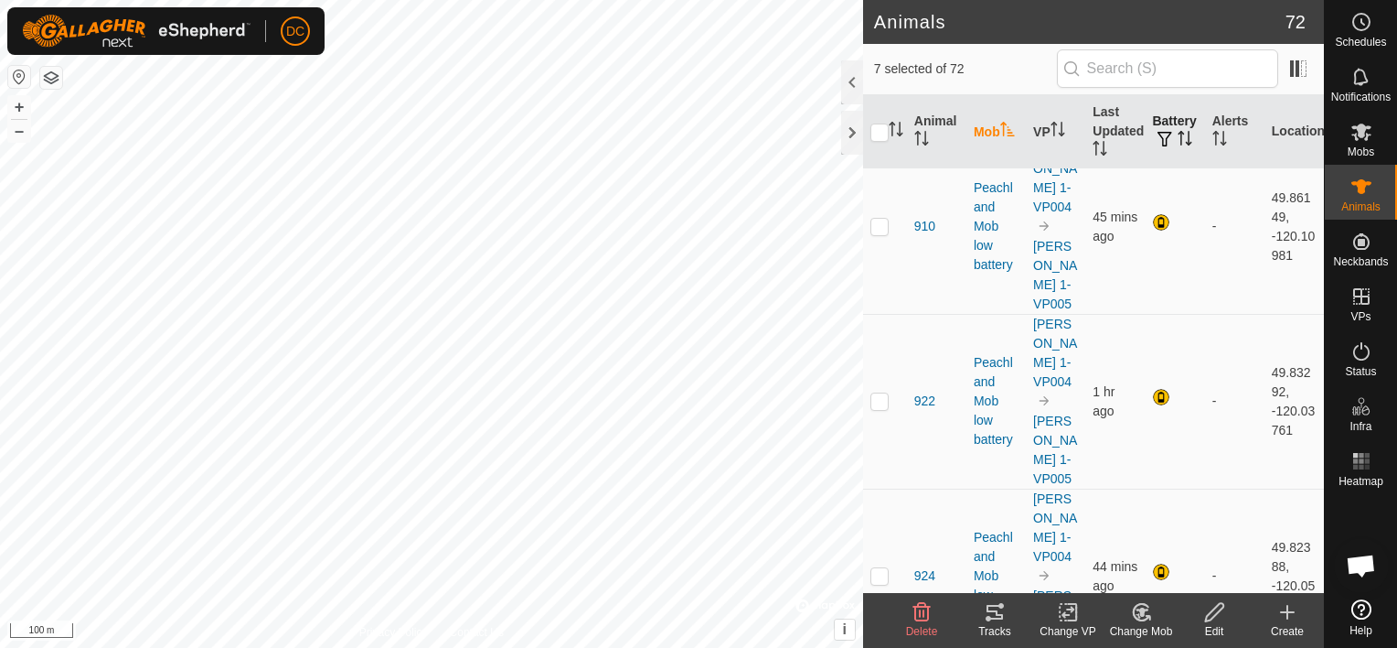
checkbox input "true"
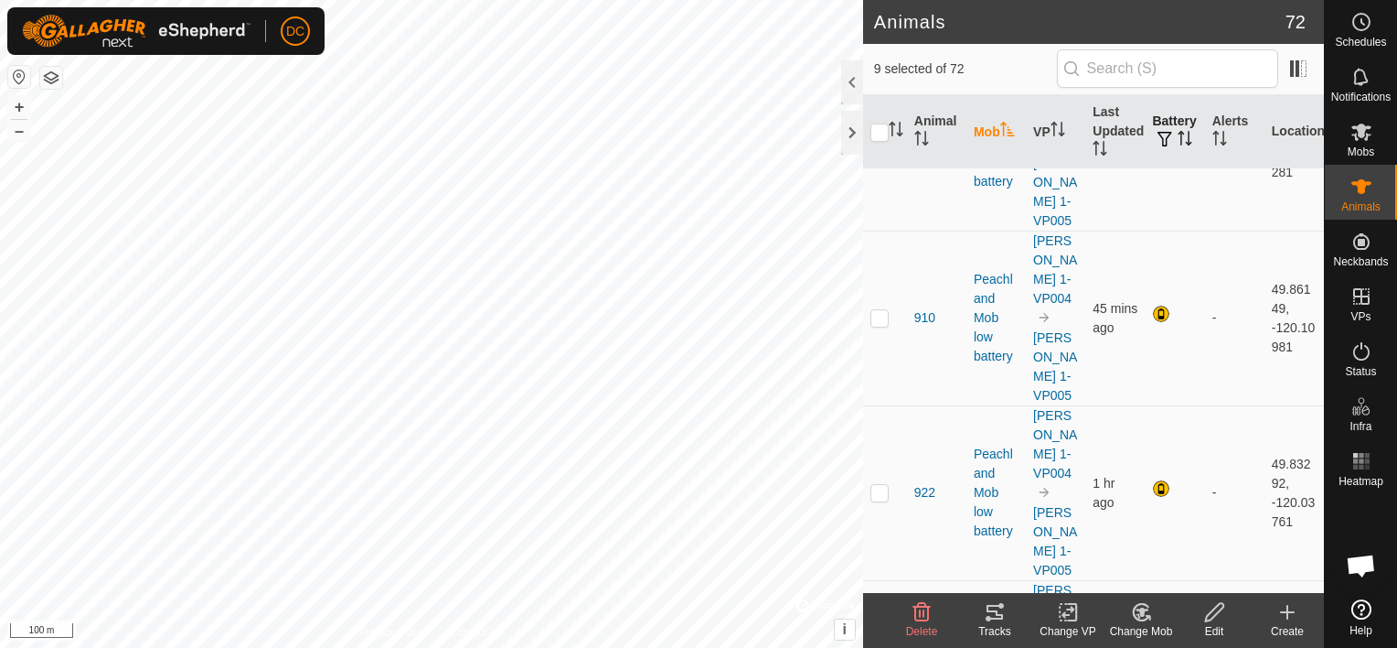
checkbox input "true"
click at [995, 615] on icon at bounding box center [995, 612] width 22 height 22
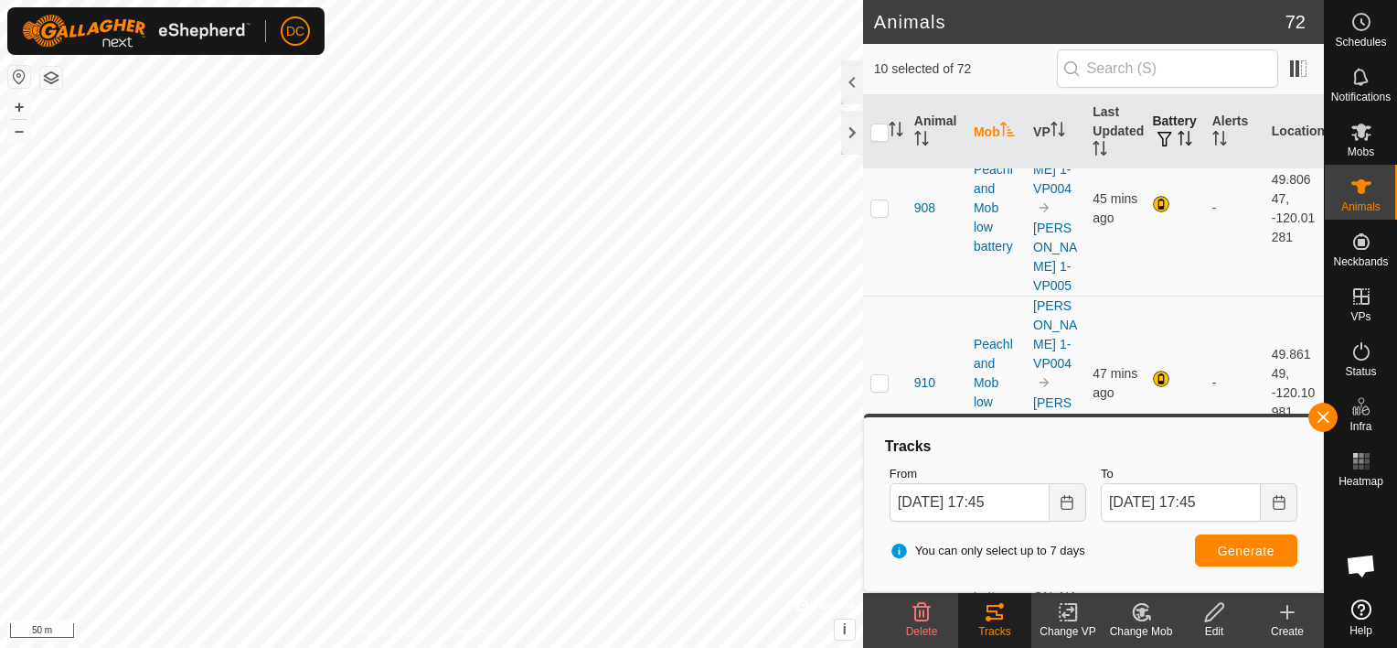
scroll to position [5777, 0]
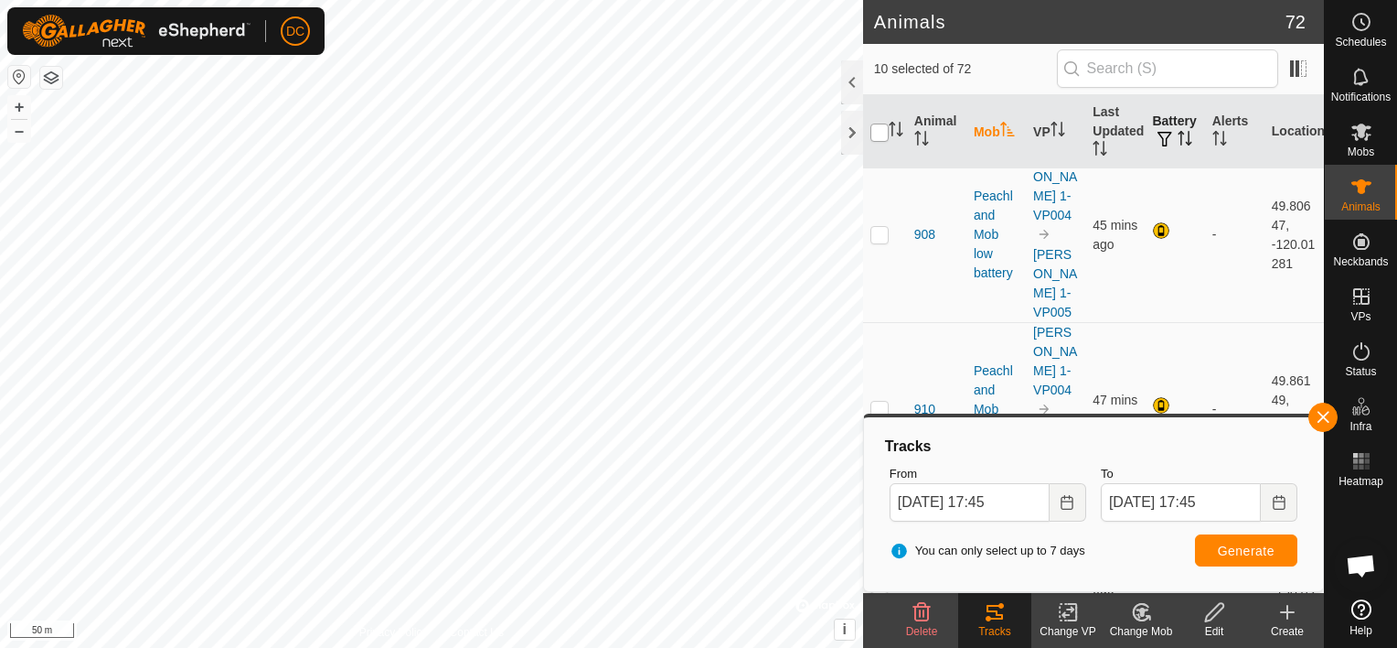
click at [879, 124] on input "checkbox" at bounding box center [880, 132] width 18 height 18
checkbox input "true"
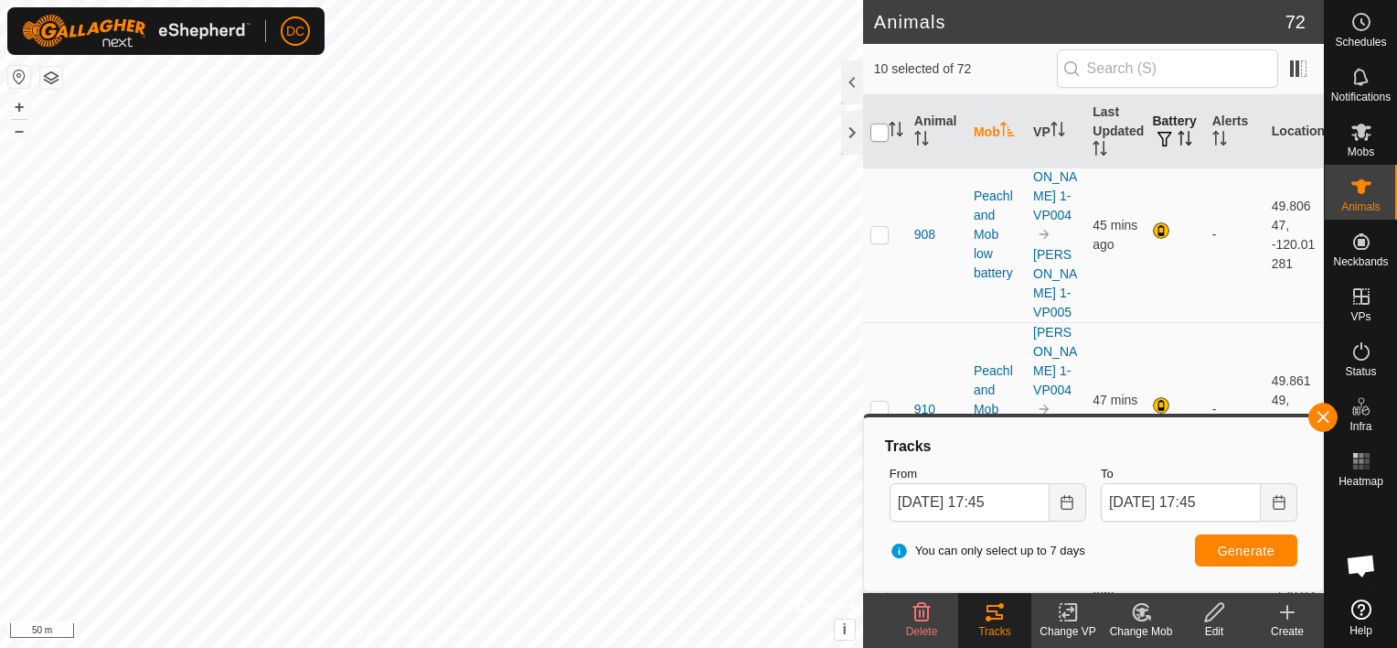
checkbox input "true"
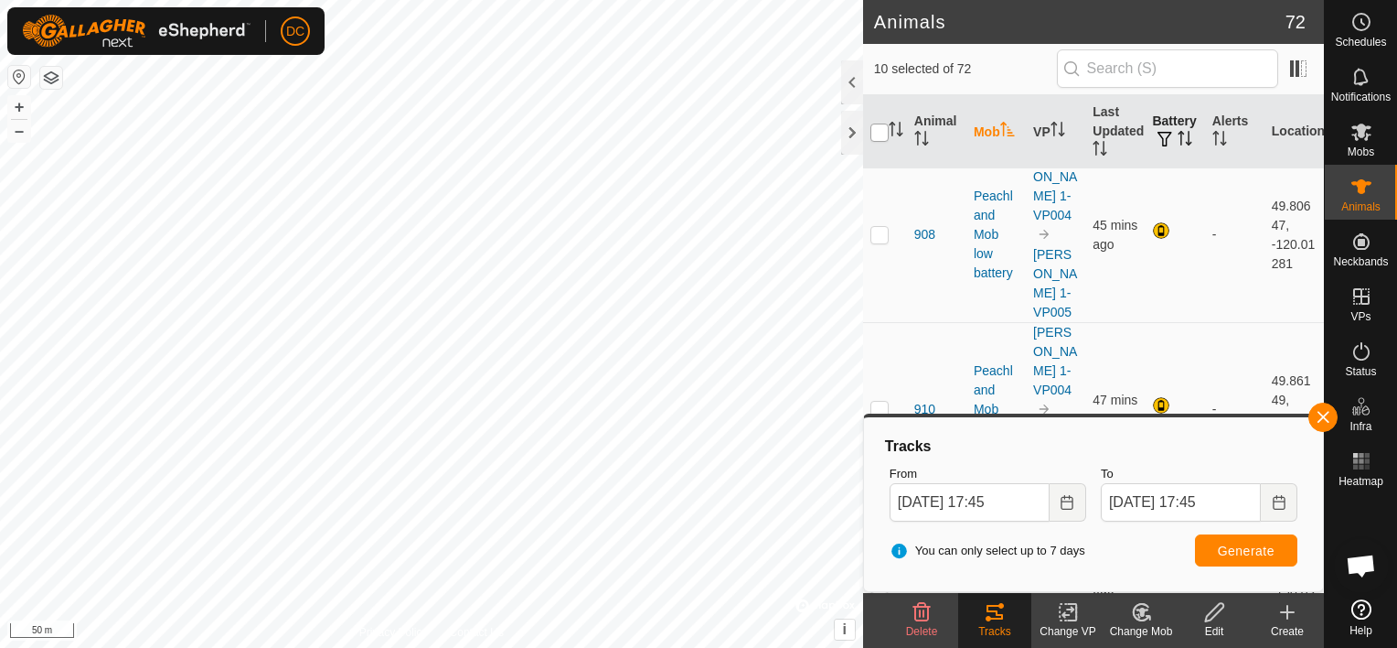
checkbox input "true"
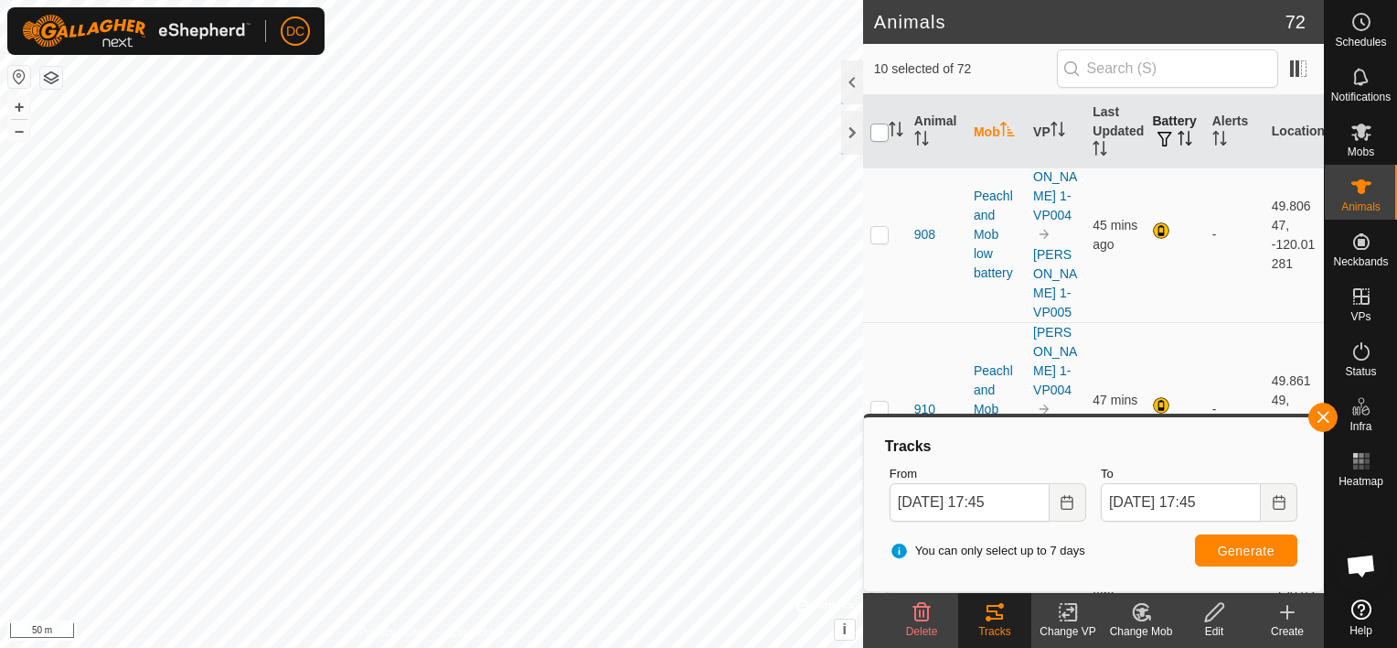
checkbox input "true"
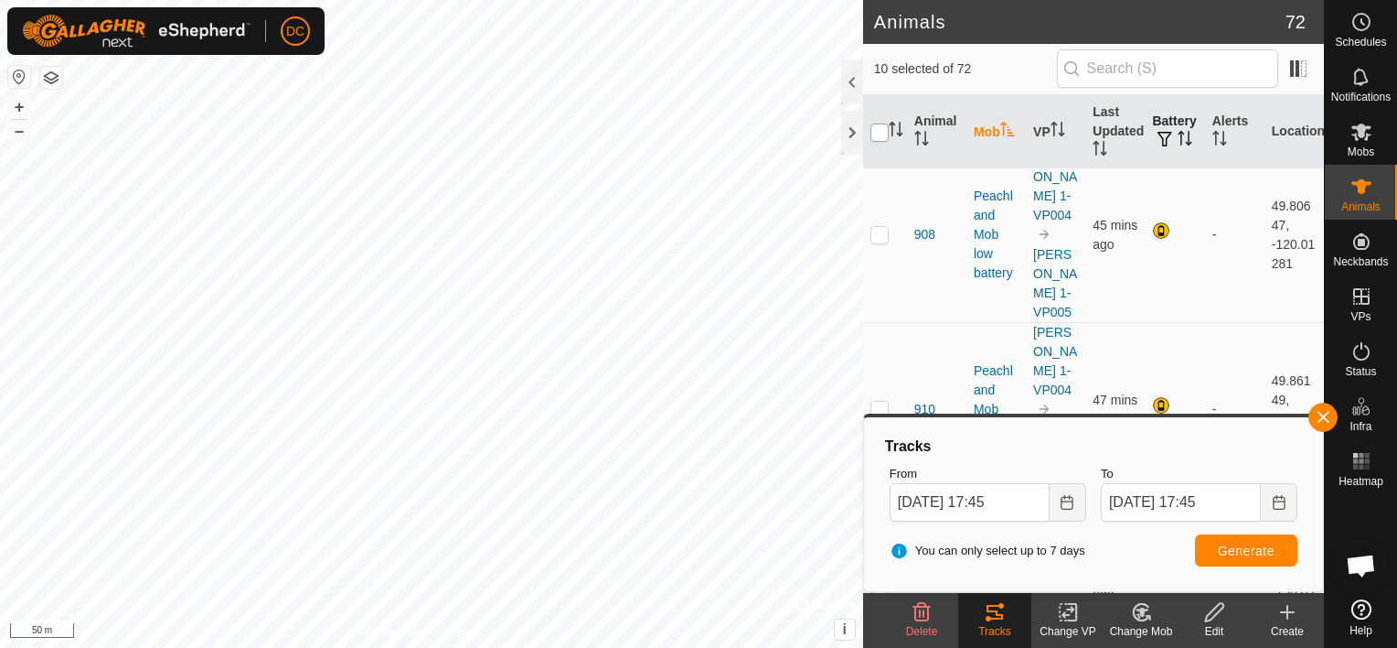
checkbox input "true"
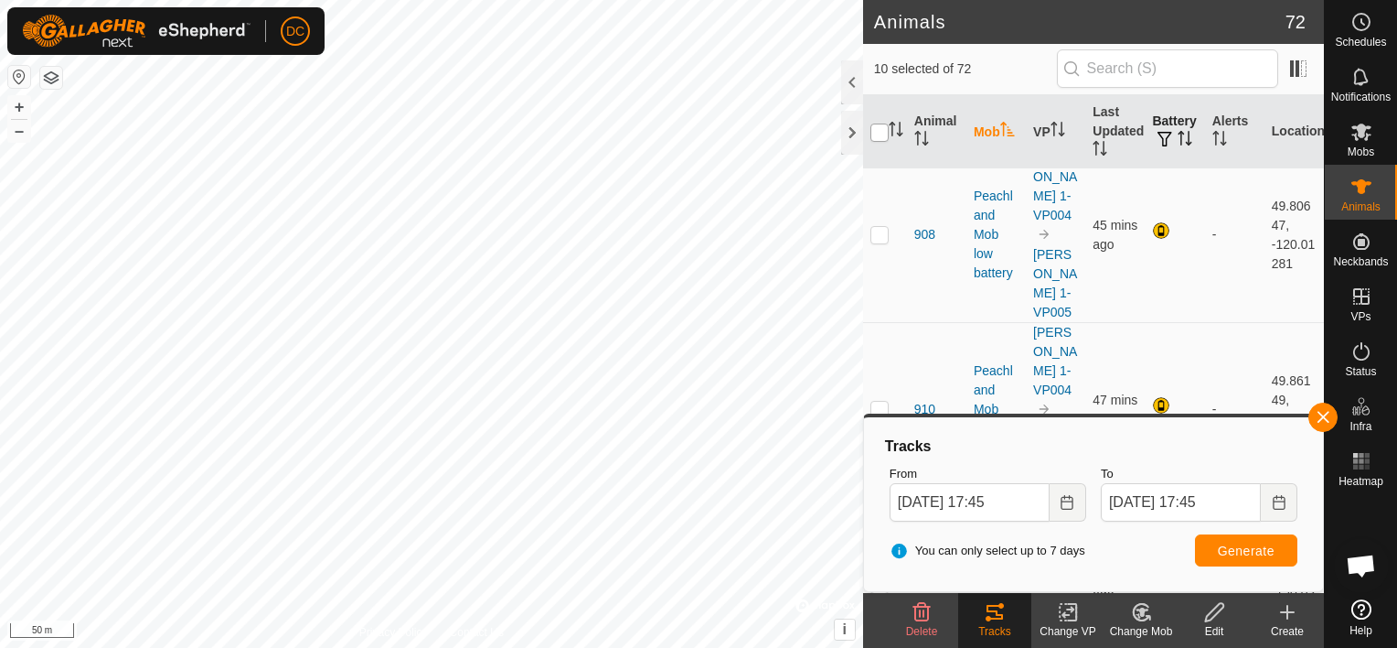
checkbox input "true"
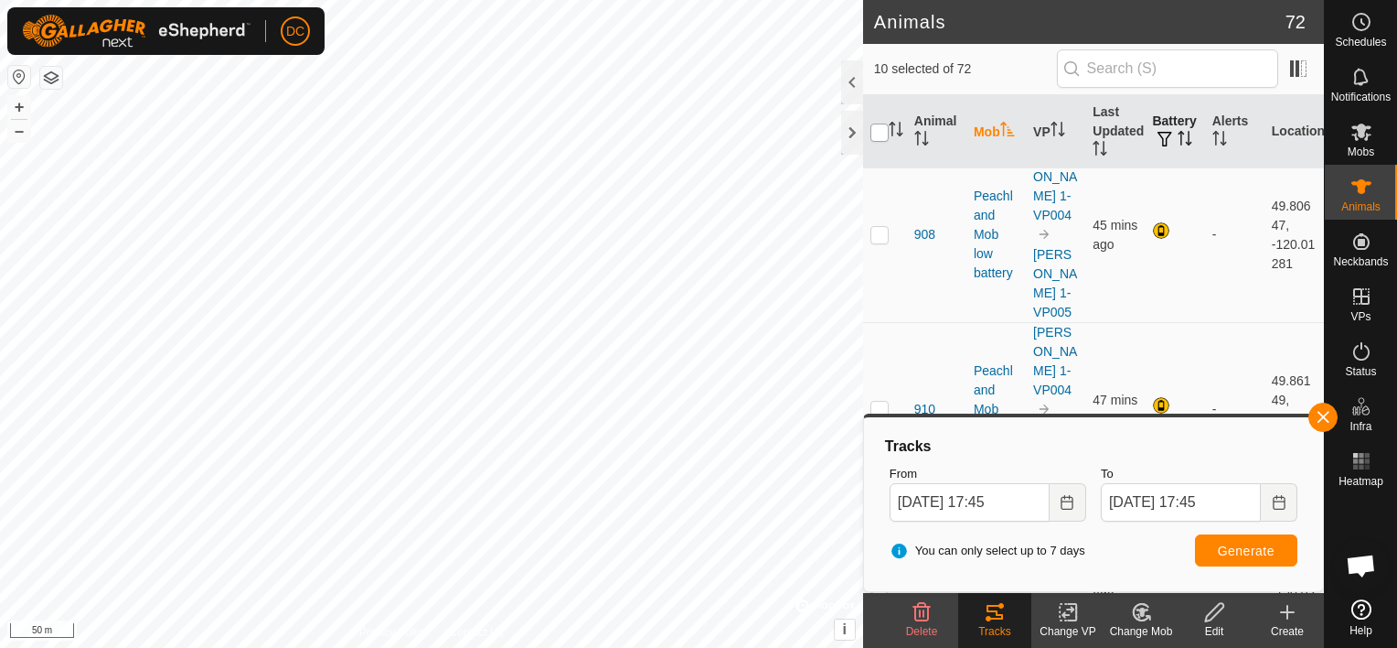
checkbox input "true"
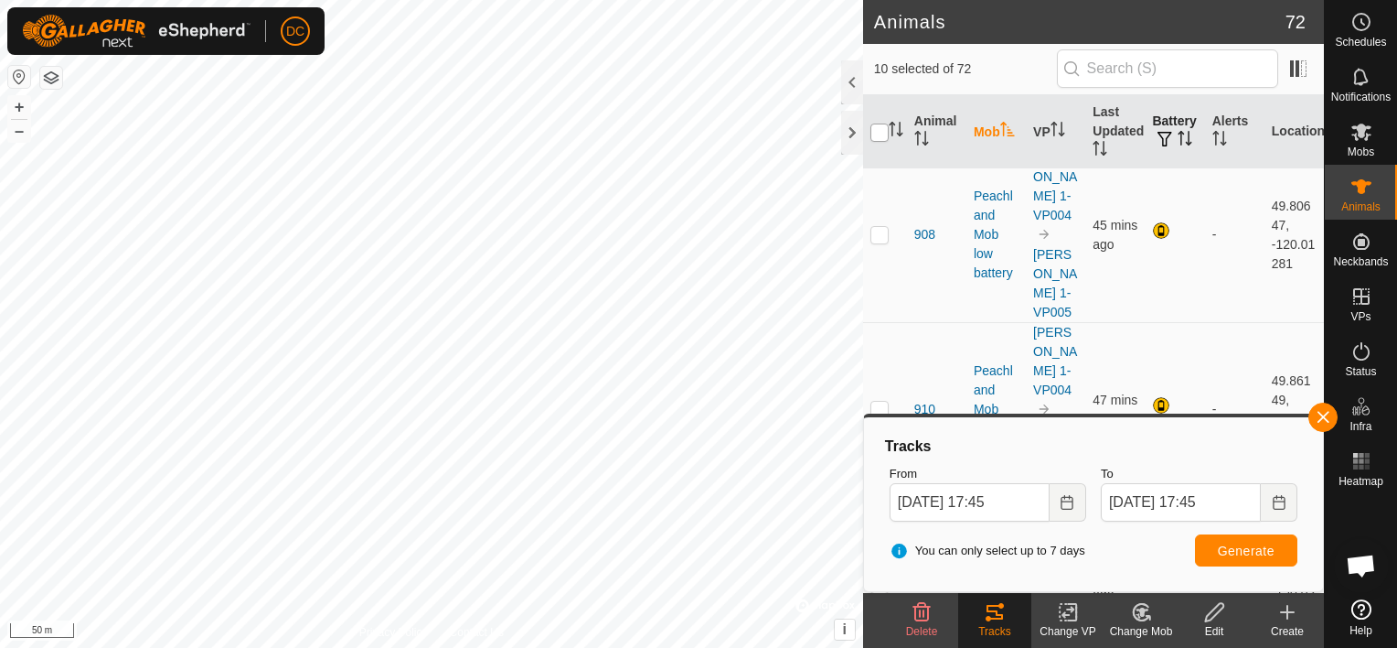
checkbox input "true"
click at [879, 124] on input "checkbox" at bounding box center [880, 132] width 18 height 18
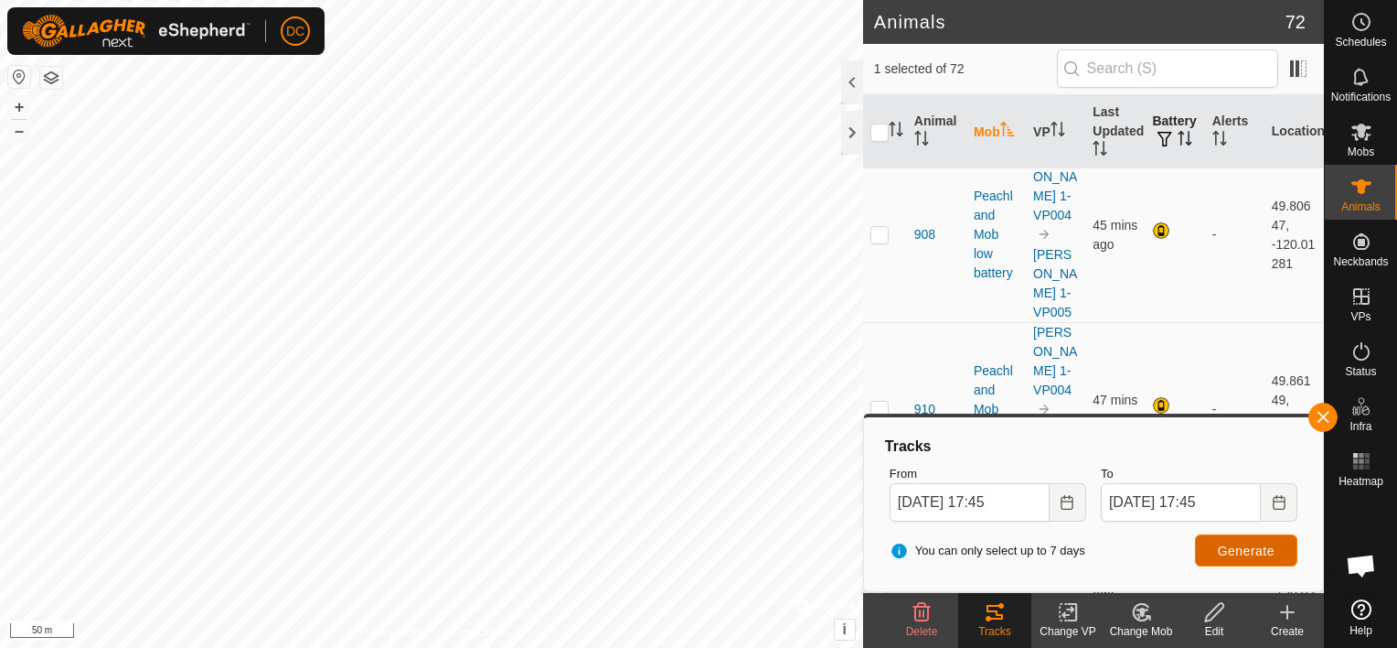
click at [1251, 549] on span "Generate" at bounding box center [1246, 550] width 57 height 15
